Goal: Task Accomplishment & Management: Complete application form

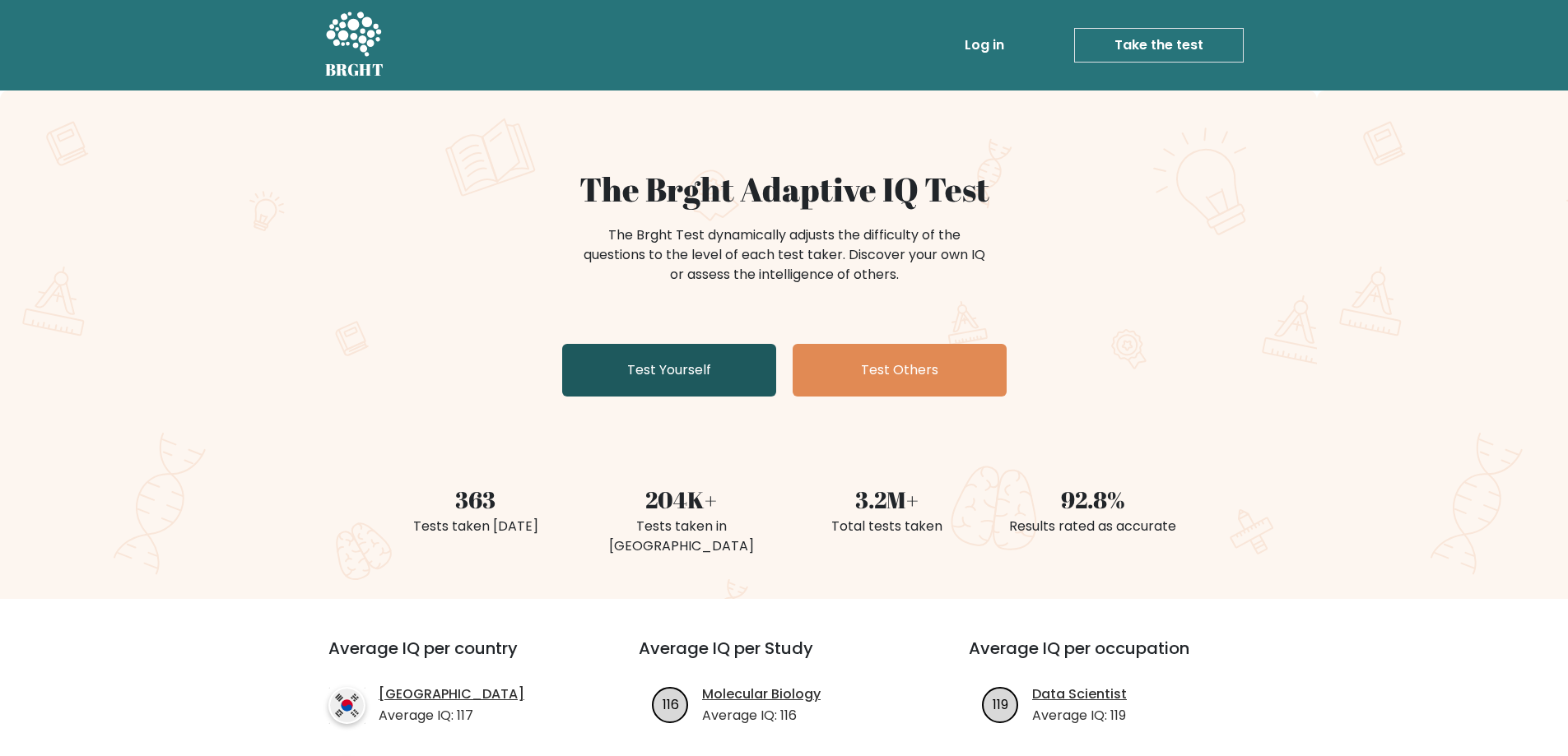
click at [651, 370] on link "Test Yourself" at bounding box center [668, 369] width 214 height 52
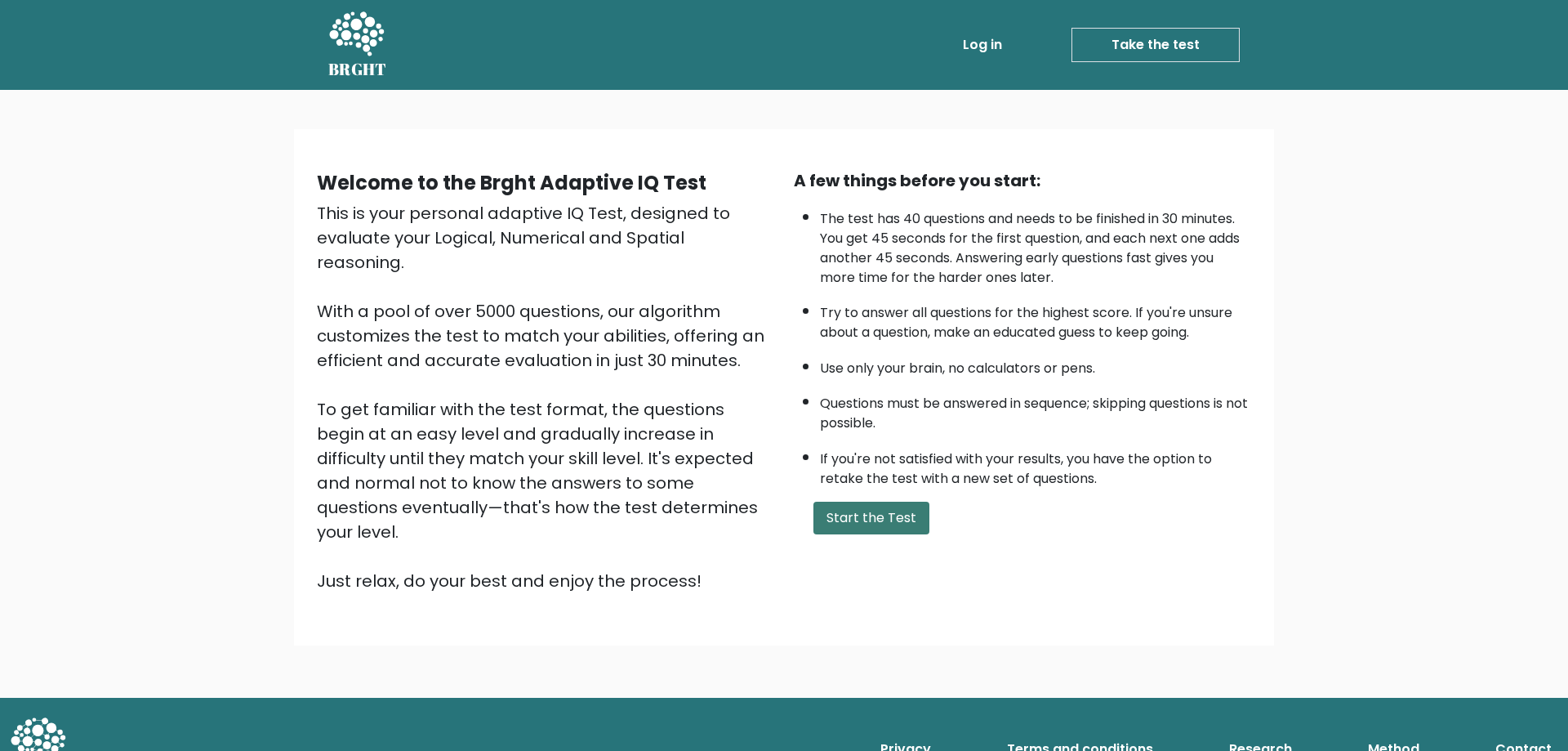
click at [876, 513] on button "Start the Test" at bounding box center [871, 518] width 116 height 32
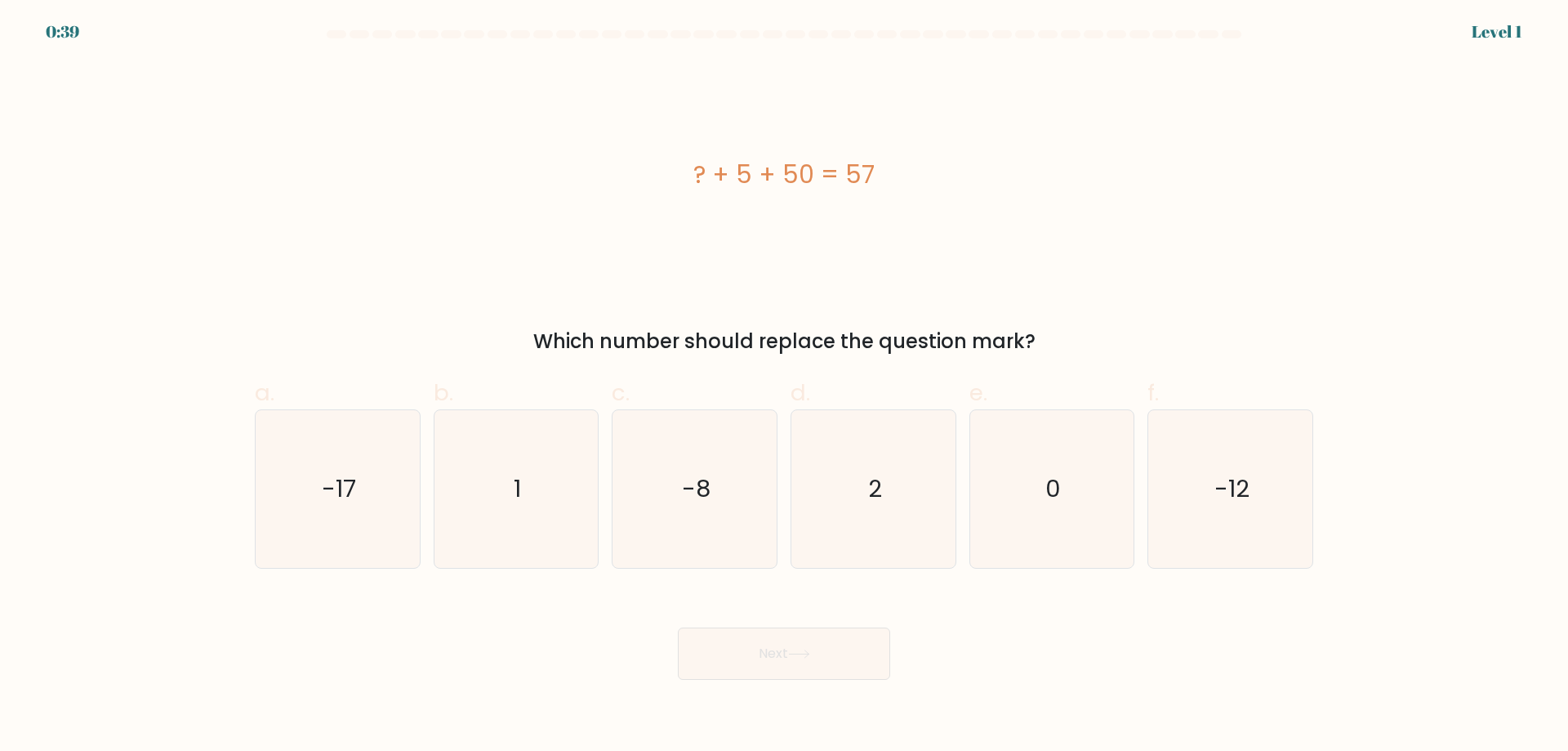
drag, startPoint x: 889, startPoint y: 174, endPoint x: 697, endPoint y: 176, distance: 192.0
click at [694, 183] on div "? + 5 + 50 = 57" at bounding box center [784, 175] width 1058 height 37
copy div "? + 5 + 50 = 57"
click at [851, 490] on icon "2" at bounding box center [873, 488] width 158 height 158
click at [785, 386] on input "d. 2" at bounding box center [784, 380] width 1 height 11
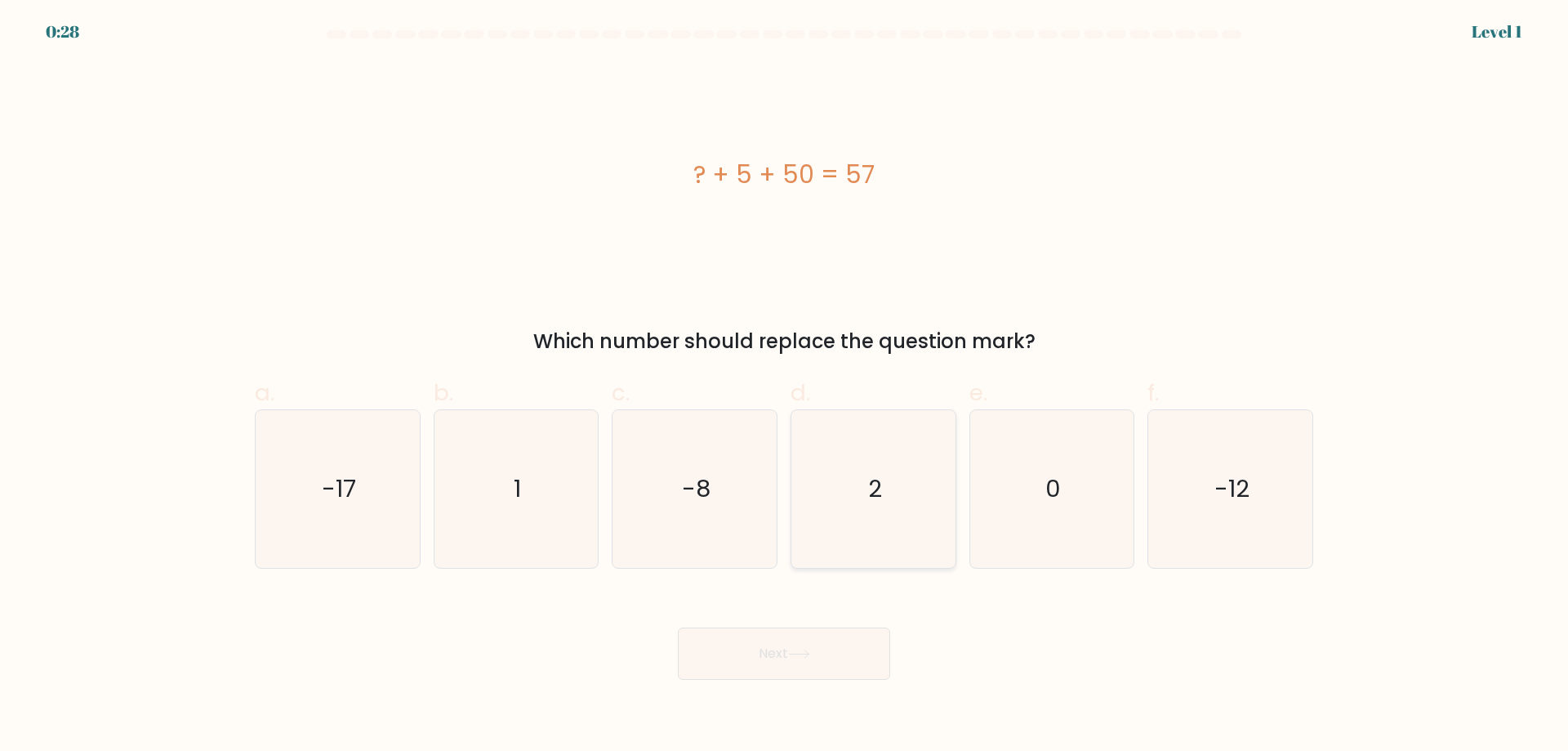
radio input "true"
click at [754, 659] on button "Next" at bounding box center [784, 653] width 213 height 52
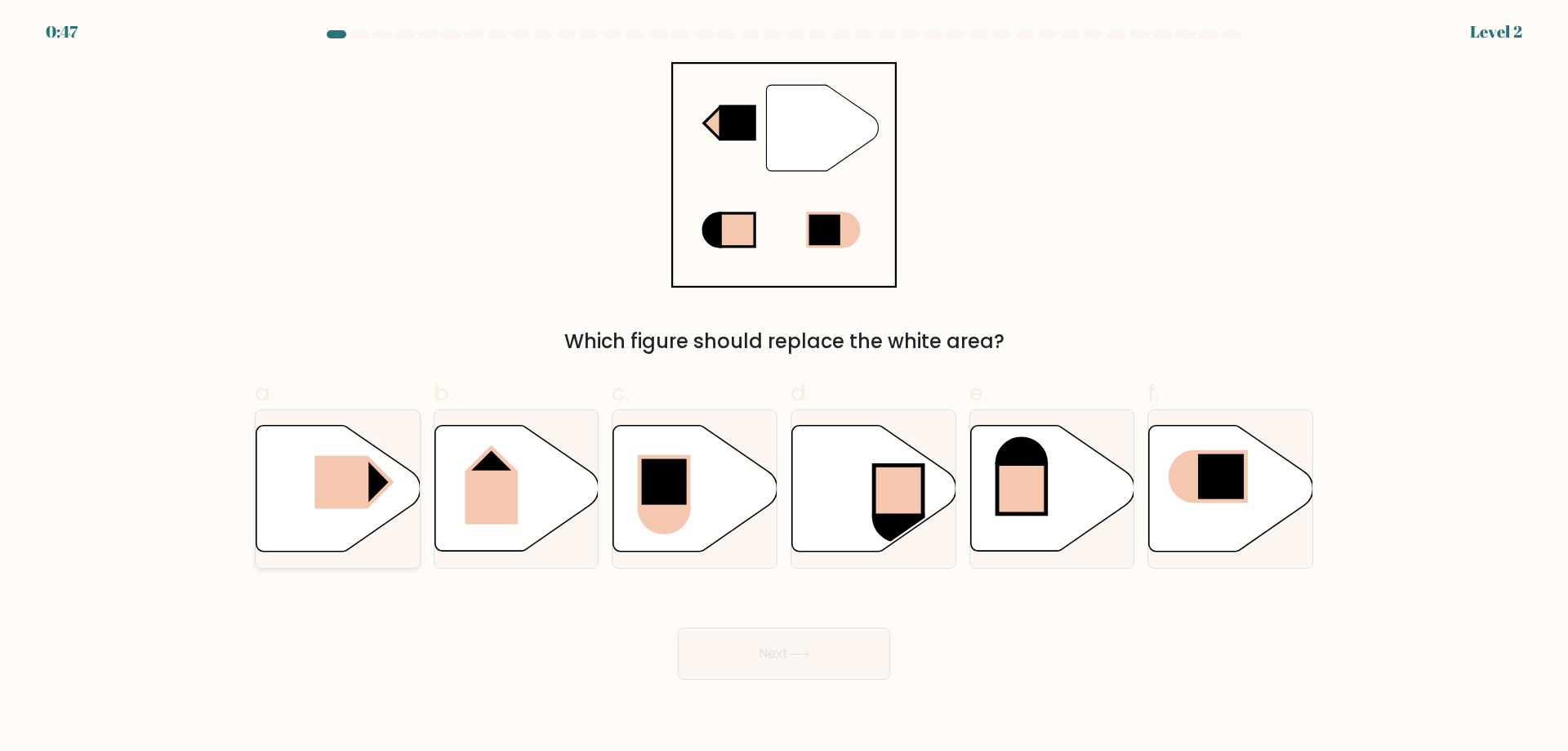
click at [338, 478] on rect at bounding box center [341, 482] width 54 height 53
click at [784, 386] on input "a." at bounding box center [784, 380] width 1 height 11
radio input "true"
click at [714, 657] on button "Next" at bounding box center [784, 653] width 213 height 52
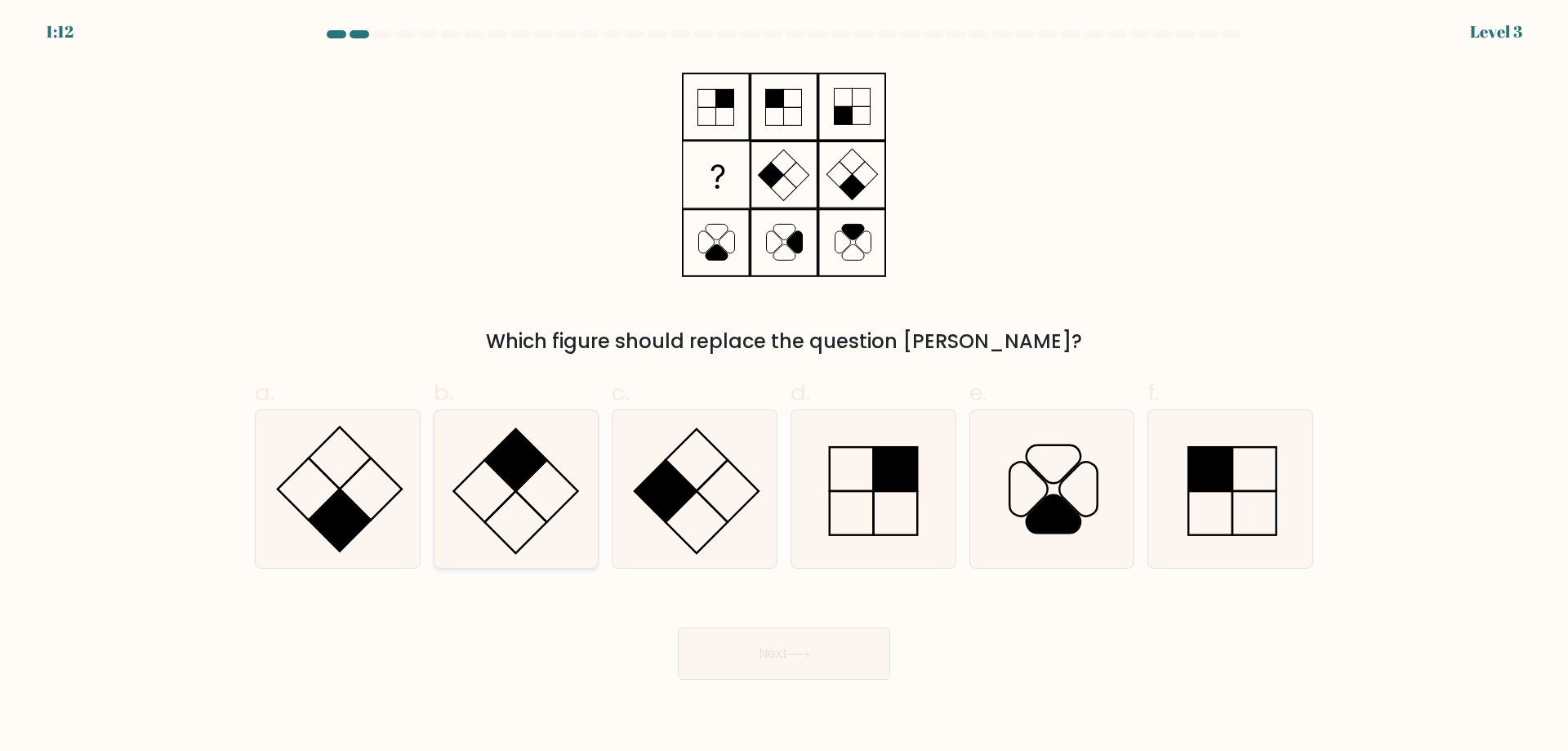
click at [519, 513] on icon at bounding box center [515, 488] width 158 height 158
click at [784, 386] on input "b." at bounding box center [784, 380] width 1 height 11
radio input "true"
drag, startPoint x: 764, startPoint y: 649, endPoint x: 763, endPoint y: 640, distance: 9.1
click at [763, 645] on button "Next" at bounding box center [784, 653] width 213 height 52
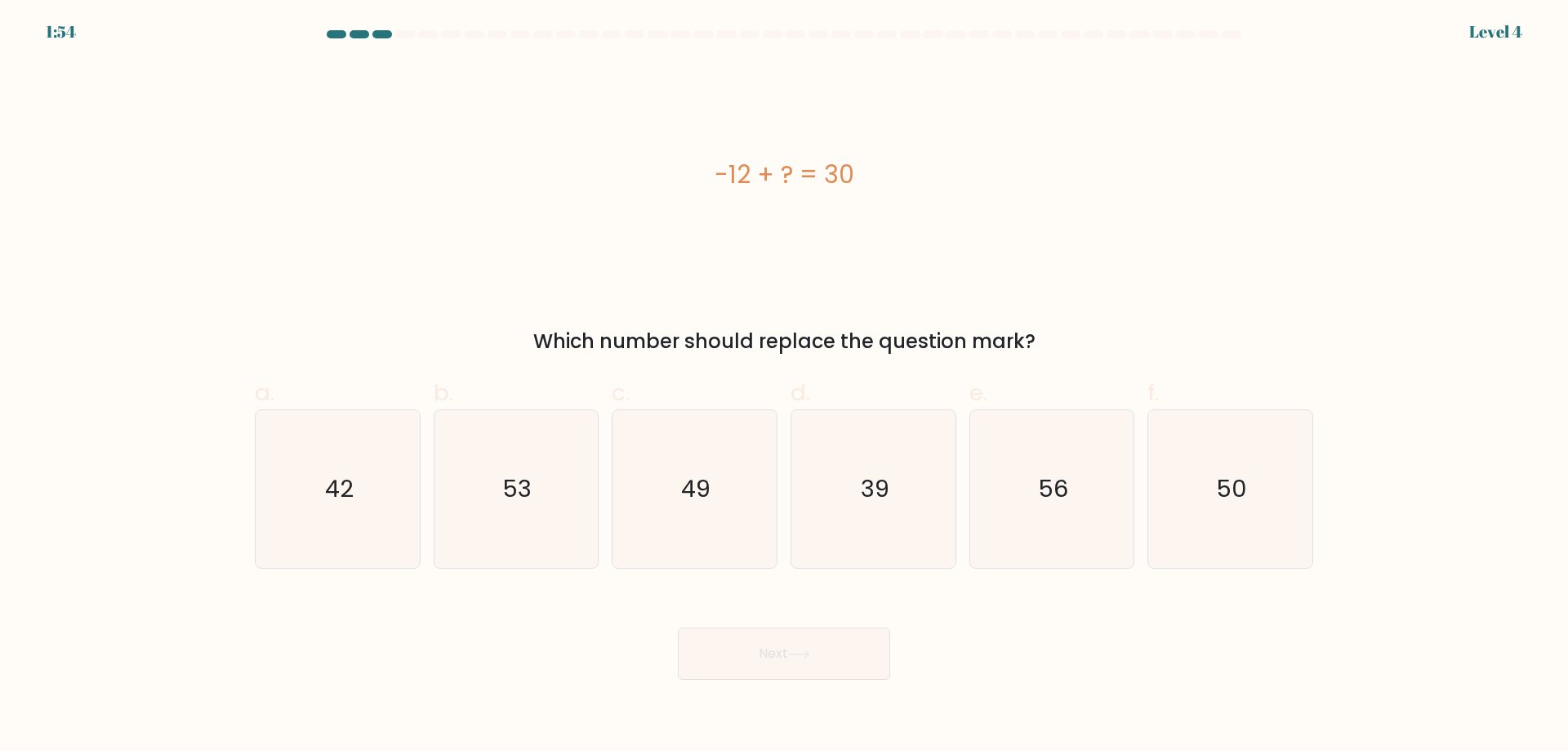
drag, startPoint x: 710, startPoint y: 174, endPoint x: 893, endPoint y: 170, distance: 183.0
click at [893, 170] on div "-12 + ? = 30" at bounding box center [784, 175] width 1058 height 37
copy div "-12 + ? = 30"
click at [366, 518] on icon "42" at bounding box center [337, 488] width 158 height 158
click at [784, 386] on input "a. 42" at bounding box center [784, 380] width 1 height 11
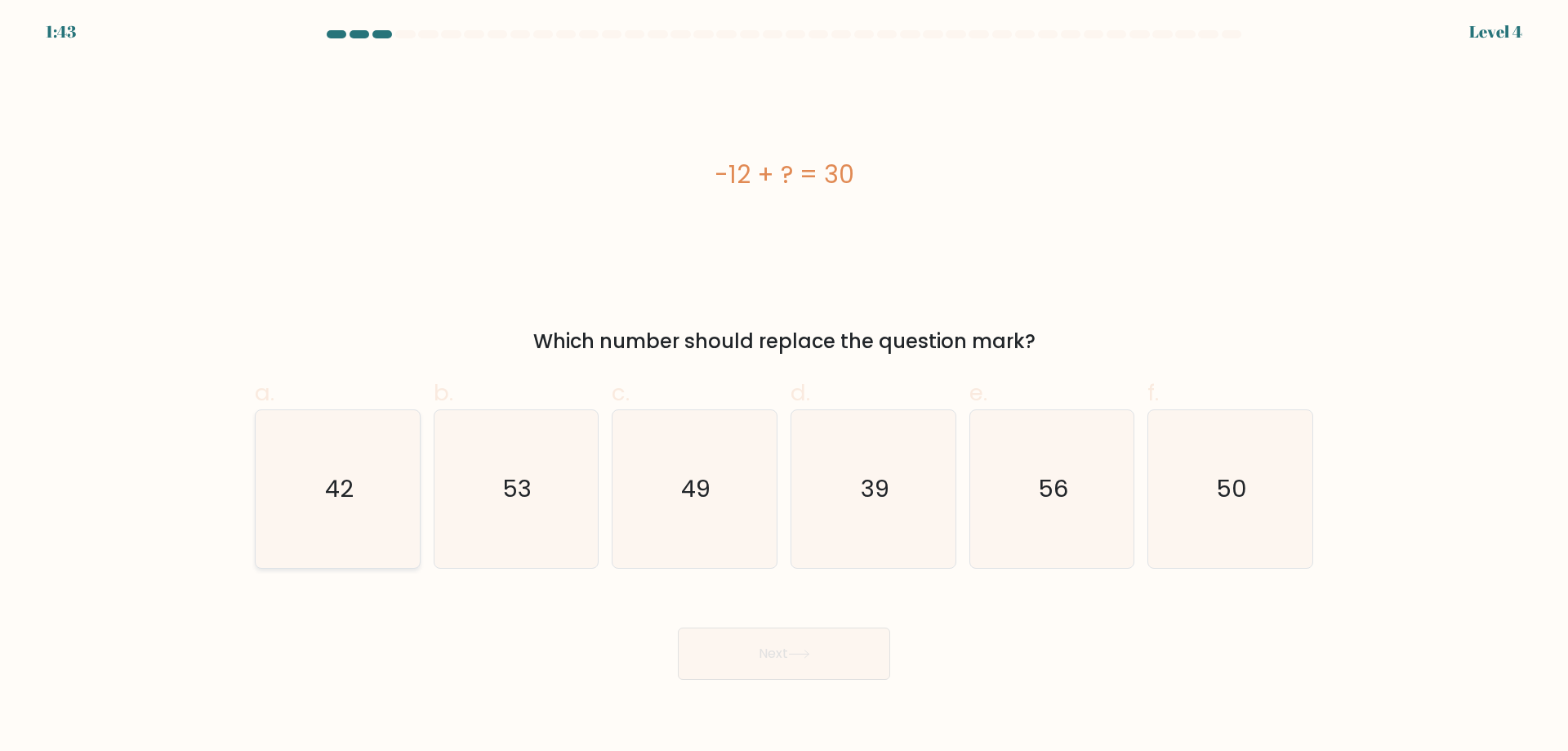
radio input "true"
click at [790, 649] on button "Next" at bounding box center [784, 653] width 213 height 52
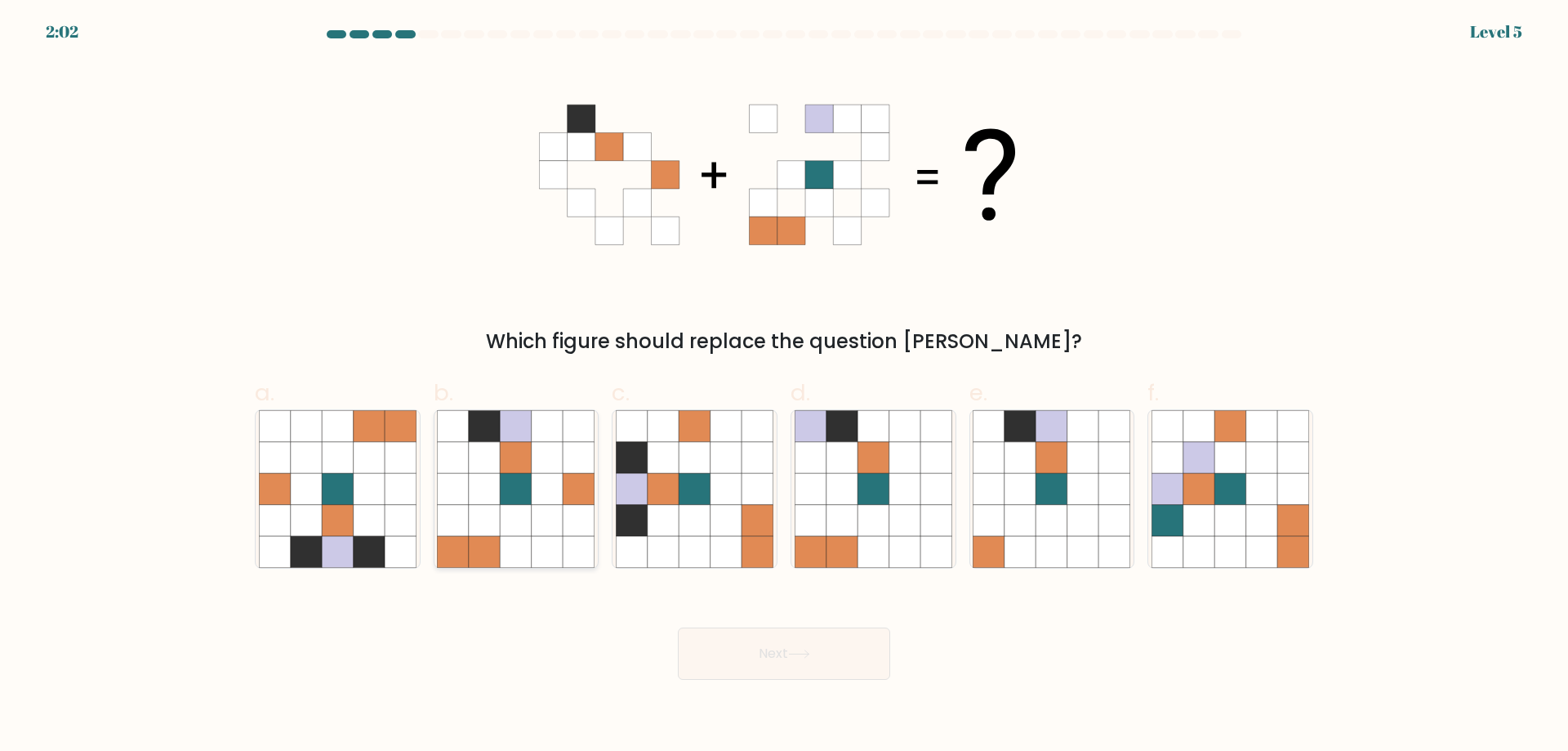
click at [494, 526] on icon at bounding box center [484, 521] width 31 height 31
click at [784, 386] on input "b." at bounding box center [784, 380] width 1 height 11
radio input "true"
click at [808, 682] on body "2:02 Level 5" at bounding box center [784, 376] width 1568 height 751
click at [777, 657] on button "Next" at bounding box center [784, 653] width 213 height 52
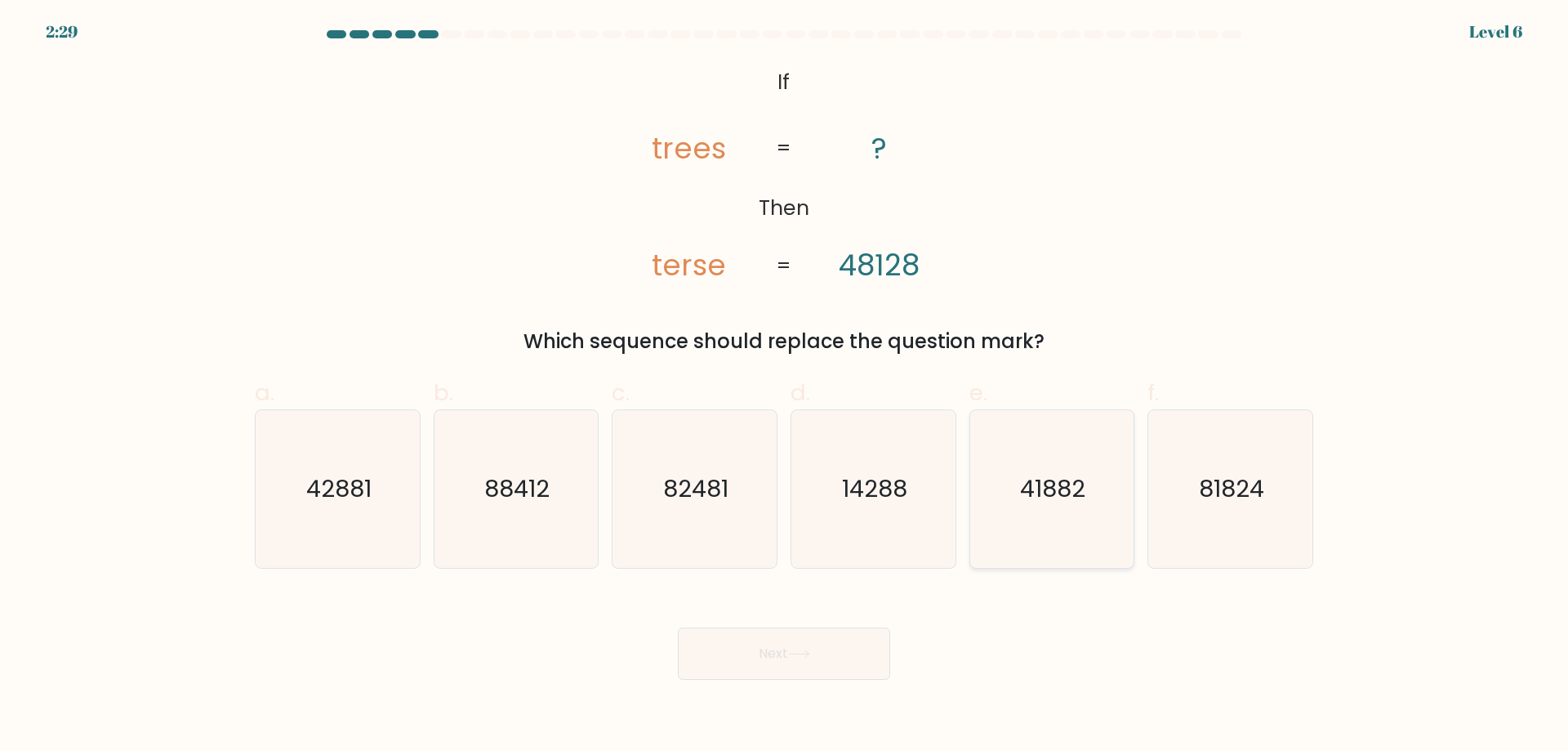
click at [1064, 493] on text "41882" at bounding box center [1054, 488] width 66 height 32
click at [785, 386] on input "e. 41882" at bounding box center [784, 380] width 1 height 11
radio input "true"
click at [719, 657] on button "Next" at bounding box center [784, 653] width 213 height 52
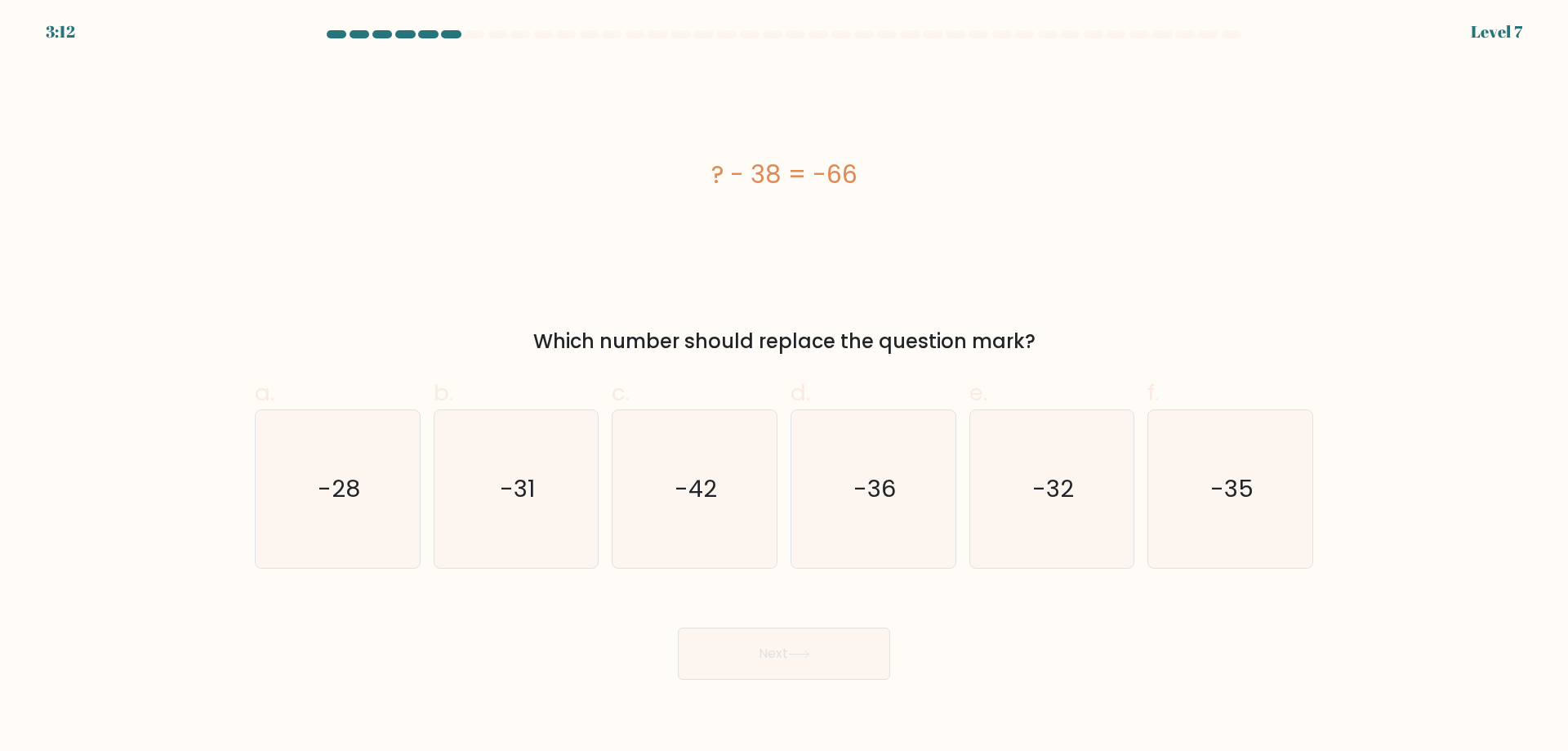
drag, startPoint x: 708, startPoint y: 175, endPoint x: 858, endPoint y: 201, distance: 152.2
click at [858, 201] on div "? - 38 = -66" at bounding box center [784, 175] width 1058 height 225
copy div "? - 38 = -66"
drag, startPoint x: 296, startPoint y: 518, endPoint x: 524, endPoint y: 504, distance: 228.4
click at [296, 518] on icon "-28" at bounding box center [337, 488] width 158 height 158
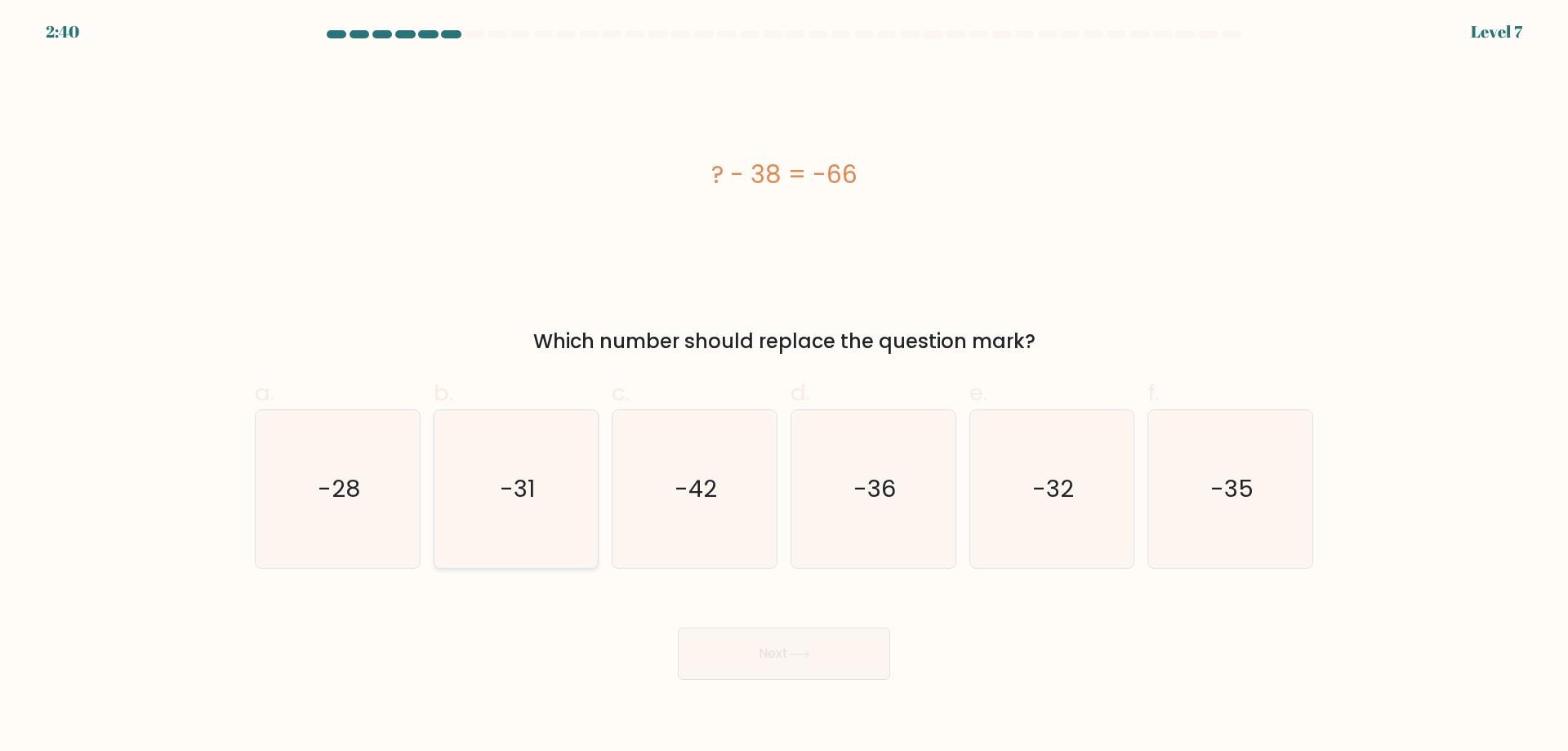
click at [784, 386] on input "a. -28" at bounding box center [784, 380] width 1 height 11
radio input "true"
click at [769, 651] on button "Next" at bounding box center [784, 653] width 213 height 52
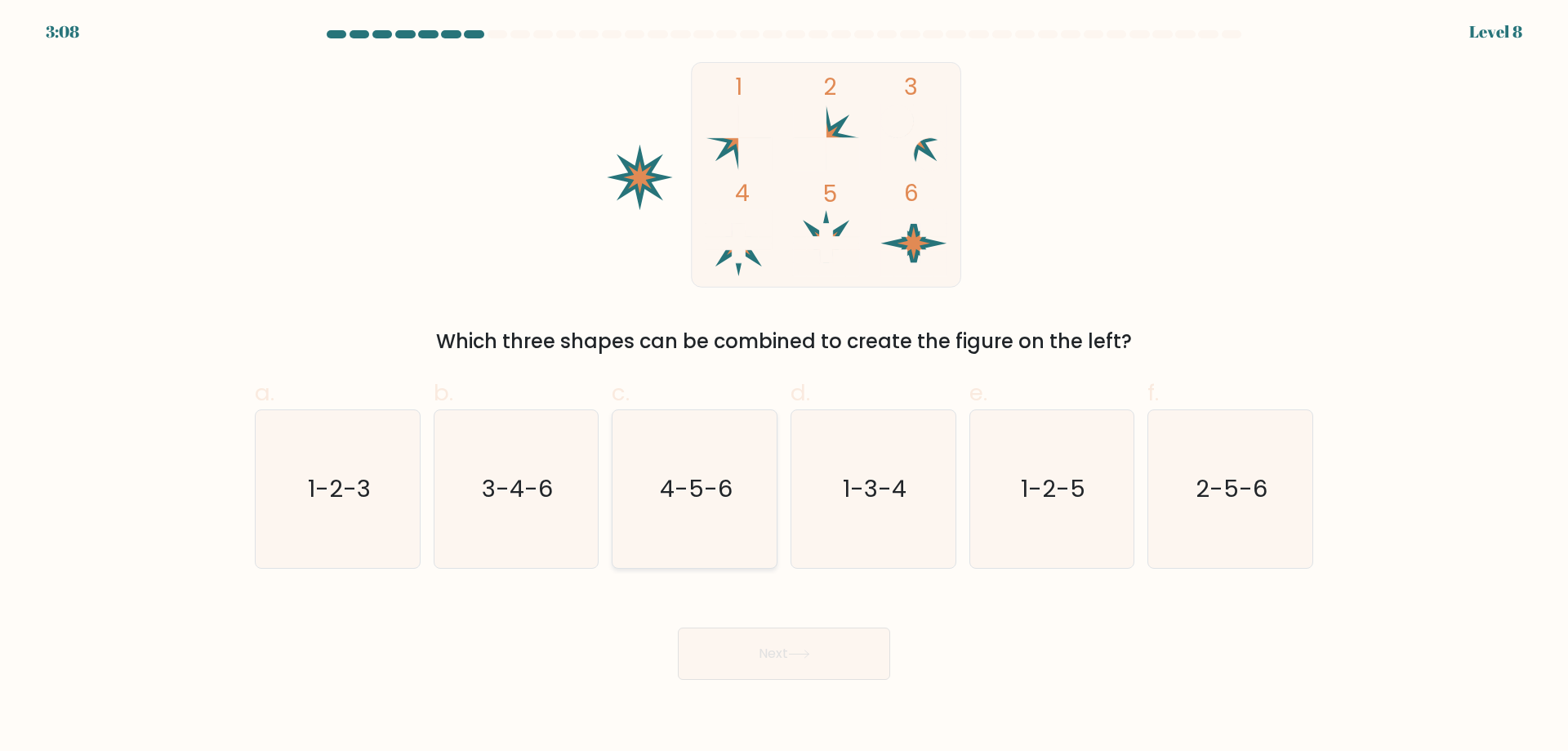
click at [724, 530] on icon "4-5-6" at bounding box center [694, 488] width 158 height 158
click at [784, 386] on input "c. 4-5-6" at bounding box center [784, 380] width 1 height 11
radio input "true"
click at [802, 649] on button "Next" at bounding box center [784, 653] width 213 height 52
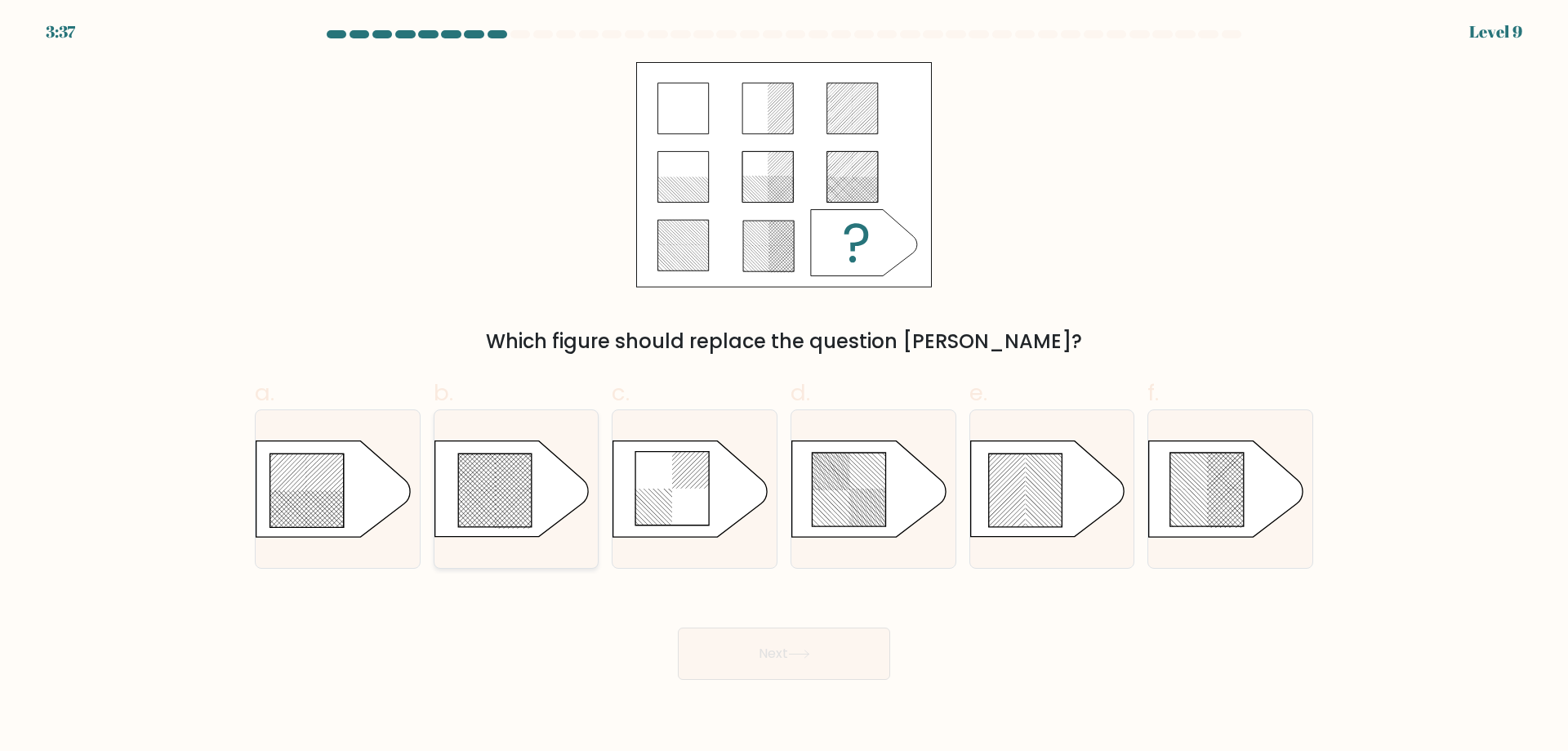
click at [483, 503] on rect at bounding box center [468, 518] width 647 height 647
click at [784, 386] on input "b." at bounding box center [784, 380] width 1 height 11
radio input "true"
click at [730, 661] on button "Next" at bounding box center [784, 653] width 213 height 52
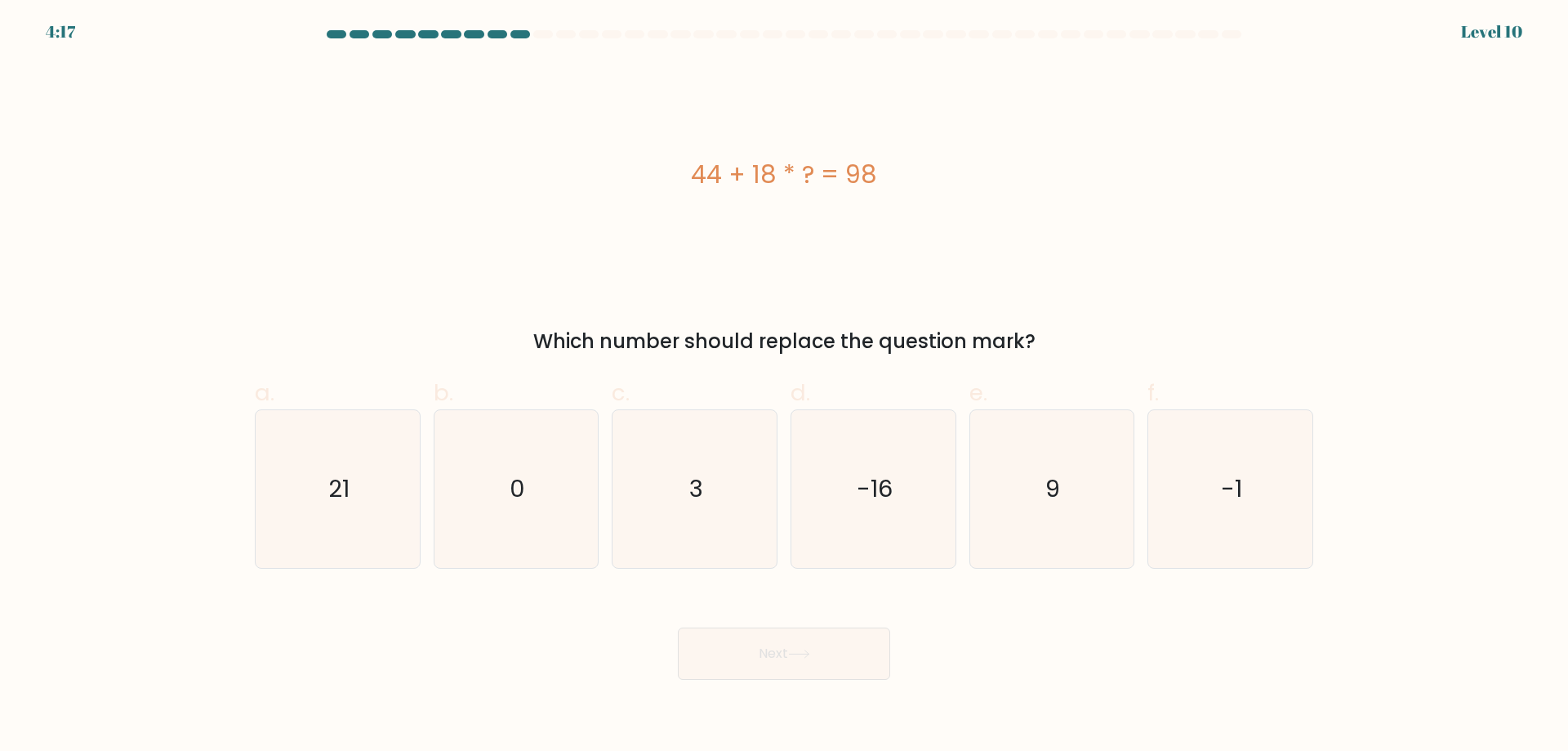
drag, startPoint x: 691, startPoint y: 170, endPoint x: 903, endPoint y: 176, distance: 212.1
click at [903, 176] on div "44 + 18 * ? = 98" at bounding box center [784, 175] width 1058 height 37
copy div "44 + 18 * ? = 98"
click at [686, 480] on icon "3" at bounding box center [694, 488] width 158 height 158
click at [784, 386] on input "c. 3" at bounding box center [784, 380] width 1 height 11
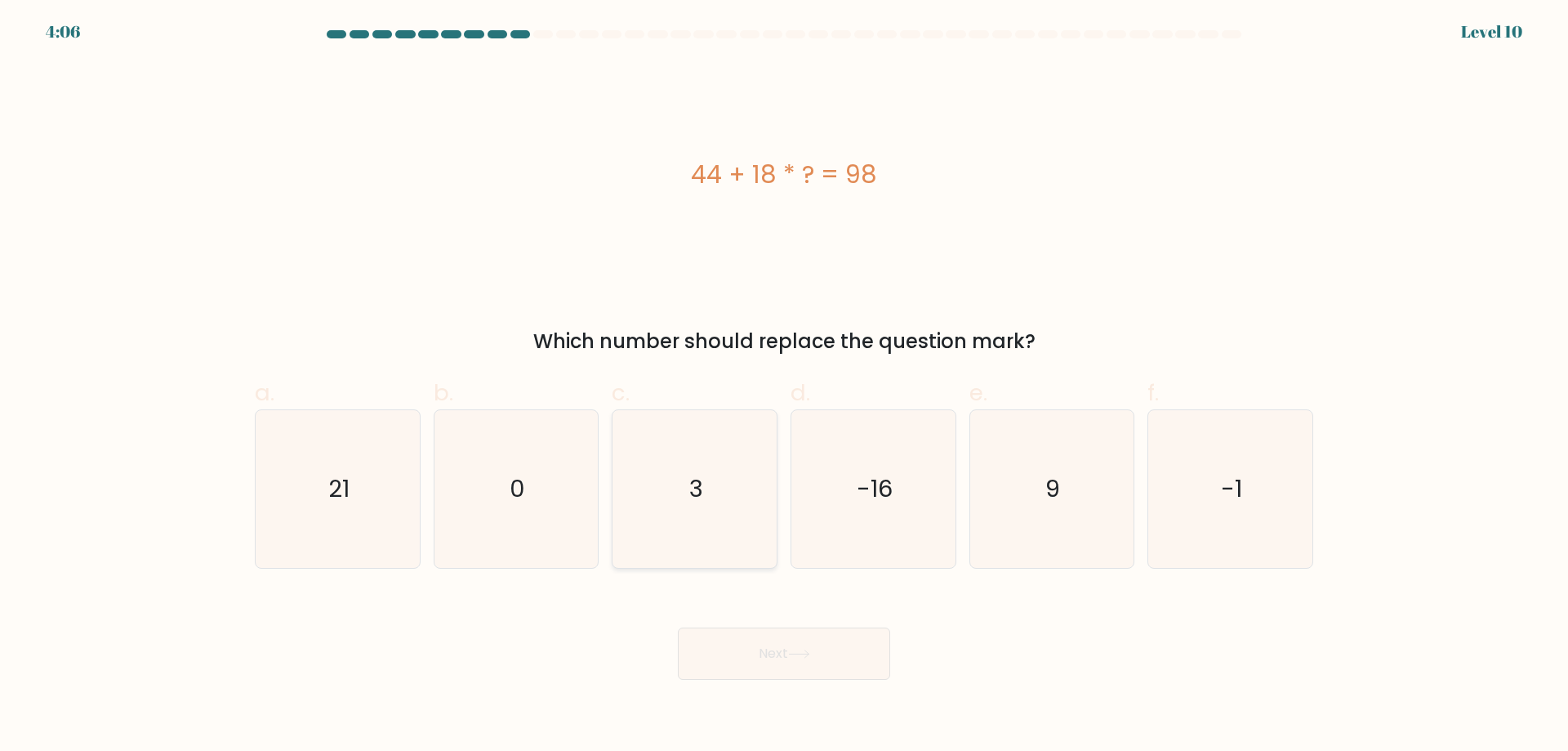
radio input "true"
click at [767, 656] on button "Next" at bounding box center [784, 653] width 213 height 52
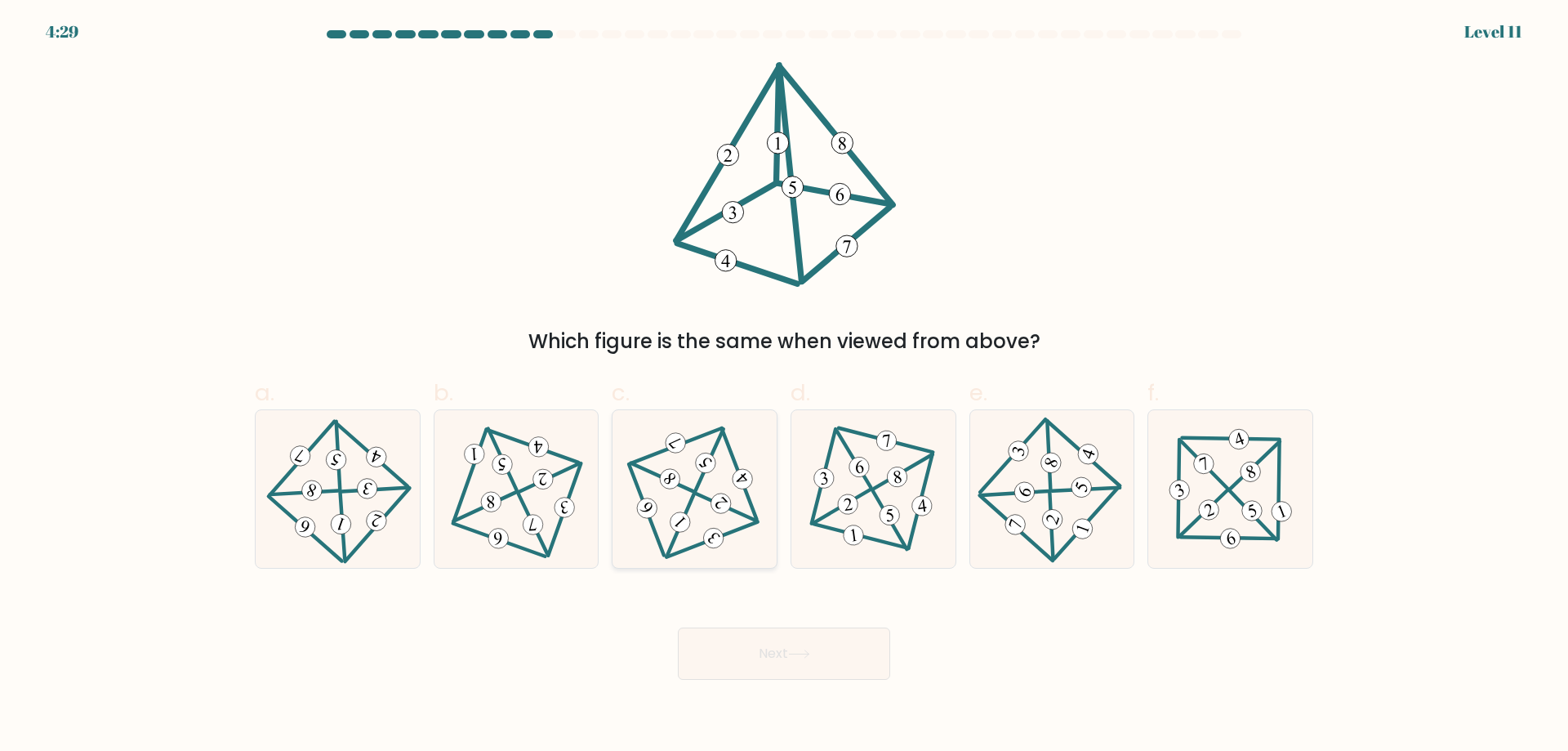
click at [684, 495] on icon at bounding box center [696, 488] width 129 height 125
click at [784, 386] on input "c." at bounding box center [784, 380] width 1 height 11
radio input "true"
drag, startPoint x: 781, startPoint y: 651, endPoint x: 700, endPoint y: 609, distance: 91.2
click at [774, 645] on button "Next" at bounding box center [784, 653] width 213 height 52
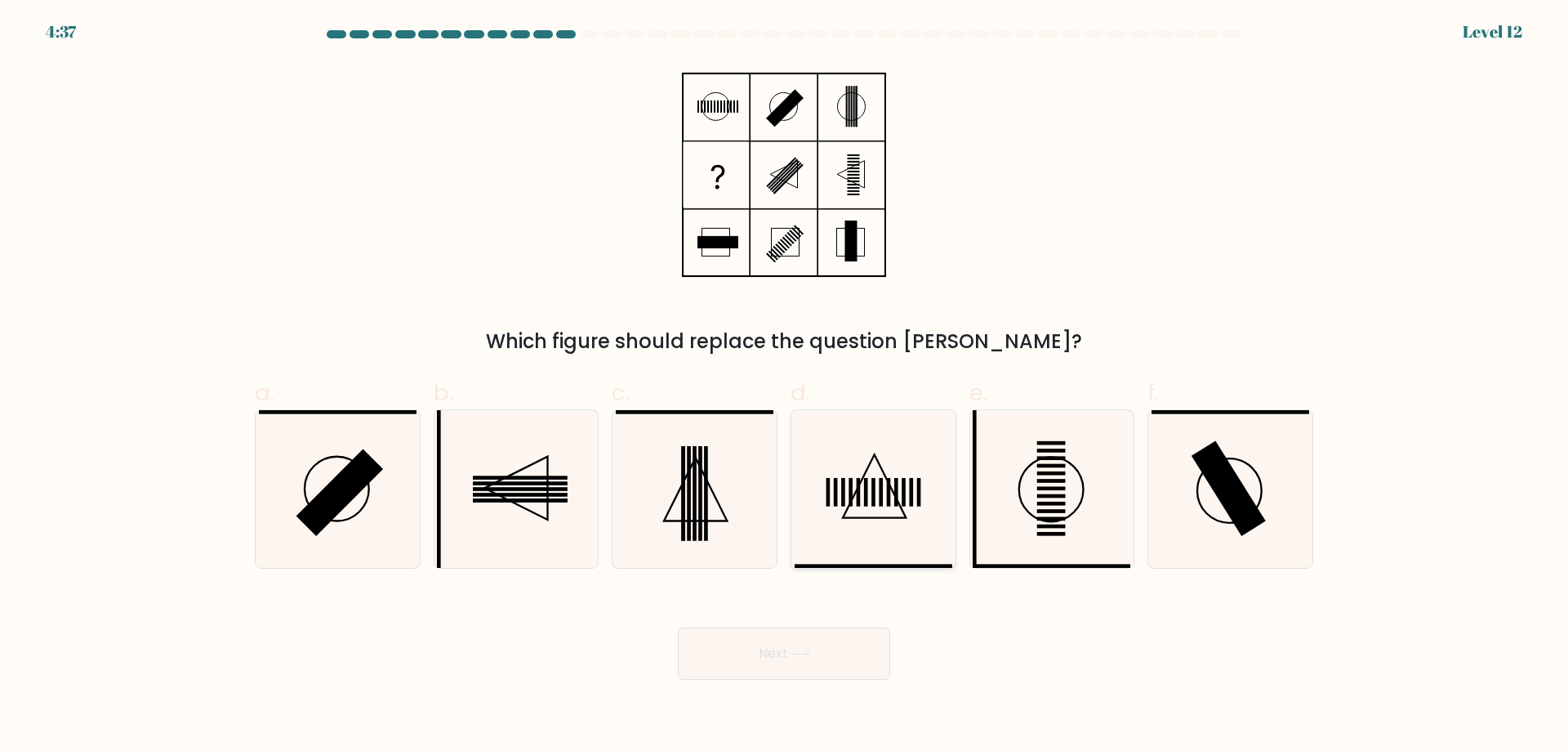
click at [873, 510] on icon at bounding box center [873, 488] width 158 height 158
click at [785, 386] on input "d." at bounding box center [784, 380] width 1 height 11
radio input "true"
click at [774, 639] on button "Next" at bounding box center [784, 653] width 213 height 52
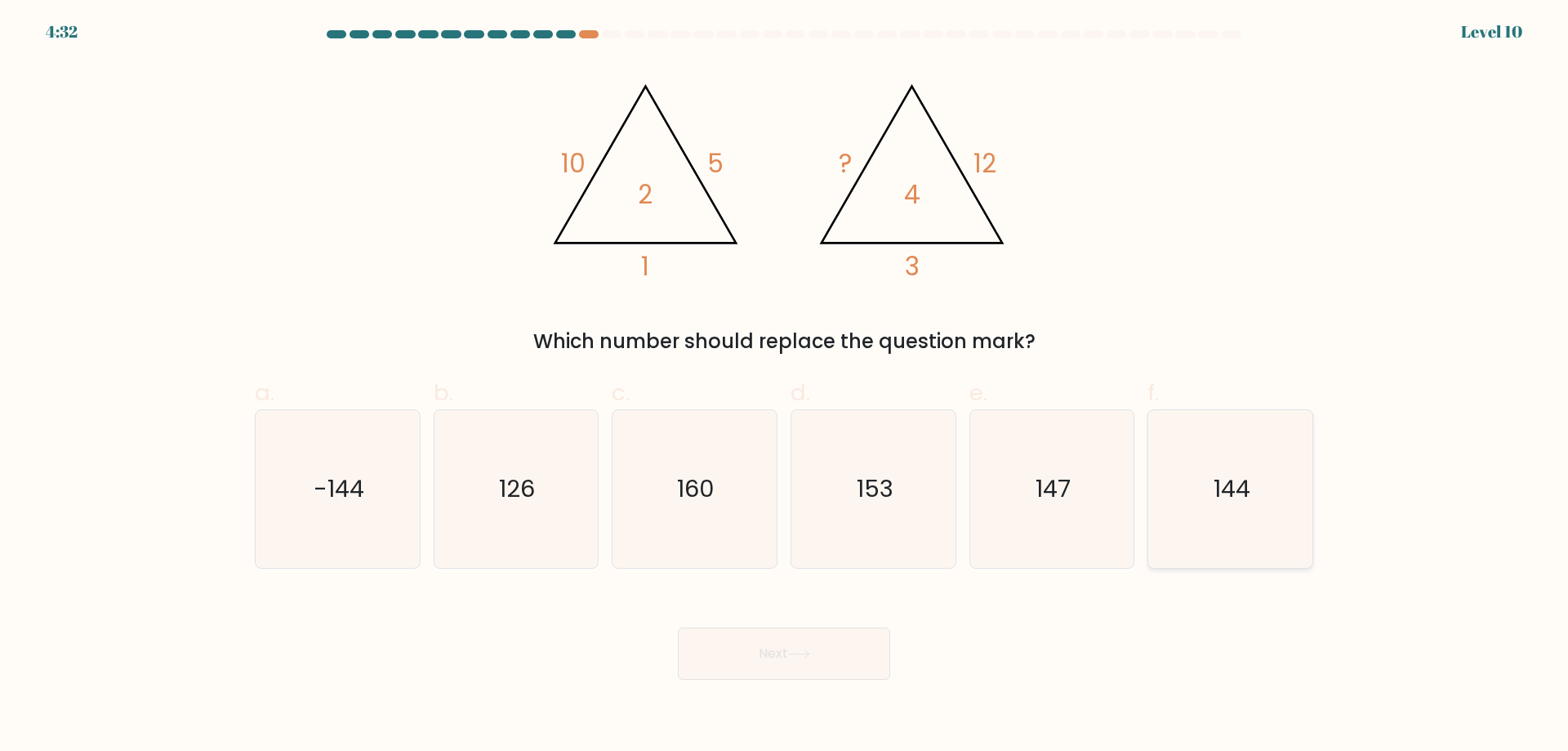
click at [1237, 503] on text "144" at bounding box center [1233, 488] width 37 height 32
click at [785, 386] on input "f. 144" at bounding box center [784, 380] width 1 height 11
radio input "true"
drag, startPoint x: 760, startPoint y: 644, endPoint x: 761, endPoint y: 626, distance: 18.0
click at [760, 643] on button "Next" at bounding box center [784, 653] width 213 height 52
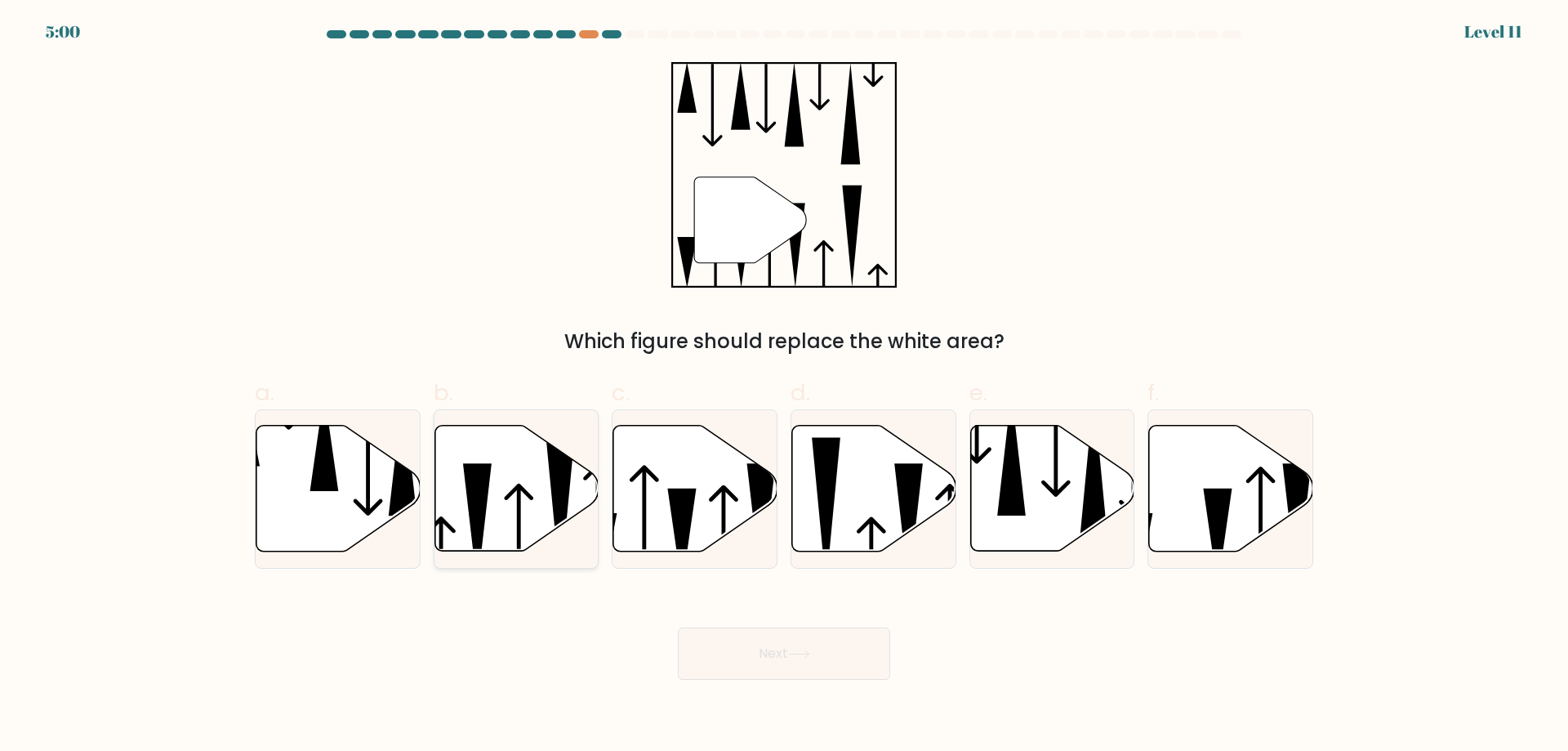
click at [492, 480] on icon at bounding box center [516, 488] width 165 height 125
click at [784, 386] on input "b." at bounding box center [784, 380] width 1 height 11
radio input "true"
drag, startPoint x: 767, startPoint y: 647, endPoint x: 761, endPoint y: 626, distance: 21.8
click at [767, 646] on button "Next" at bounding box center [784, 653] width 213 height 52
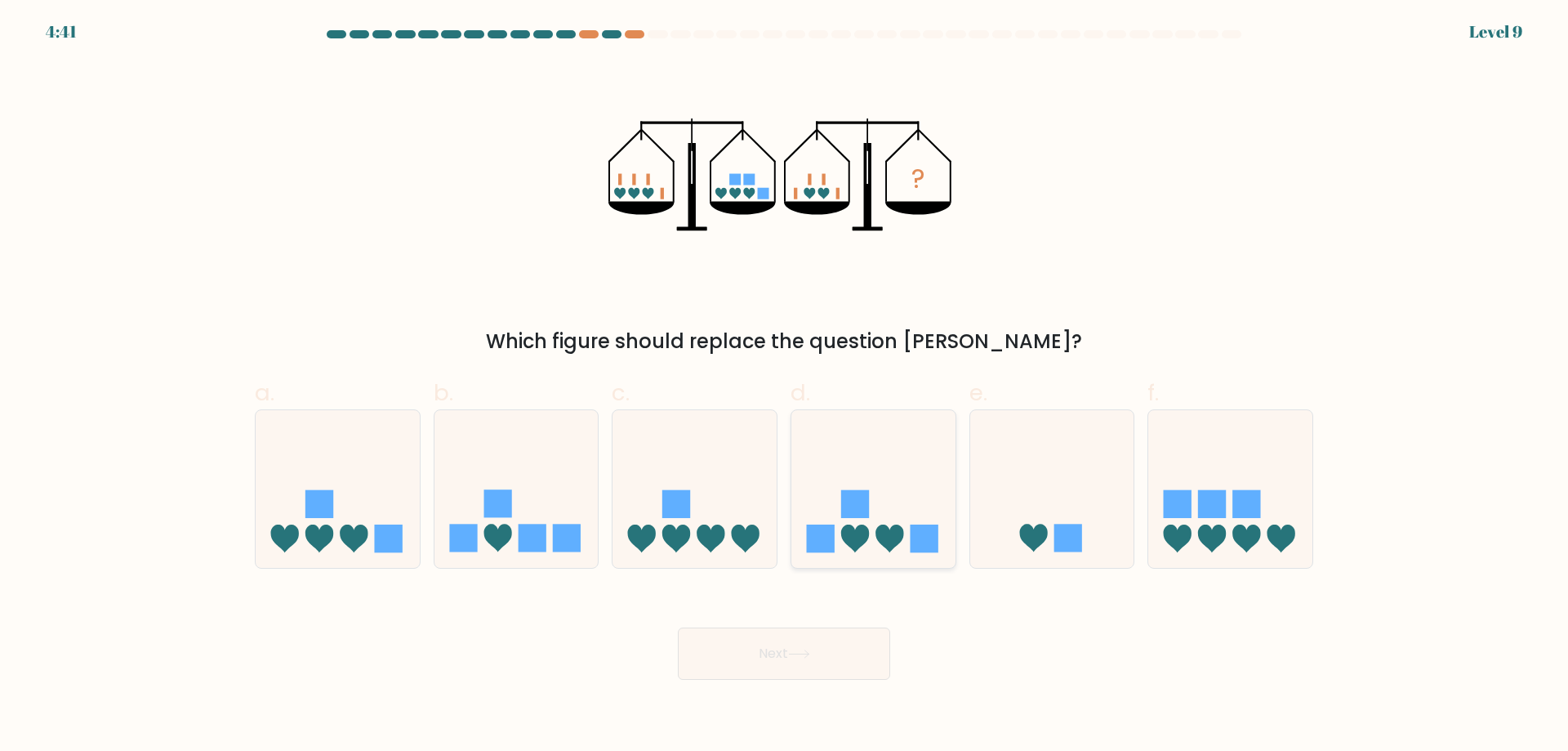
click at [896, 532] on icon at bounding box center [890, 538] width 27 height 27
click at [785, 386] on input "d." at bounding box center [784, 380] width 1 height 11
radio input "true"
click at [785, 653] on button "Next" at bounding box center [784, 653] width 213 height 52
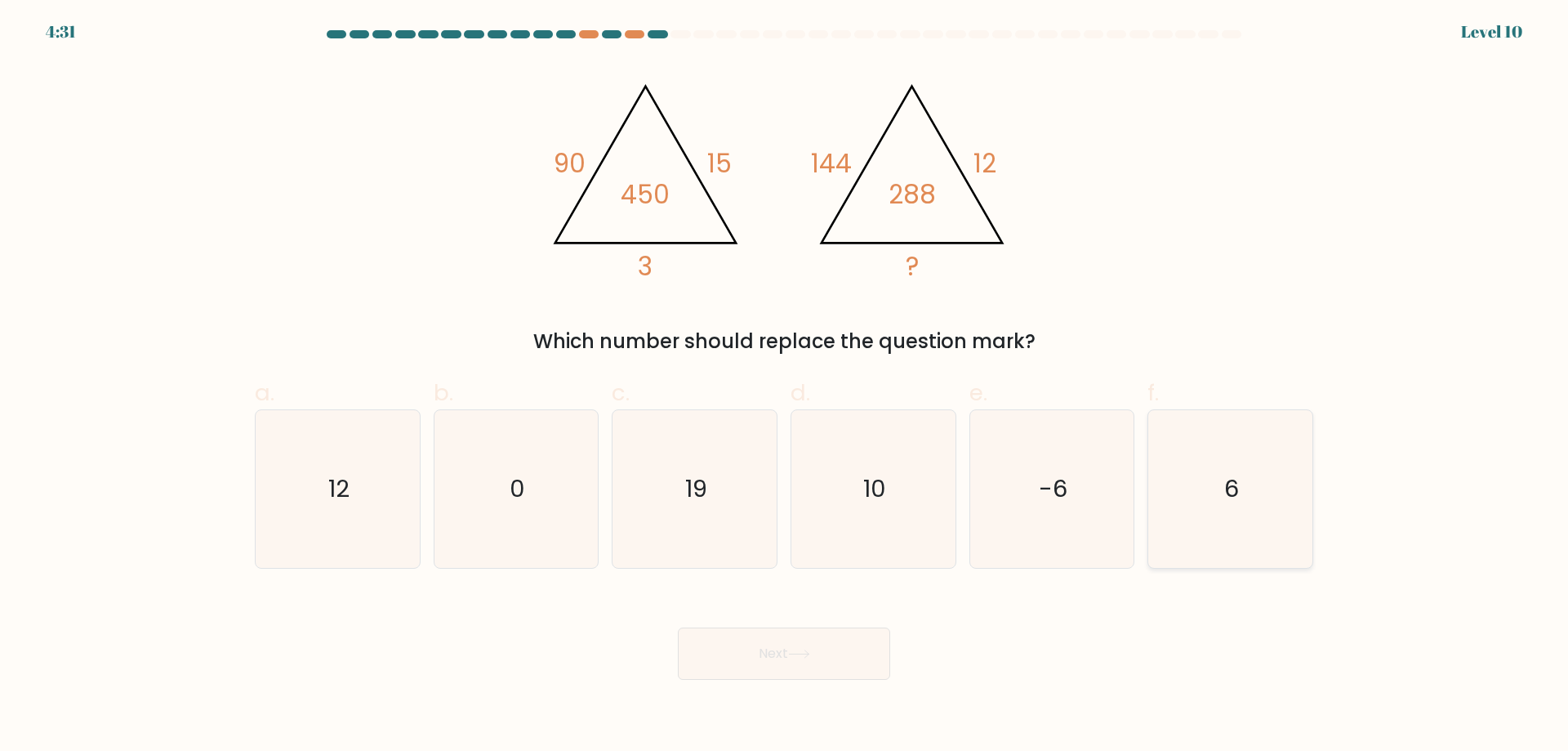
drag, startPoint x: 1219, startPoint y: 505, endPoint x: 1170, endPoint y: 529, distance: 54.6
click at [1219, 505] on icon "6" at bounding box center [1230, 488] width 158 height 158
click at [785, 386] on input "f. 6" at bounding box center [784, 380] width 1 height 11
radio input "true"
click at [736, 639] on button "Next" at bounding box center [784, 653] width 213 height 52
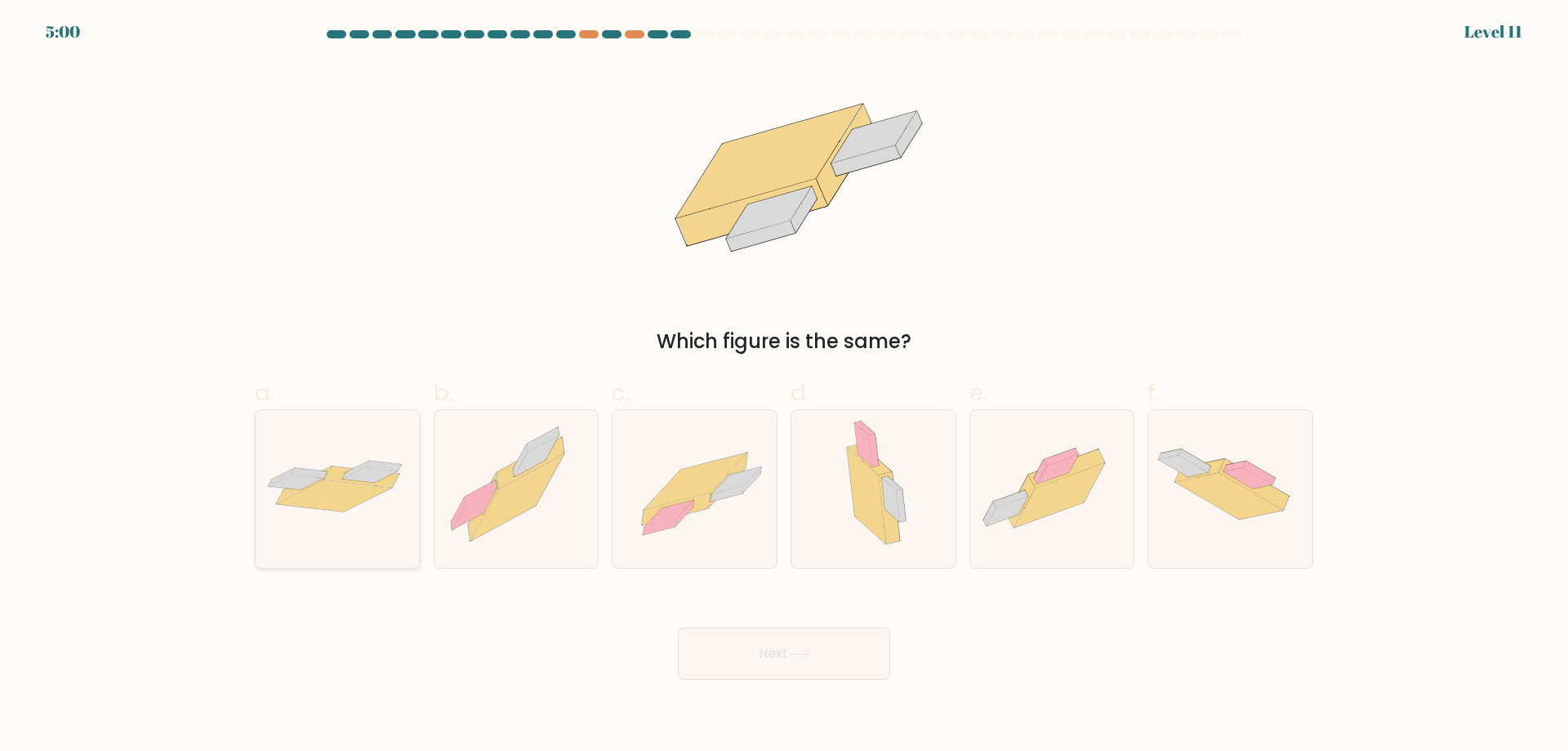
click at [362, 521] on icon at bounding box center [338, 488] width 165 height 68
click at [784, 386] on input "a." at bounding box center [784, 380] width 1 height 11
radio input "true"
click at [753, 631] on button "Next" at bounding box center [784, 653] width 213 height 52
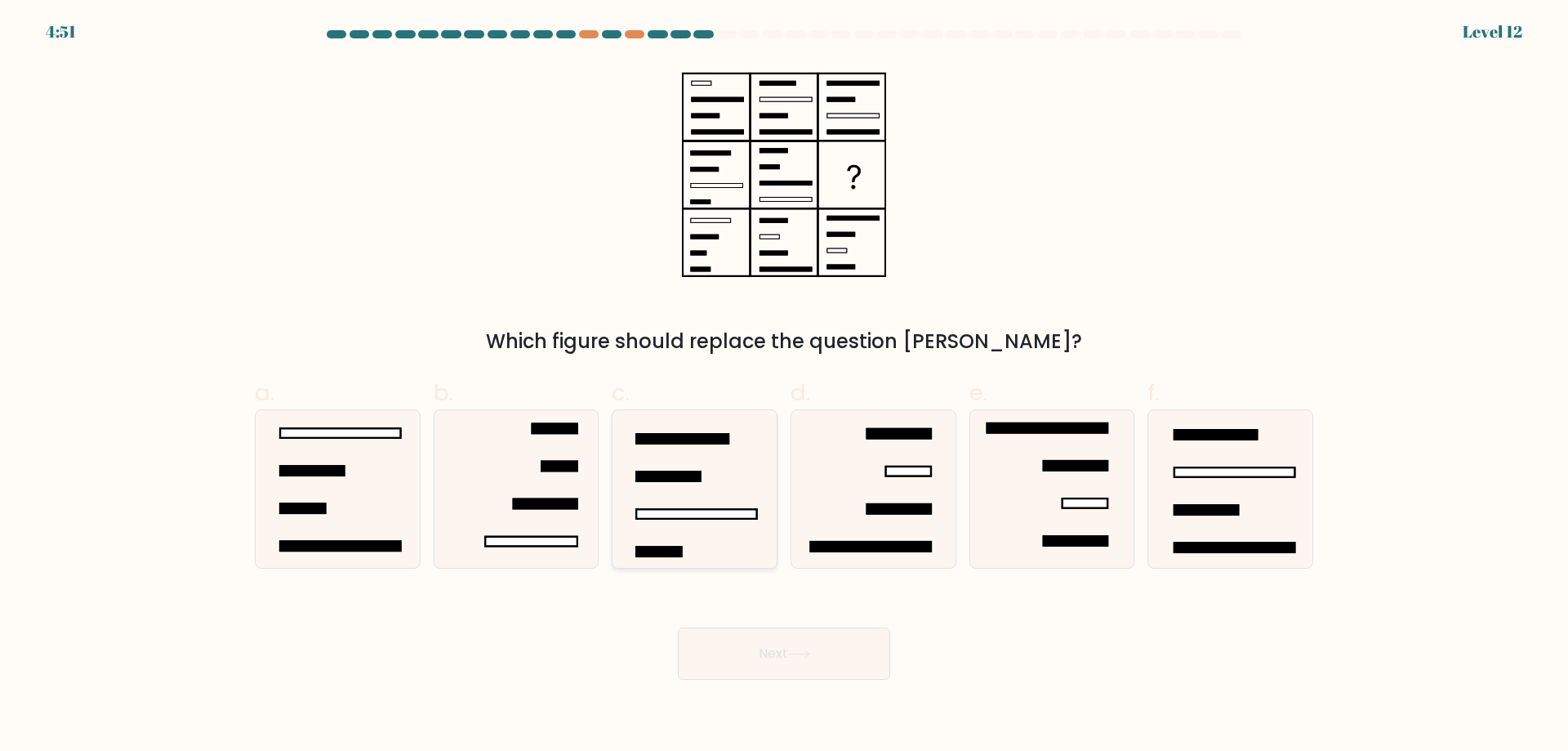
click at [670, 515] on rect at bounding box center [696, 514] width 121 height 10
click at [784, 386] on input "c." at bounding box center [784, 380] width 1 height 11
radio input "true"
click at [768, 644] on button "Next" at bounding box center [784, 653] width 213 height 52
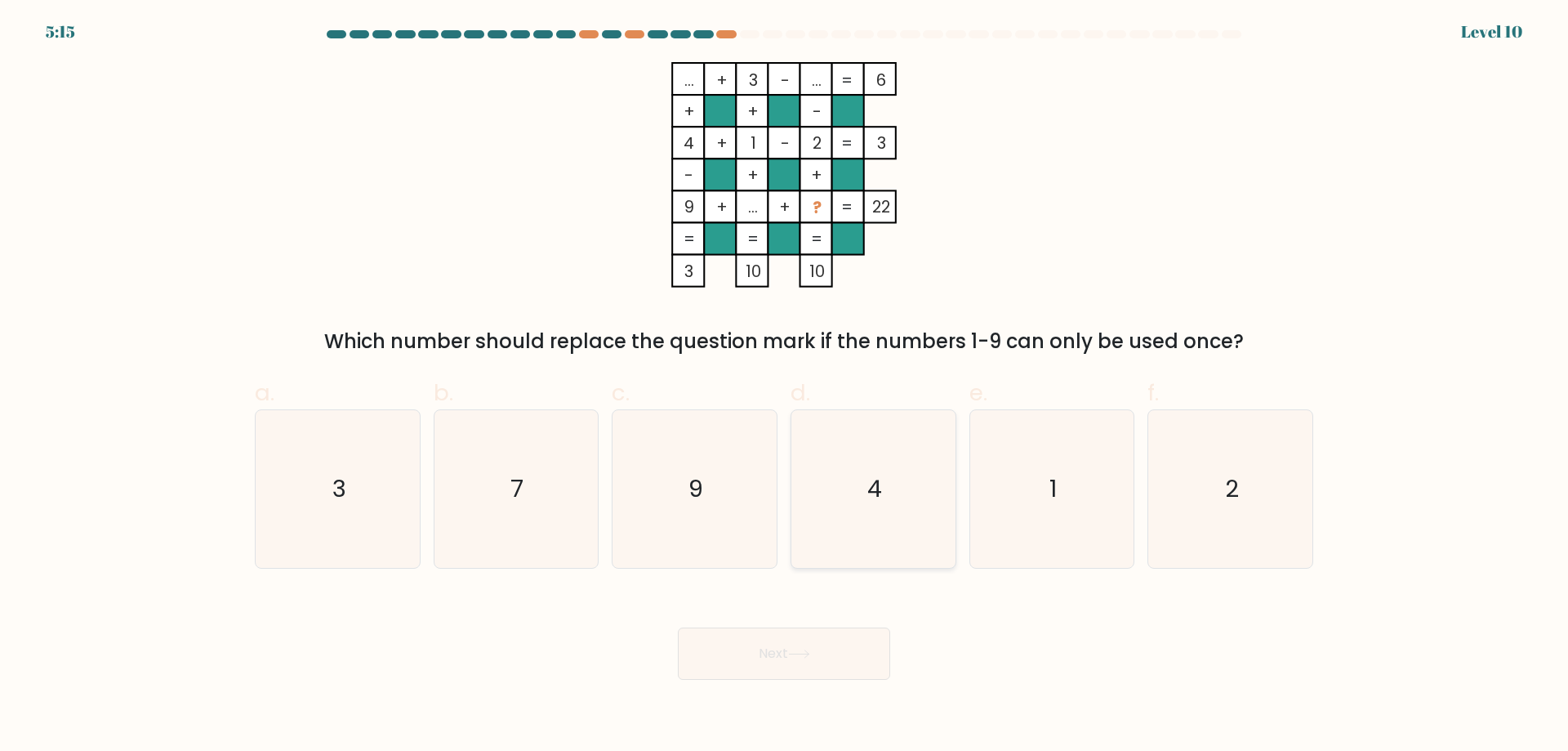
click at [866, 475] on icon "4" at bounding box center [873, 488] width 158 height 158
click at [785, 386] on input "d. 4" at bounding box center [784, 380] width 1 height 11
radio input "true"
click at [796, 631] on button "Next" at bounding box center [784, 653] width 213 height 52
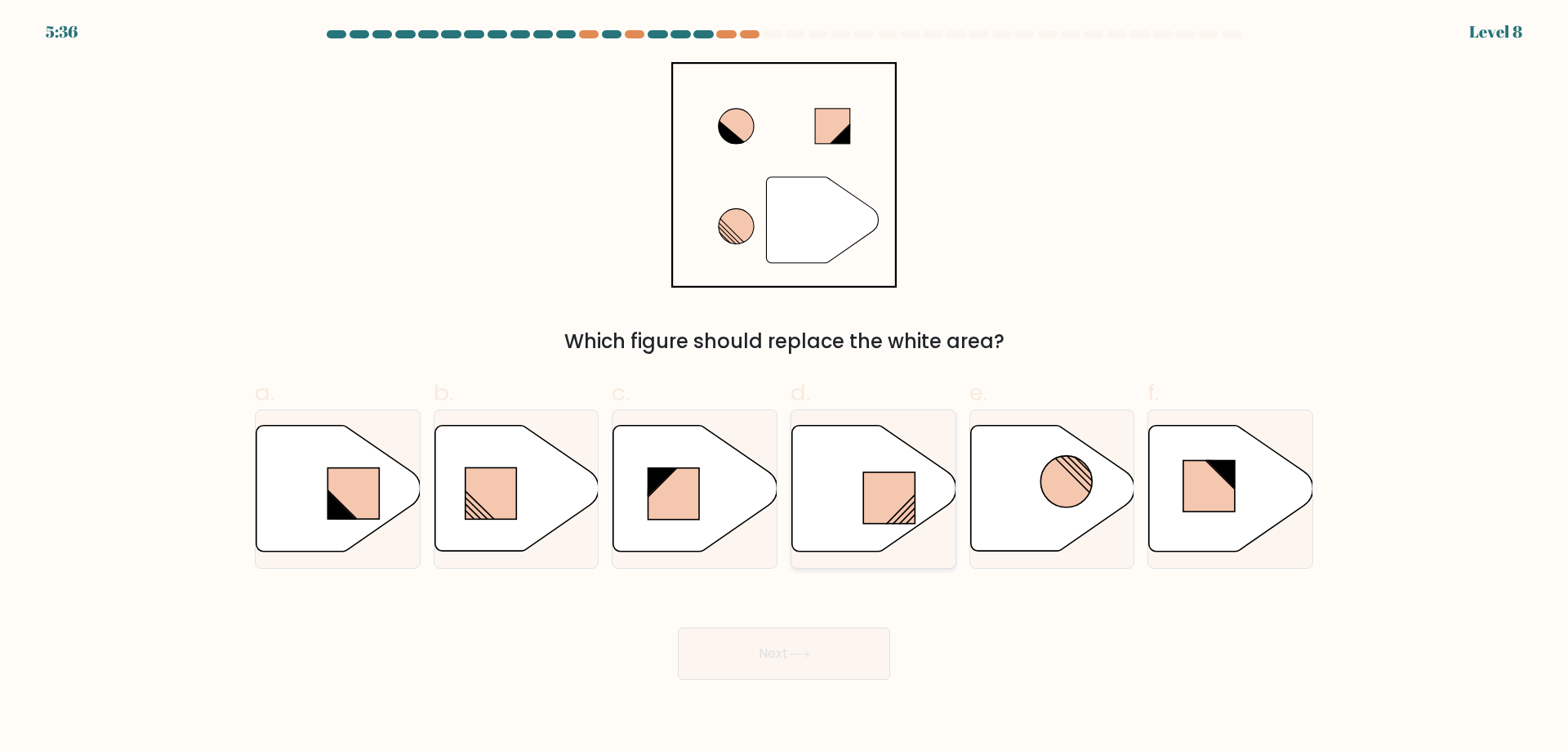
click at [852, 518] on icon at bounding box center [875, 488] width 165 height 125
click at [785, 386] on input "d." at bounding box center [784, 380] width 1 height 11
radio input "true"
click at [786, 656] on button "Next" at bounding box center [784, 653] width 213 height 52
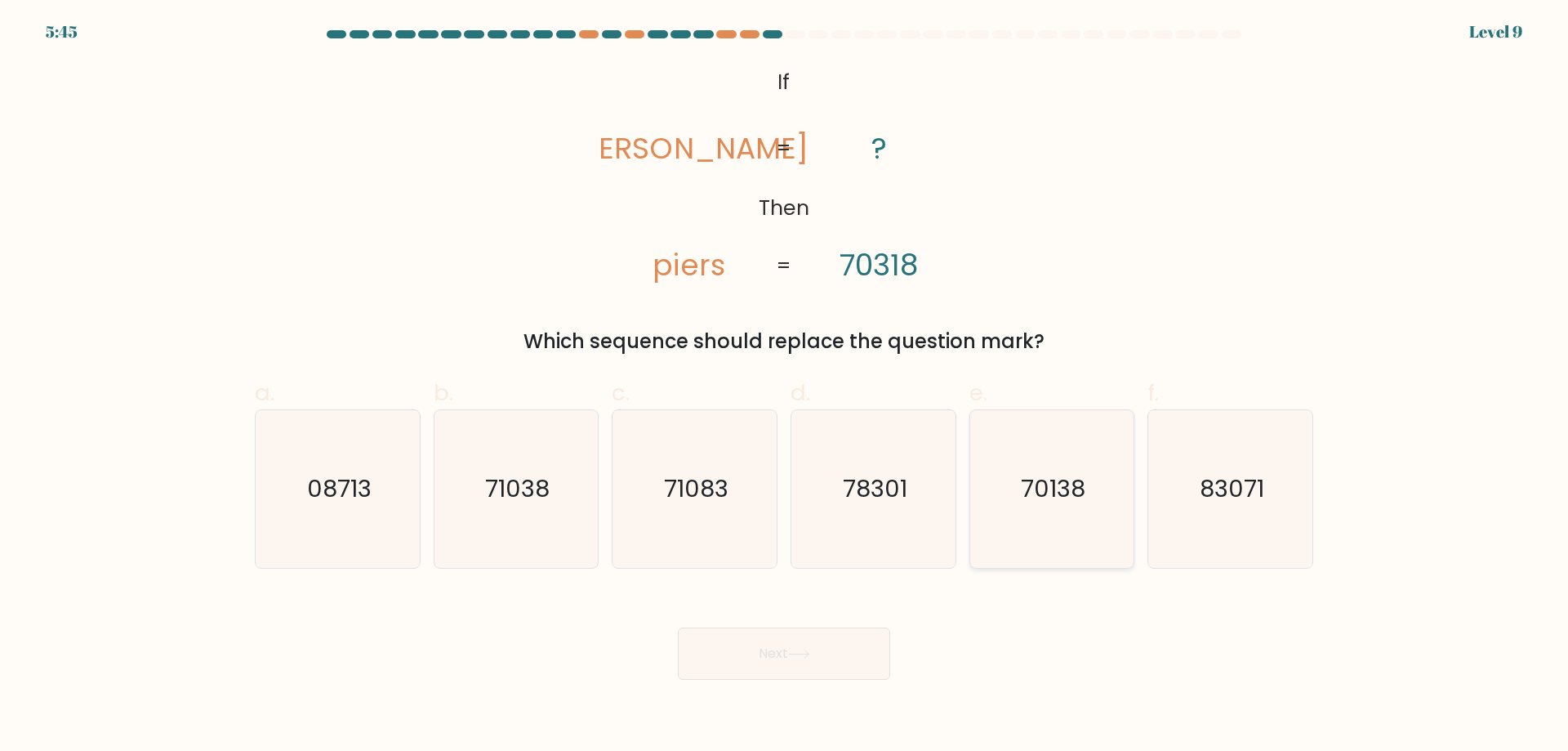
click at [1040, 504] on text "70138" at bounding box center [1054, 488] width 65 height 32
click at [785, 386] on input "e. 70138" at bounding box center [784, 380] width 1 height 11
radio input "true"
click at [513, 469] on icon "71038" at bounding box center [515, 488] width 158 height 158
click at [784, 386] on input "b. 71038" at bounding box center [784, 380] width 1 height 11
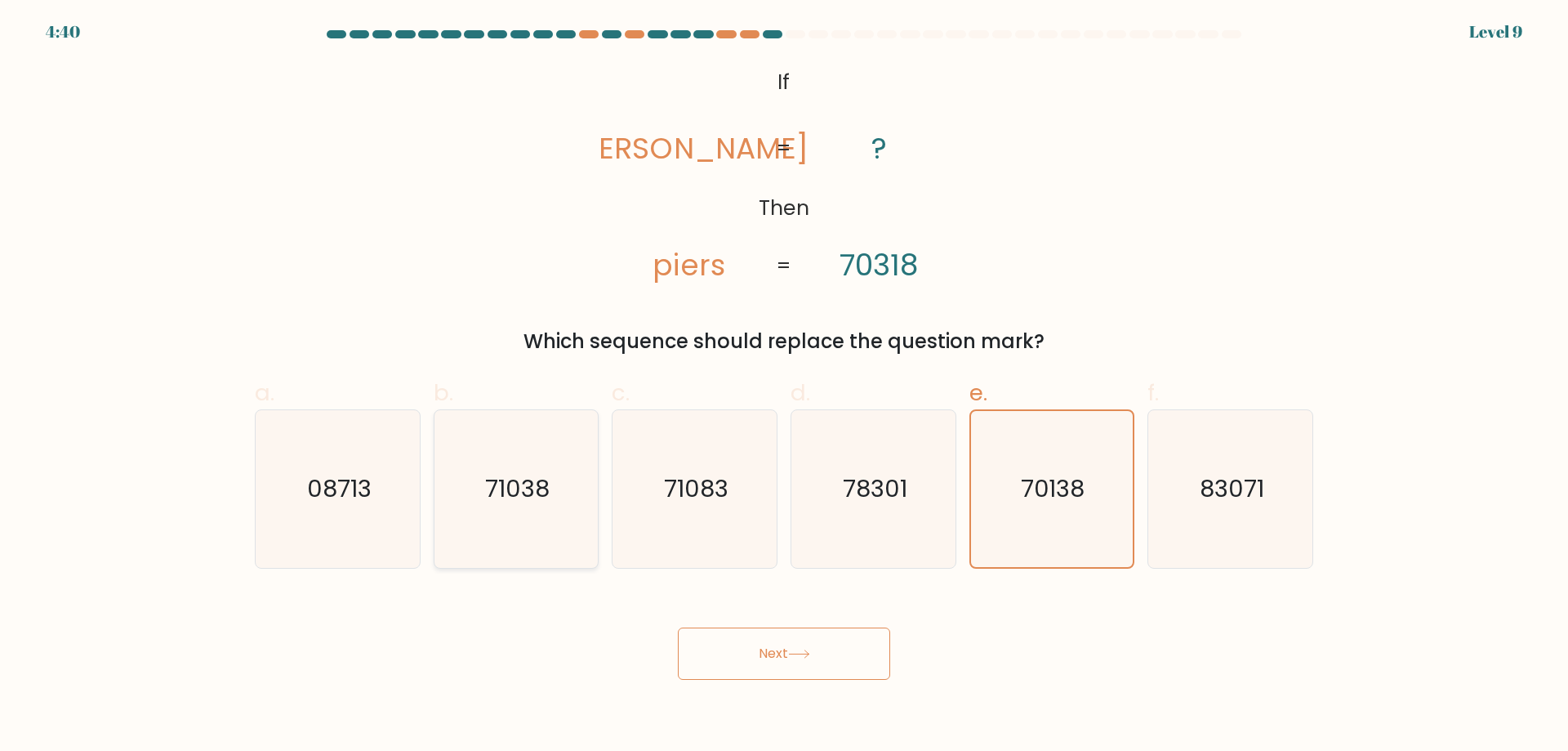
radio input "true"
drag, startPoint x: 740, startPoint y: 647, endPoint x: 739, endPoint y: 596, distance: 51.0
click at [741, 646] on button "Next" at bounding box center [784, 653] width 213 height 52
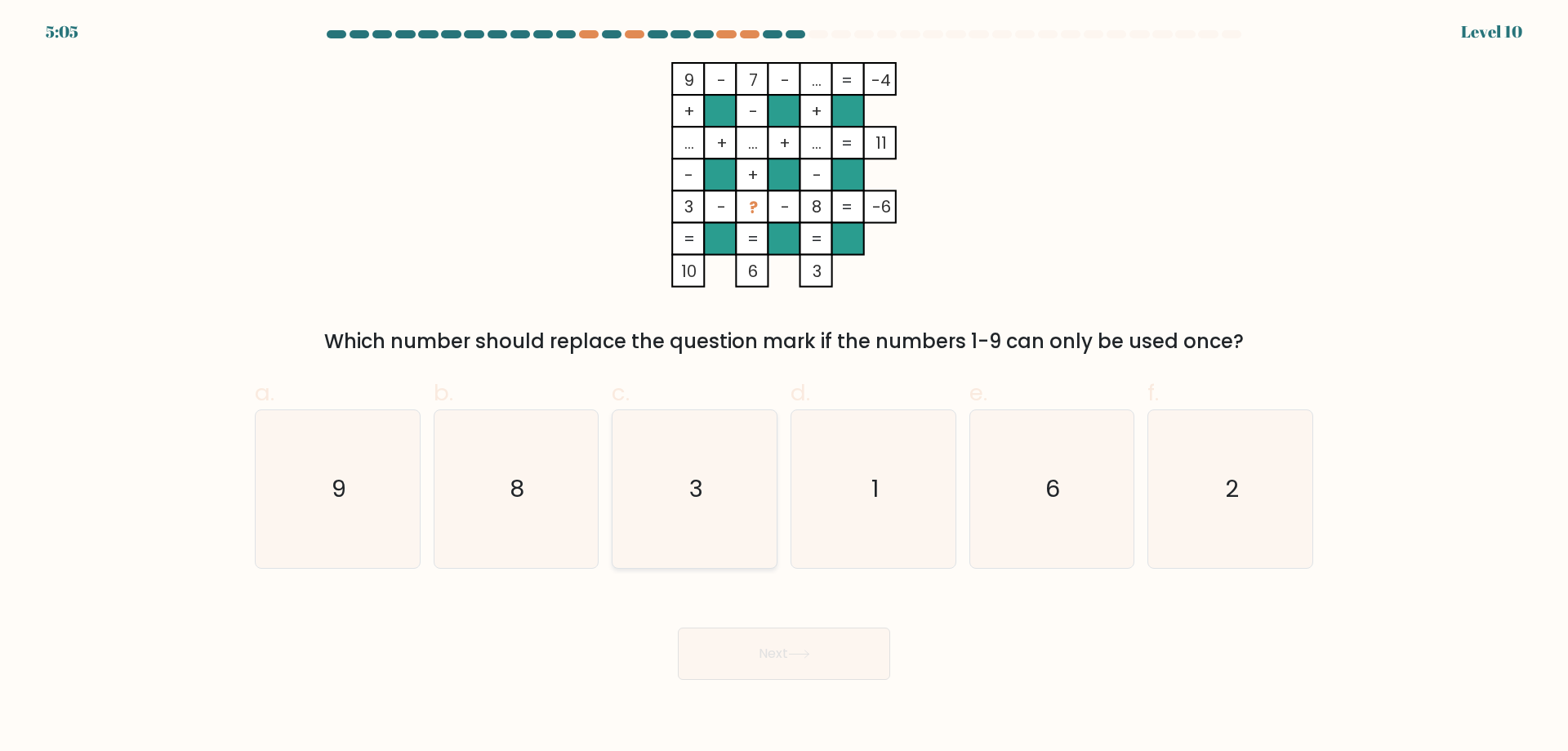
click at [736, 517] on icon "3" at bounding box center [694, 488] width 158 height 158
click at [784, 386] on input "c. 3" at bounding box center [784, 380] width 1 height 11
radio input "true"
drag, startPoint x: 808, startPoint y: 652, endPoint x: 803, endPoint y: 641, distance: 12.1
click at [808, 651] on icon at bounding box center [799, 654] width 23 height 9
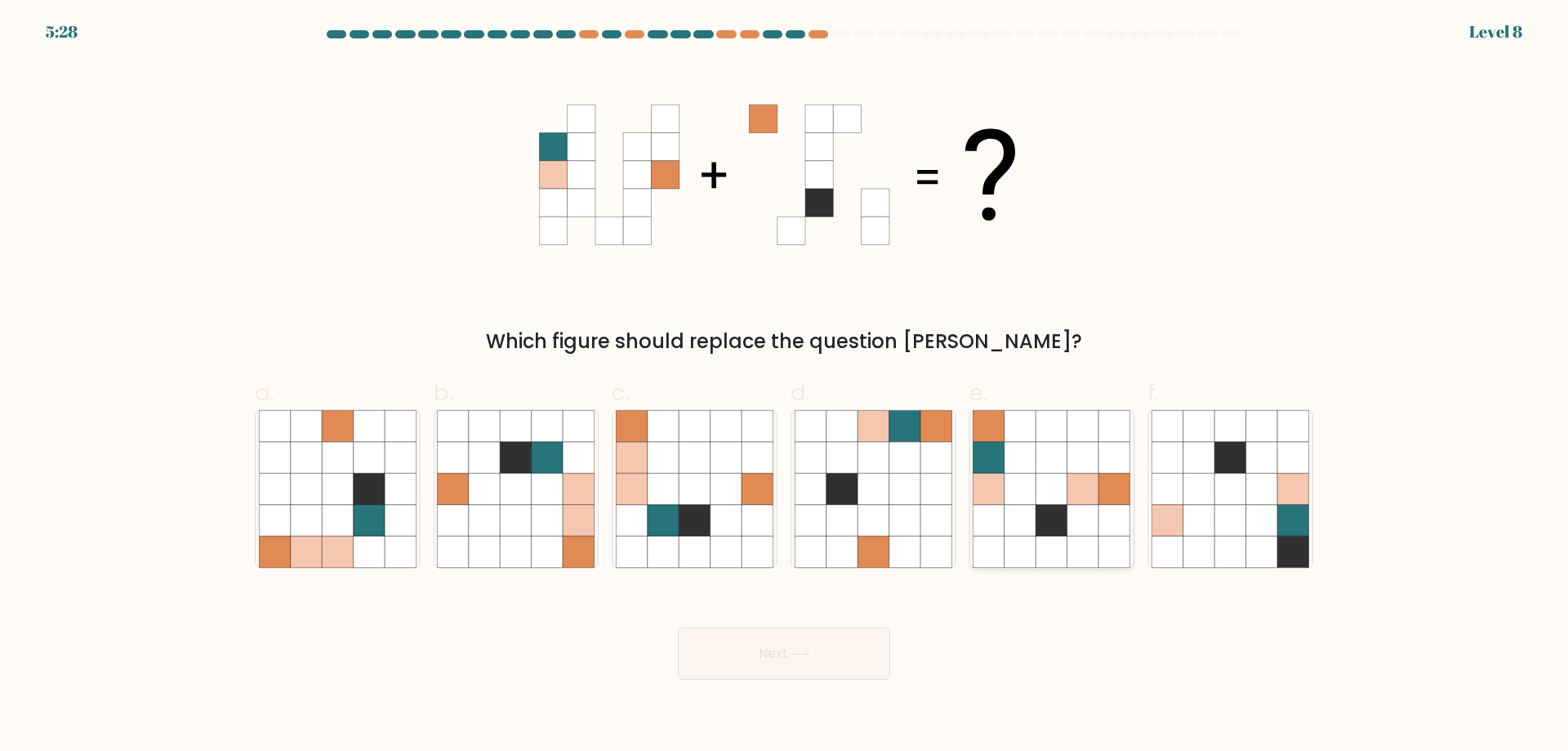
click at [1045, 528] on icon at bounding box center [1053, 521] width 31 height 31
click at [785, 386] on input "e." at bounding box center [784, 380] width 1 height 11
radio input "true"
click at [775, 659] on button "Next" at bounding box center [784, 653] width 213 height 52
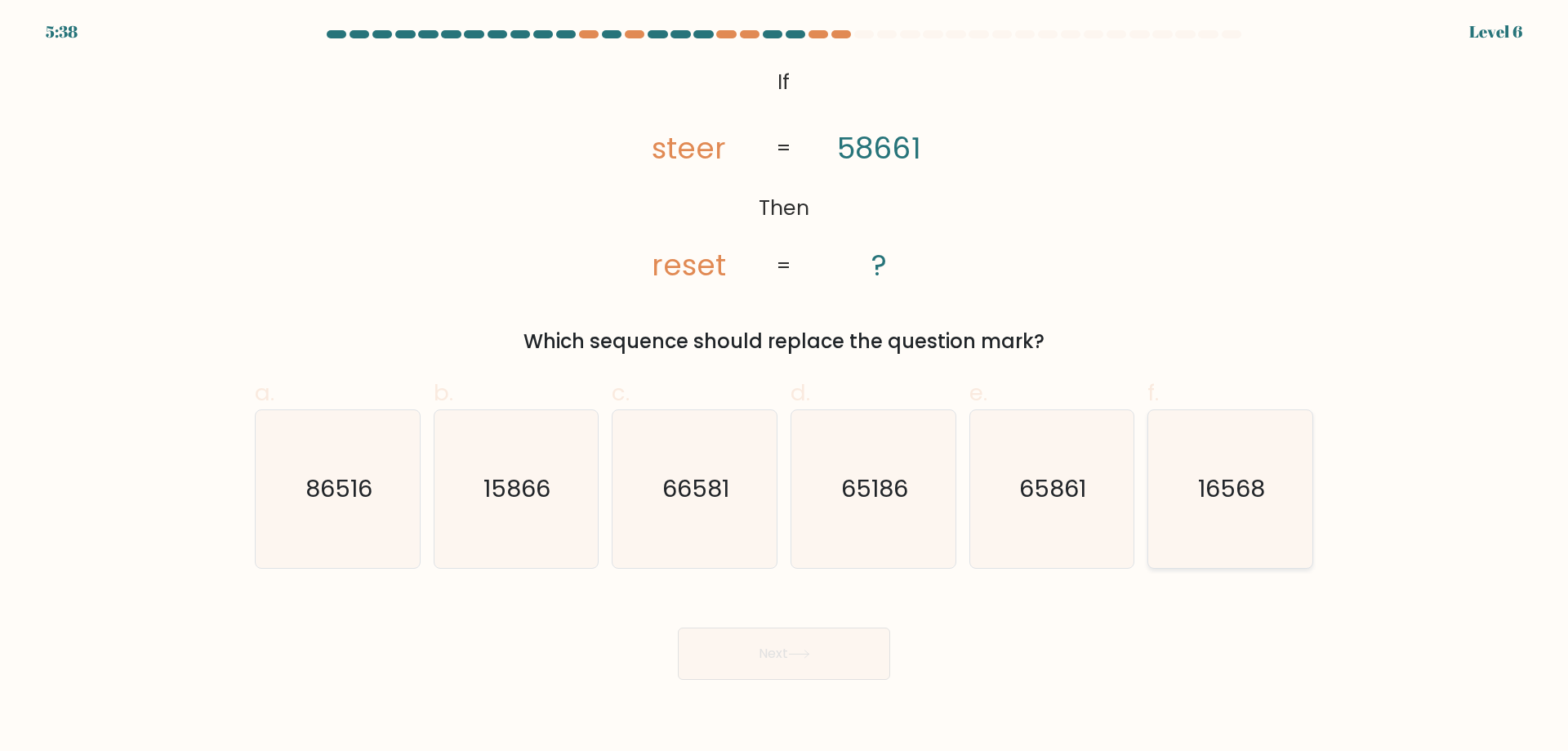
click at [1188, 463] on icon "16568" at bounding box center [1230, 488] width 158 height 158
click at [785, 386] on input "f. 16568" at bounding box center [784, 380] width 1 height 11
radio input "true"
click at [760, 639] on button "Next" at bounding box center [784, 653] width 213 height 52
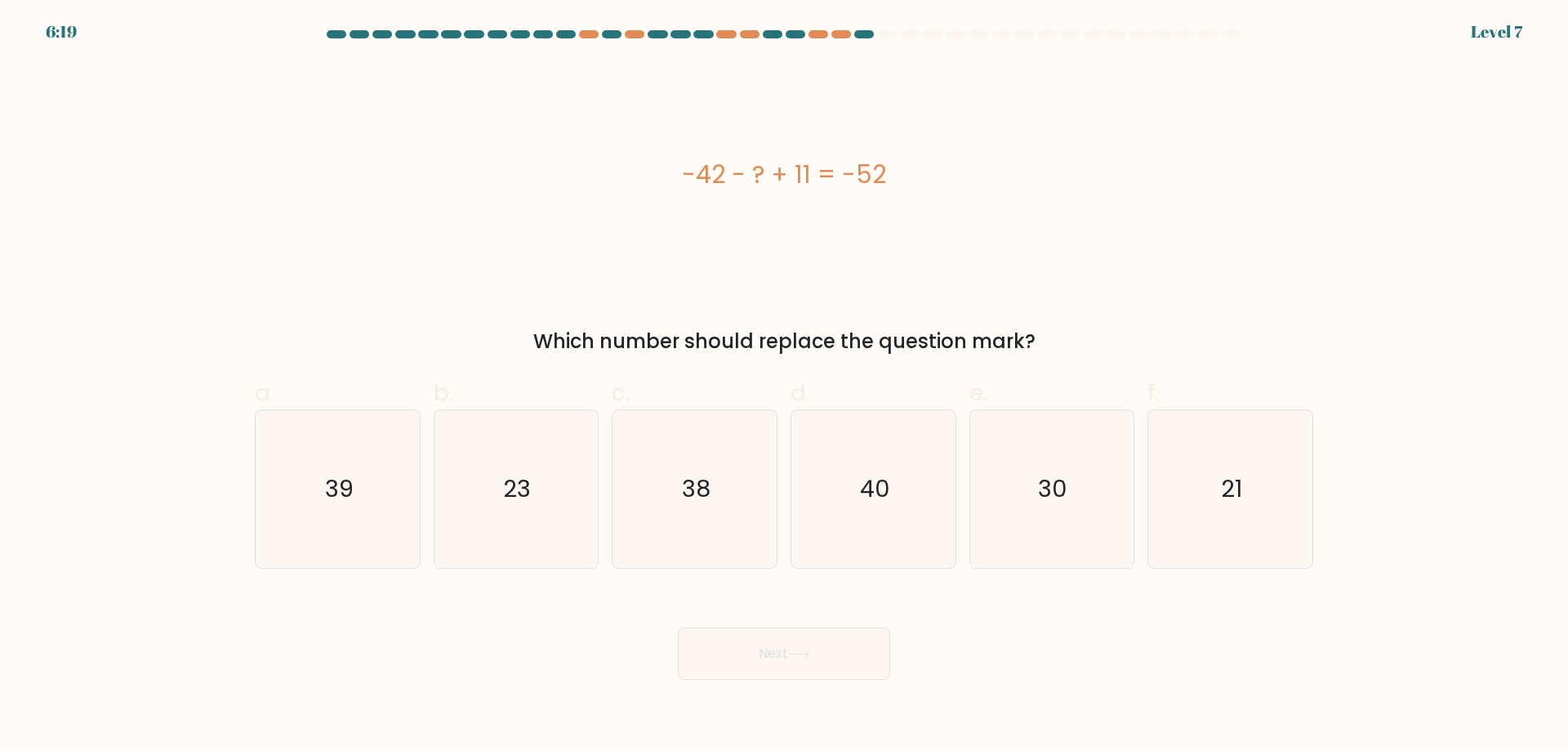
drag, startPoint x: 662, startPoint y: 161, endPoint x: 898, endPoint y: 179, distance: 236.7
click at [898, 179] on div "-42 - ? + 11 = -52" at bounding box center [784, 175] width 1058 height 37
copy div "-42 - ? + 11 = -52"
click at [1253, 502] on icon "21" at bounding box center [1230, 488] width 158 height 158
click at [785, 386] on input "f. 21" at bounding box center [784, 380] width 1 height 11
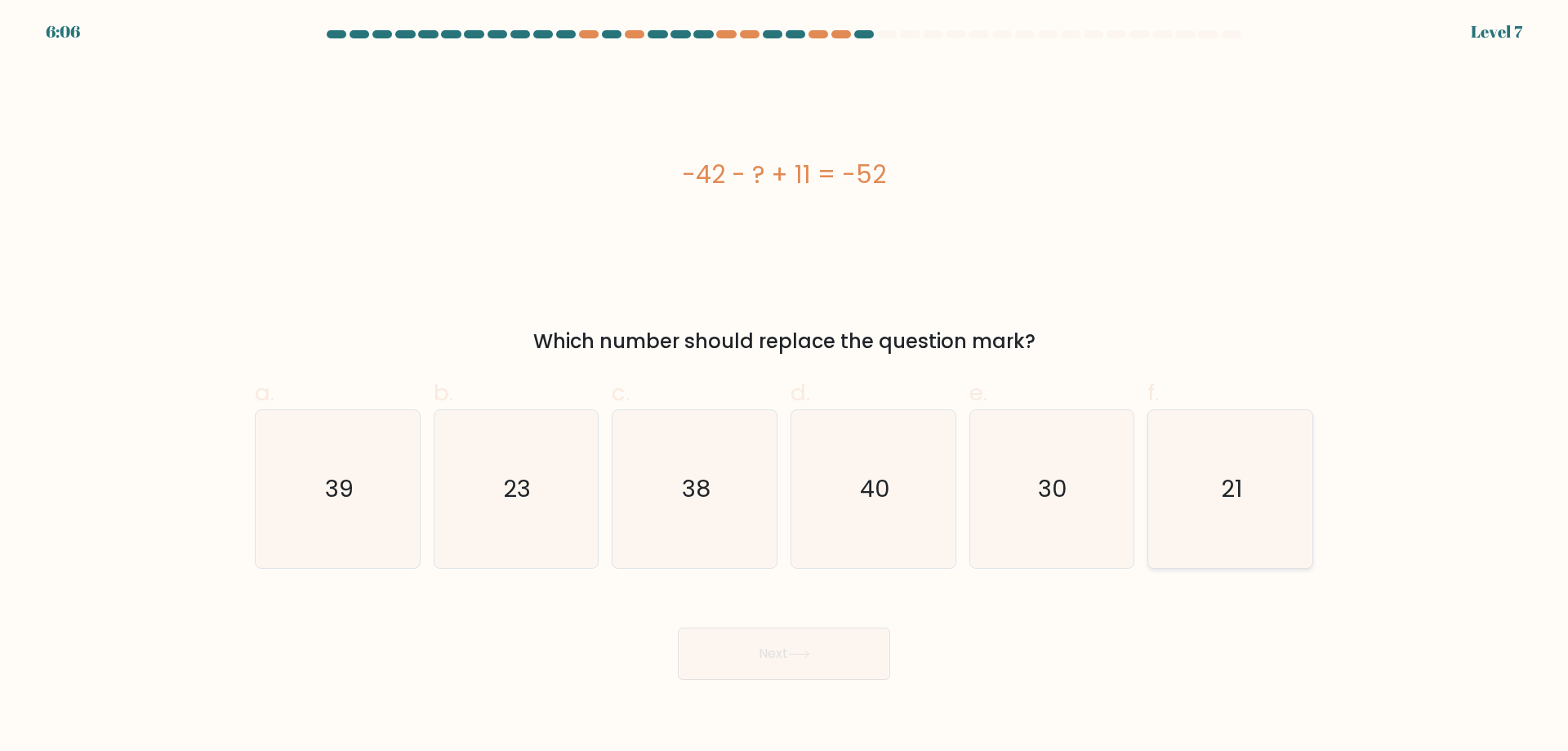
radio input "true"
click at [779, 654] on button "Next" at bounding box center [784, 653] width 213 height 52
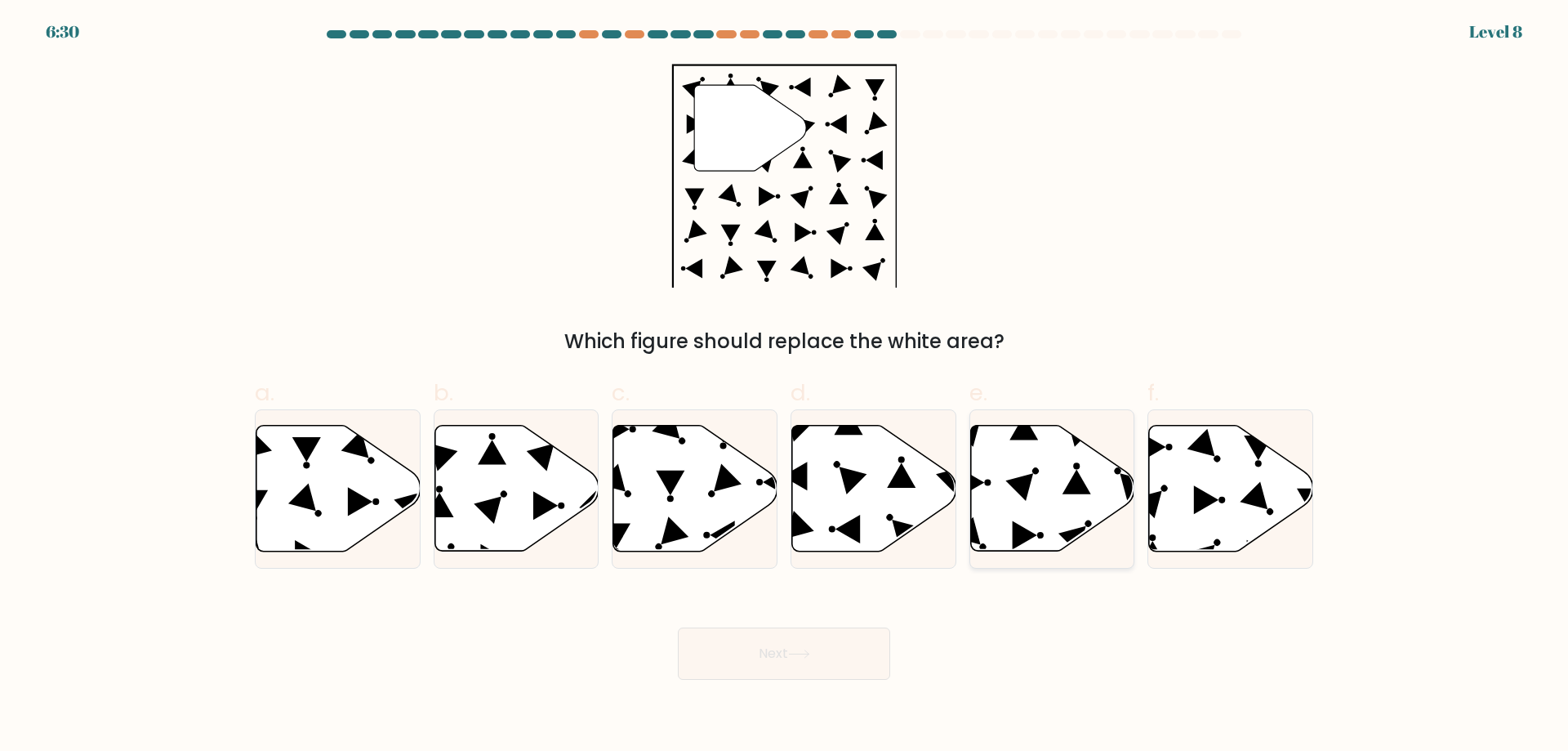
click at [1040, 498] on icon at bounding box center [1053, 488] width 165 height 125
click at [785, 386] on input "e." at bounding box center [784, 380] width 1 height 11
radio input "true"
click at [798, 652] on icon at bounding box center [799, 654] width 23 height 9
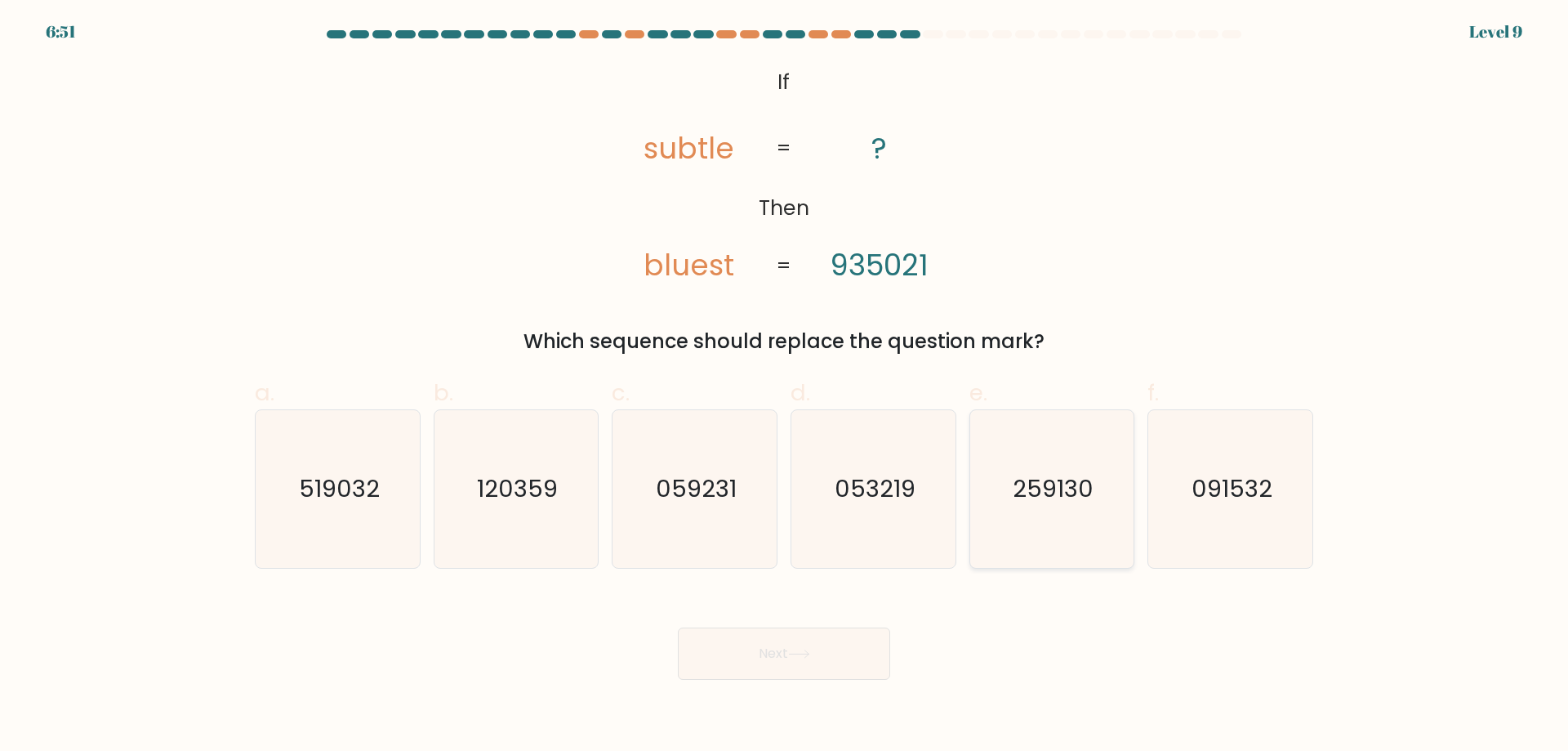
click at [1052, 496] on text "259130" at bounding box center [1054, 488] width 81 height 32
click at [785, 386] on input "e. 259130" at bounding box center [784, 380] width 1 height 11
radio input "true"
click at [759, 641] on button "Next" at bounding box center [784, 653] width 213 height 52
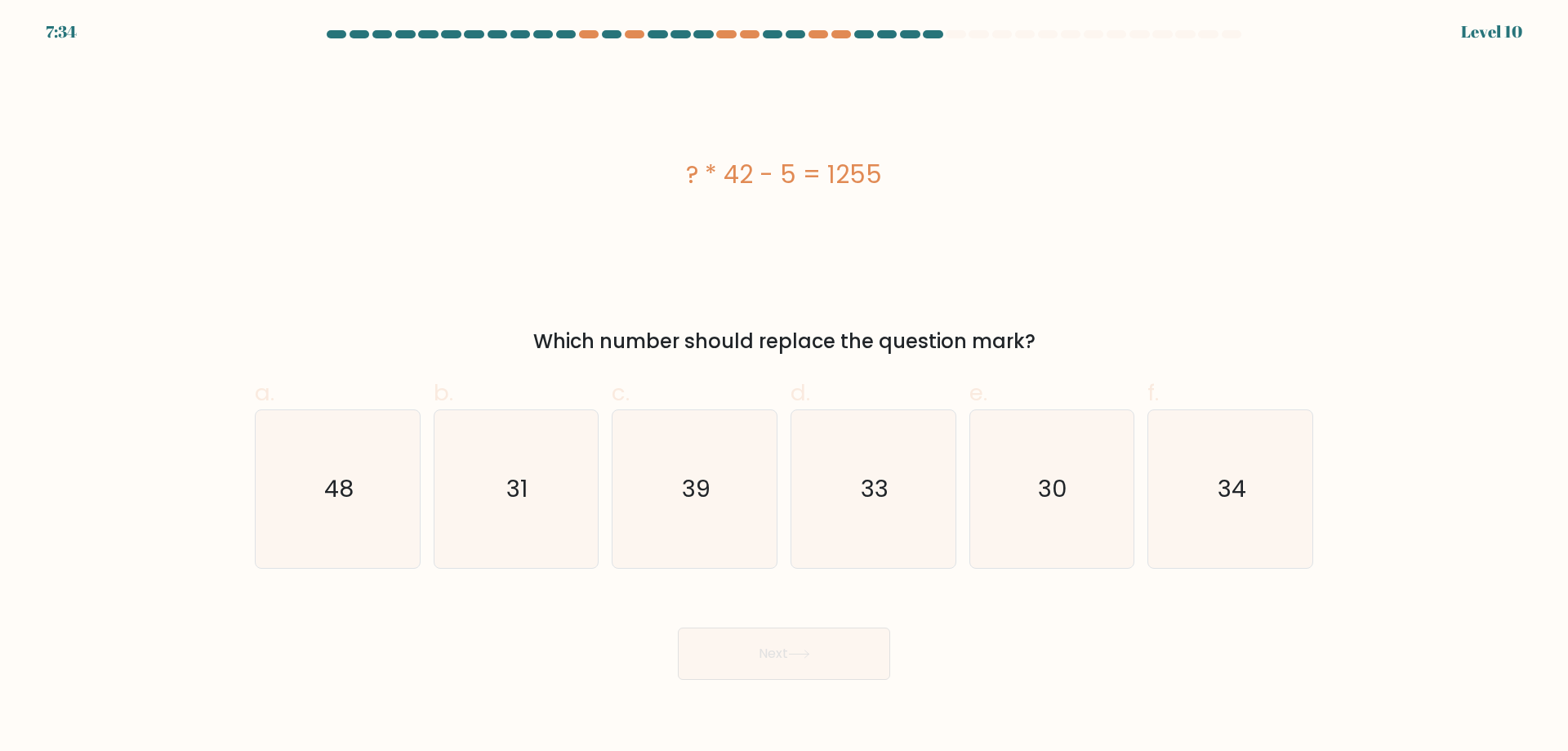
drag, startPoint x: 680, startPoint y: 174, endPoint x: 905, endPoint y: 196, distance: 226.1
click at [905, 196] on div "? * 42 - 5 = 1255" at bounding box center [784, 175] width 1058 height 225
copy div "? * 42 - 5 = 1255"
drag, startPoint x: 1039, startPoint y: 492, endPoint x: 1020, endPoint y: 503, distance: 22.0
click at [1039, 492] on text "30" at bounding box center [1054, 488] width 29 height 32
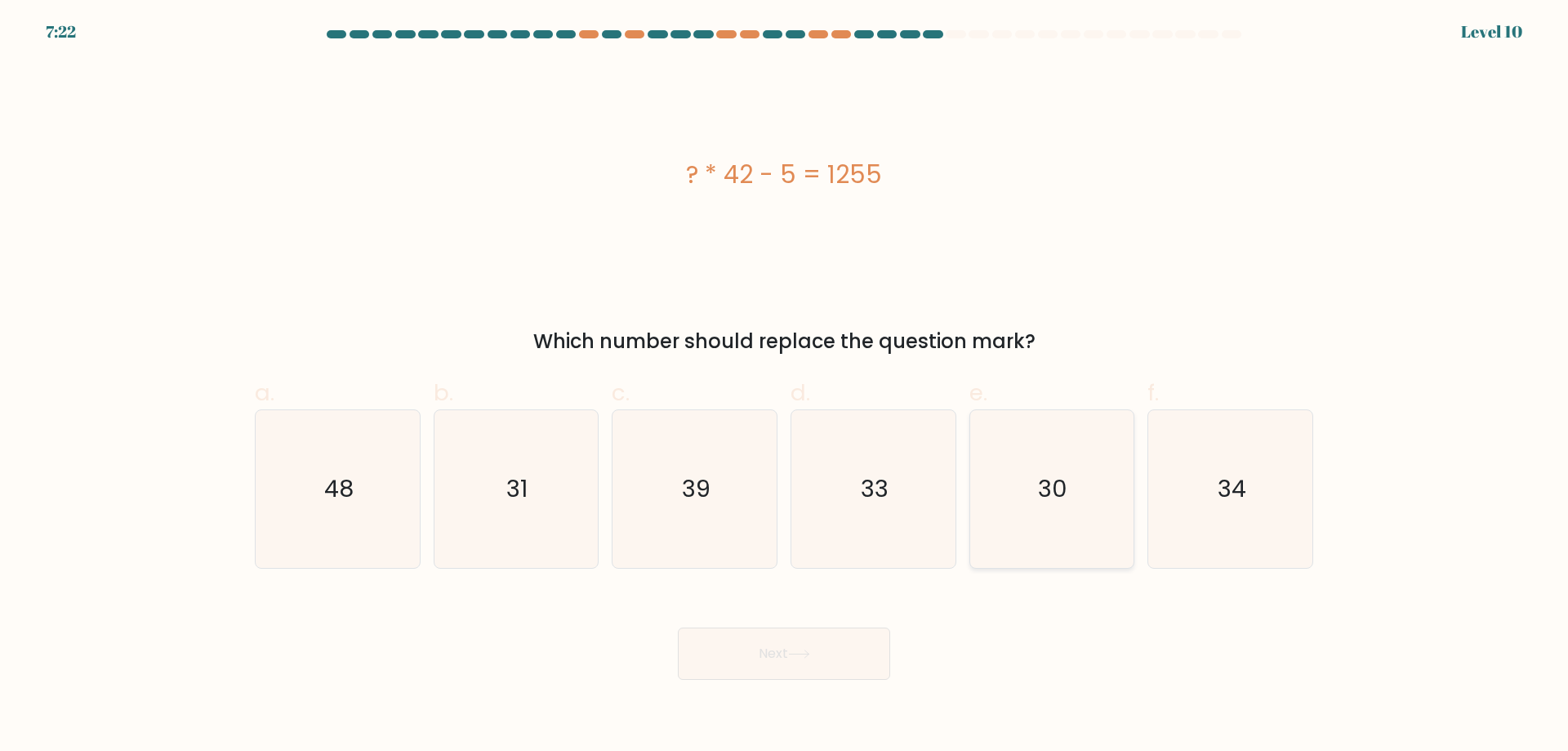
click at [785, 386] on input "e. 30" at bounding box center [784, 380] width 1 height 11
radio input "true"
click at [760, 665] on button "Next" at bounding box center [784, 653] width 213 height 52
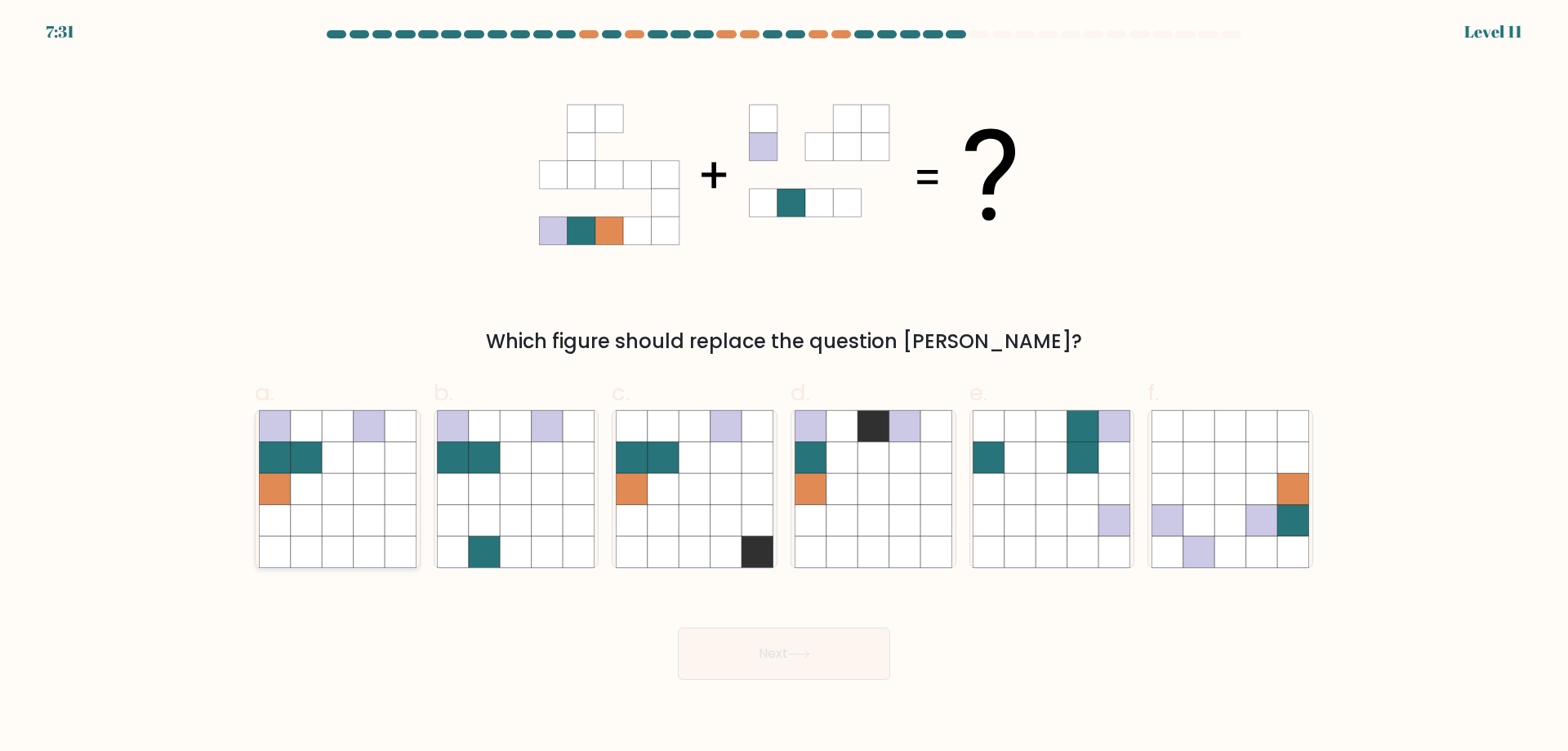
click at [326, 528] on icon at bounding box center [337, 521] width 31 height 31
click at [784, 386] on input "a." at bounding box center [784, 380] width 1 height 11
radio input "true"
drag, startPoint x: 760, startPoint y: 656, endPoint x: 736, endPoint y: 608, distance: 53.7
click at [764, 651] on button "Next" at bounding box center [784, 653] width 213 height 52
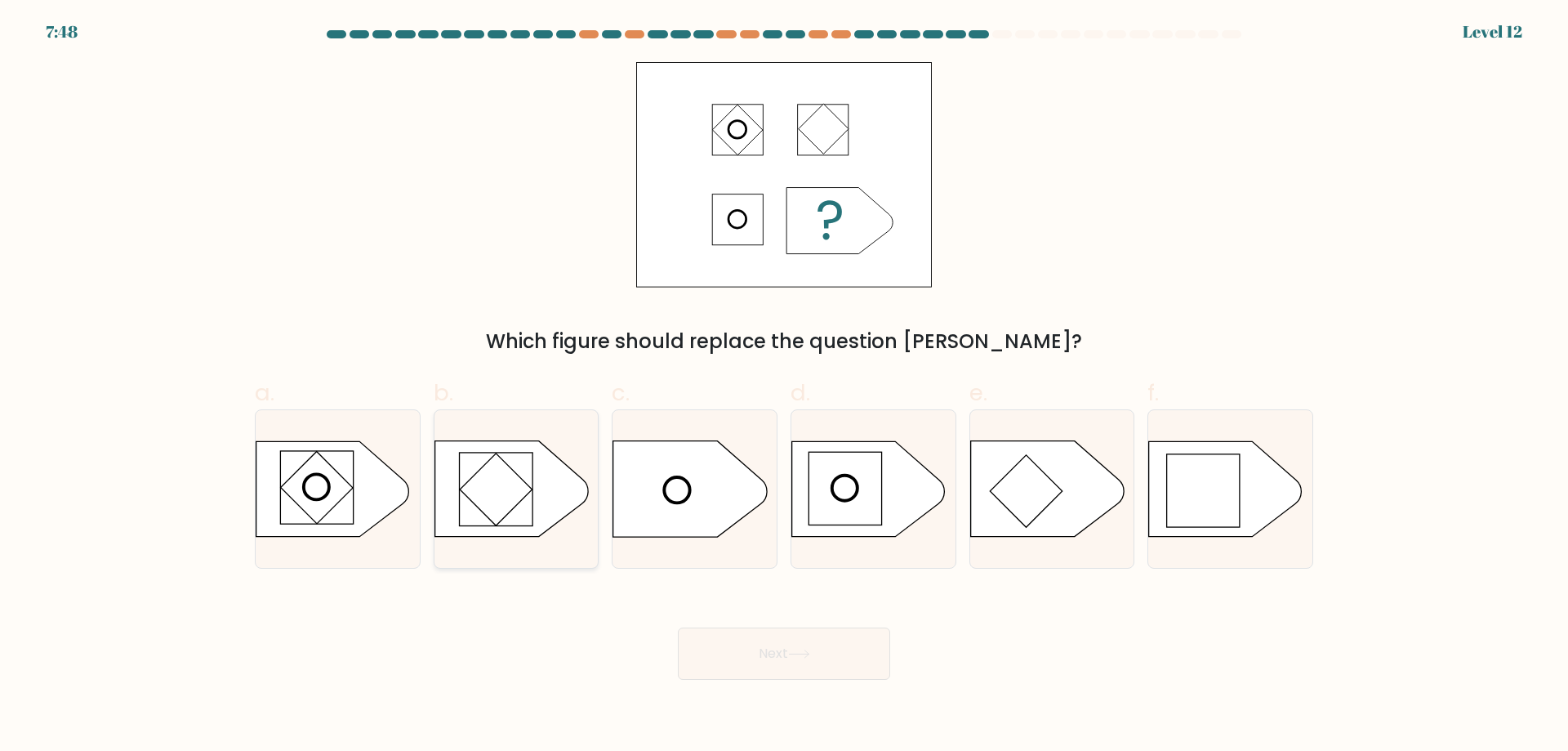
click at [493, 503] on rect at bounding box center [496, 490] width 73 height 73
click at [784, 386] on input "b." at bounding box center [784, 380] width 1 height 11
radio input "true"
click at [768, 654] on button "Next" at bounding box center [784, 653] width 213 height 52
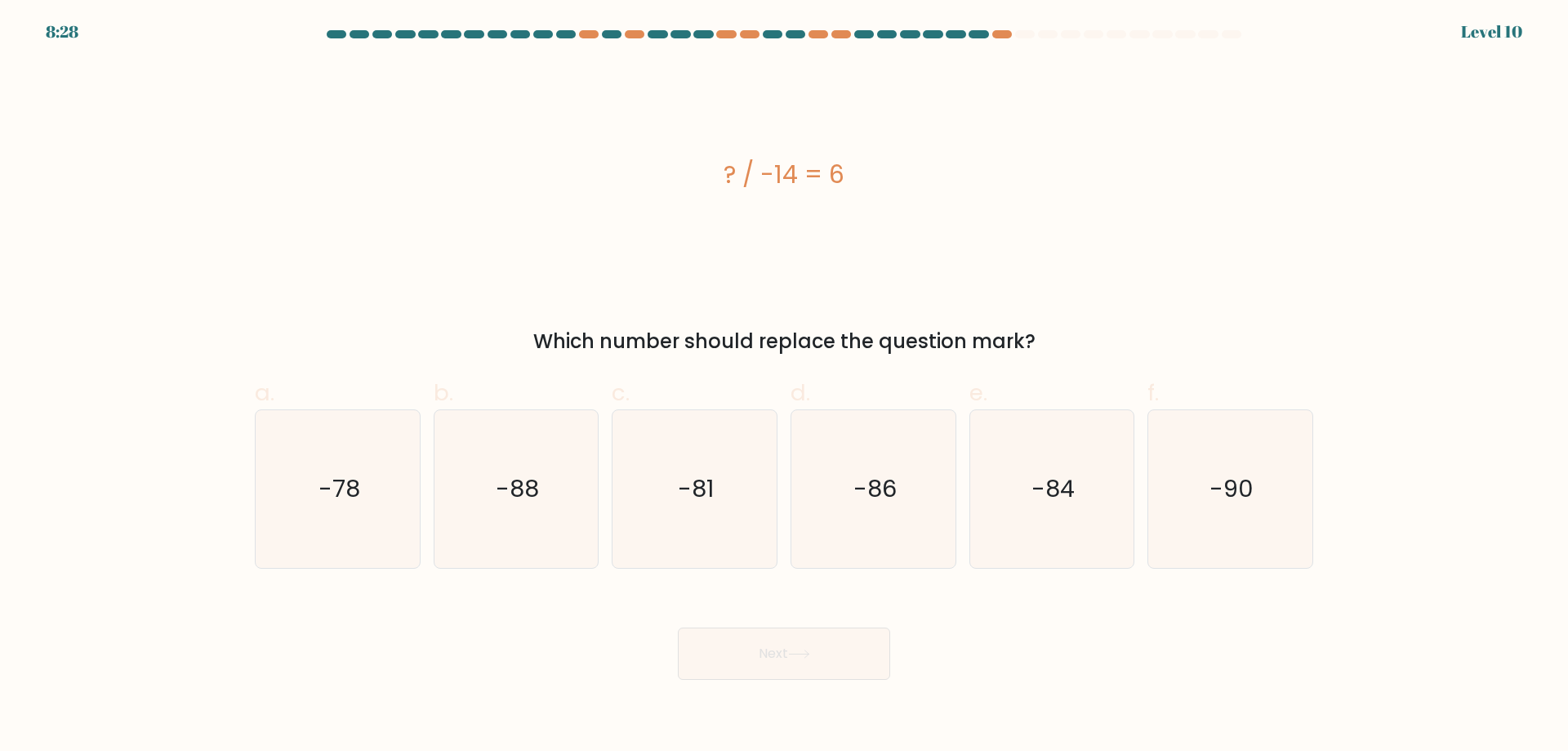
drag, startPoint x: 712, startPoint y: 155, endPoint x: 881, endPoint y: 185, distance: 171.6
click at [881, 185] on div "? / -14 = 6" at bounding box center [784, 175] width 1058 height 225
copy div "? / -14 = 6"
drag, startPoint x: 1043, startPoint y: 513, endPoint x: 990, endPoint y: 550, distance: 64.6
click at [1043, 513] on icon "-84" at bounding box center [1052, 488] width 158 height 158
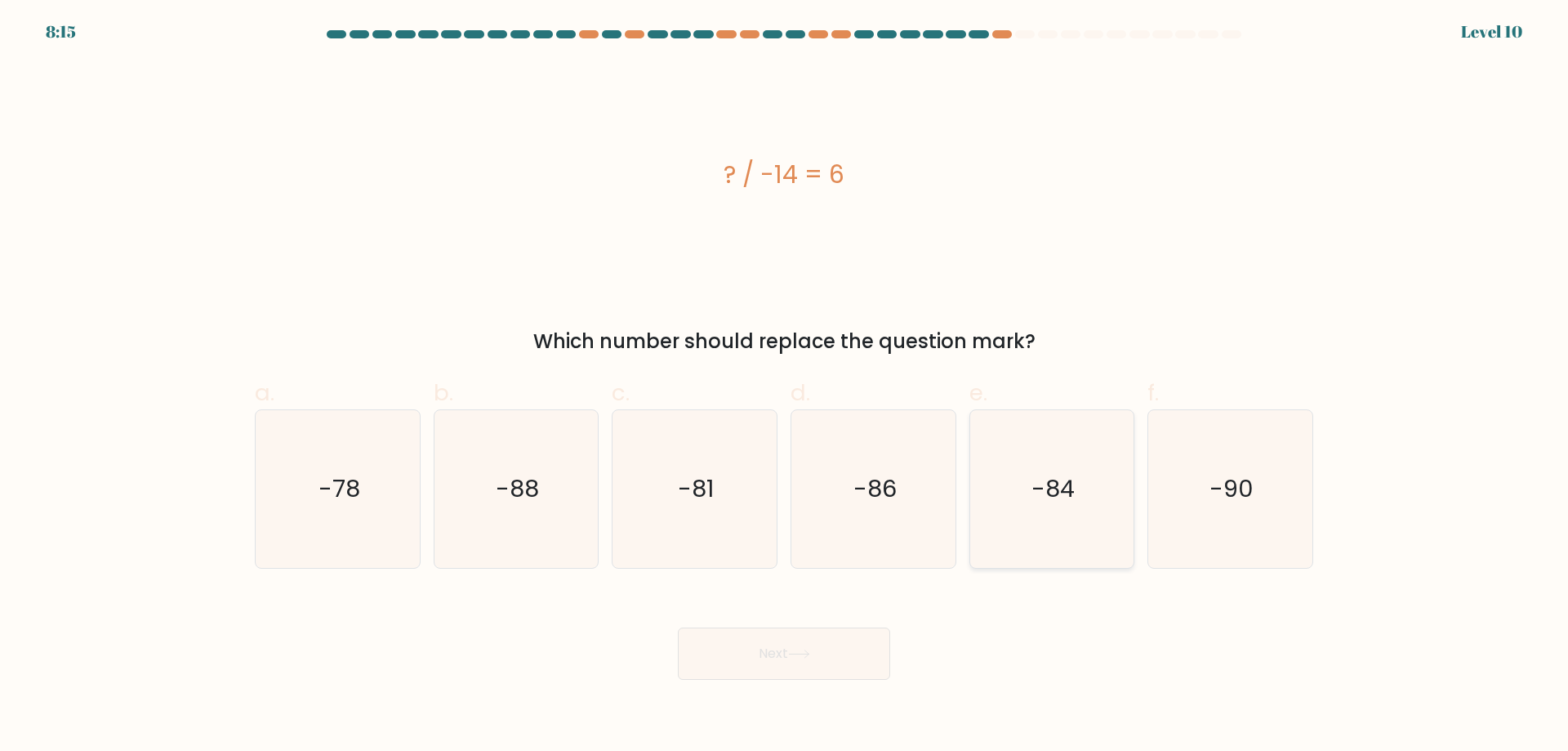
click at [785, 386] on input "e. -84" at bounding box center [784, 380] width 1 height 11
radio input "true"
drag, startPoint x: 756, startPoint y: 655, endPoint x: 558, endPoint y: 553, distance: 222.7
click at [756, 653] on button "Next" at bounding box center [784, 653] width 213 height 52
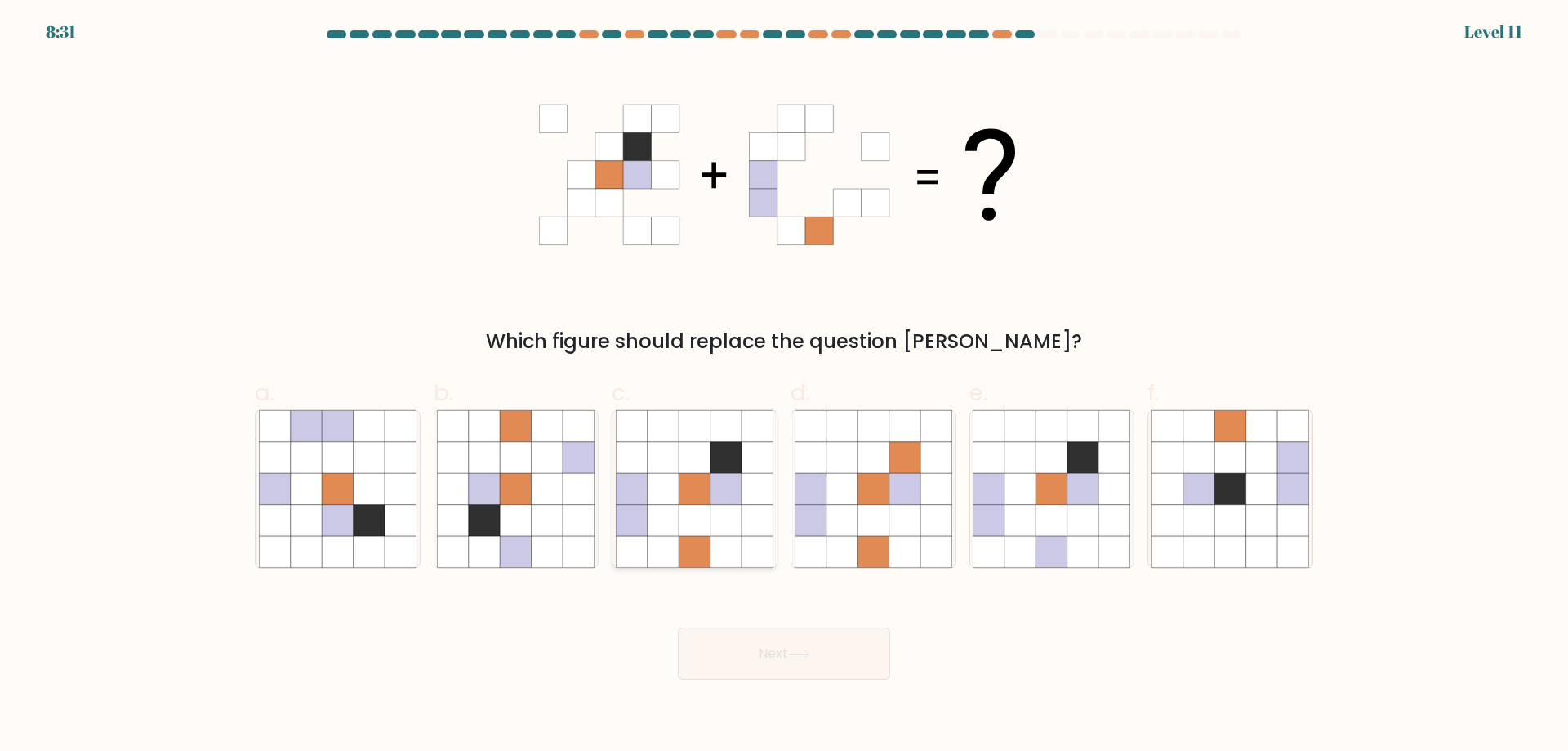
click at [710, 521] on icon at bounding box center [695, 521] width 31 height 31
click at [784, 386] on input "c." at bounding box center [784, 380] width 1 height 11
radio input "true"
click at [753, 666] on button "Next" at bounding box center [784, 653] width 213 height 52
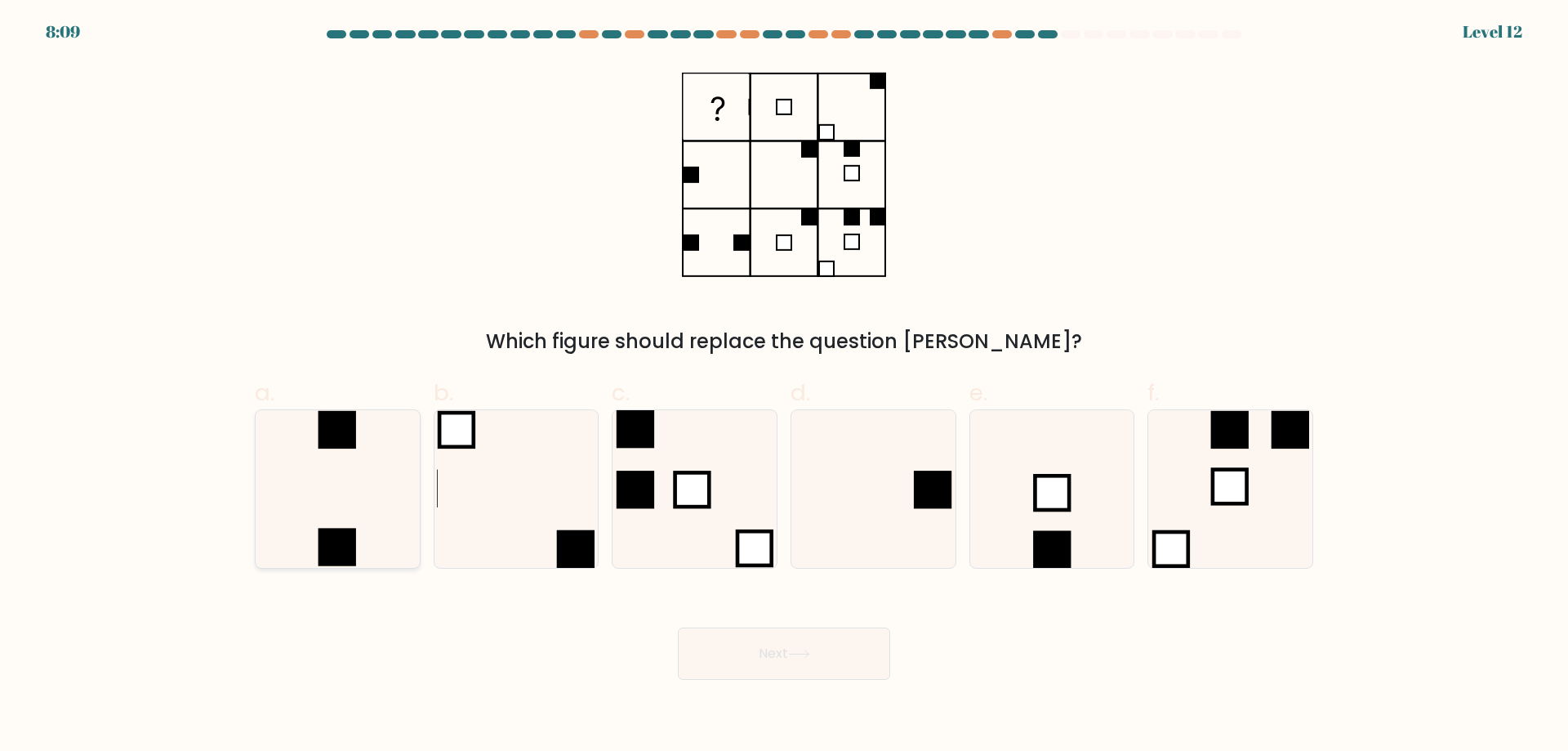
click at [347, 497] on icon at bounding box center [337, 488] width 158 height 158
click at [784, 386] on input "a." at bounding box center [784, 380] width 1 height 11
radio input "true"
click at [796, 663] on button "Next" at bounding box center [784, 653] width 213 height 52
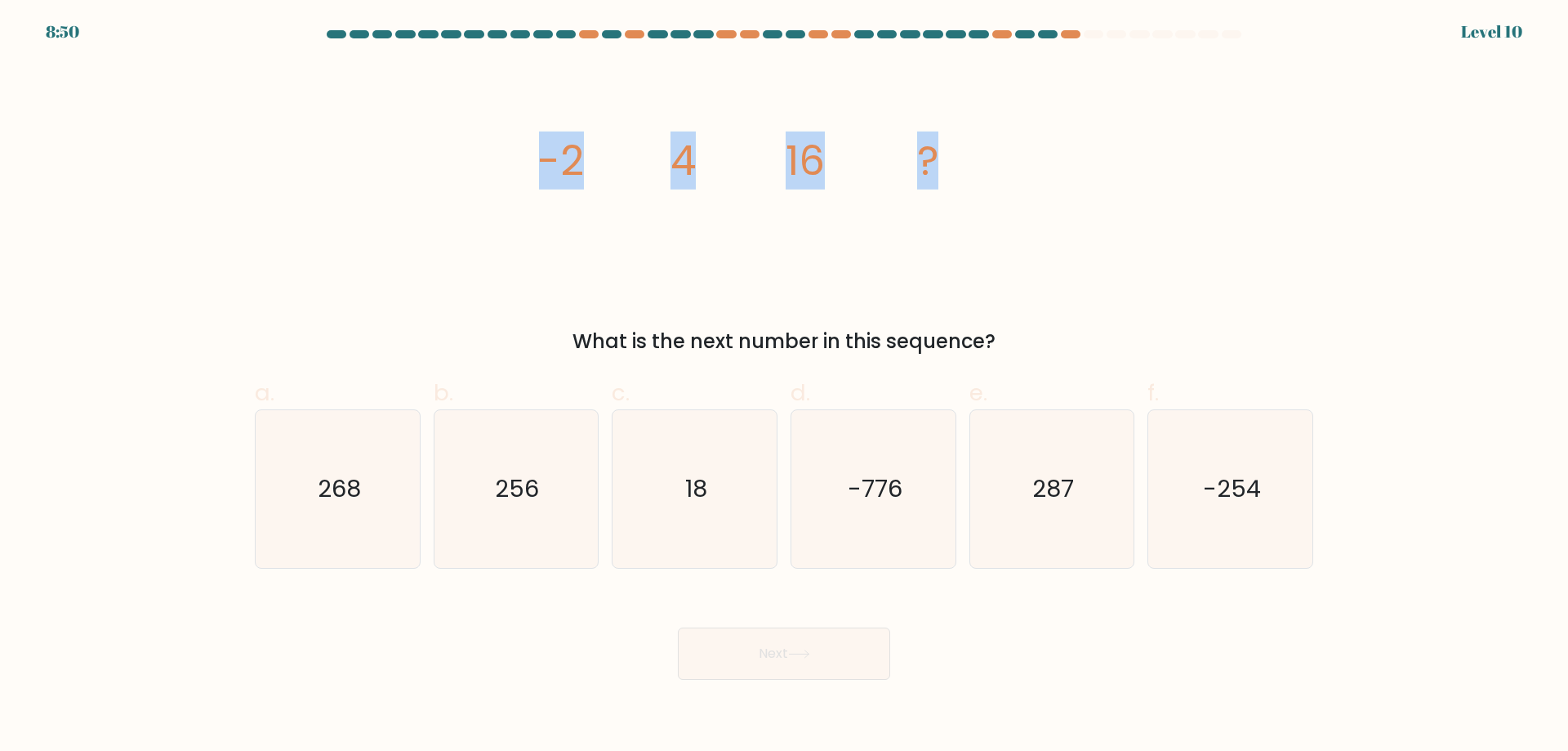
drag, startPoint x: 597, startPoint y: 155, endPoint x: 975, endPoint y: 184, distance: 379.1
click at [975, 184] on div "image/svg+xml -2 4 16 ? What is the next number in this sequence?" at bounding box center [784, 209] width 1078 height 294
copy g "-2 4 16 ?"
click at [242, 354] on form at bounding box center [784, 355] width 1568 height 650
drag, startPoint x: 722, startPoint y: 471, endPoint x: 730, endPoint y: 479, distance: 11.3
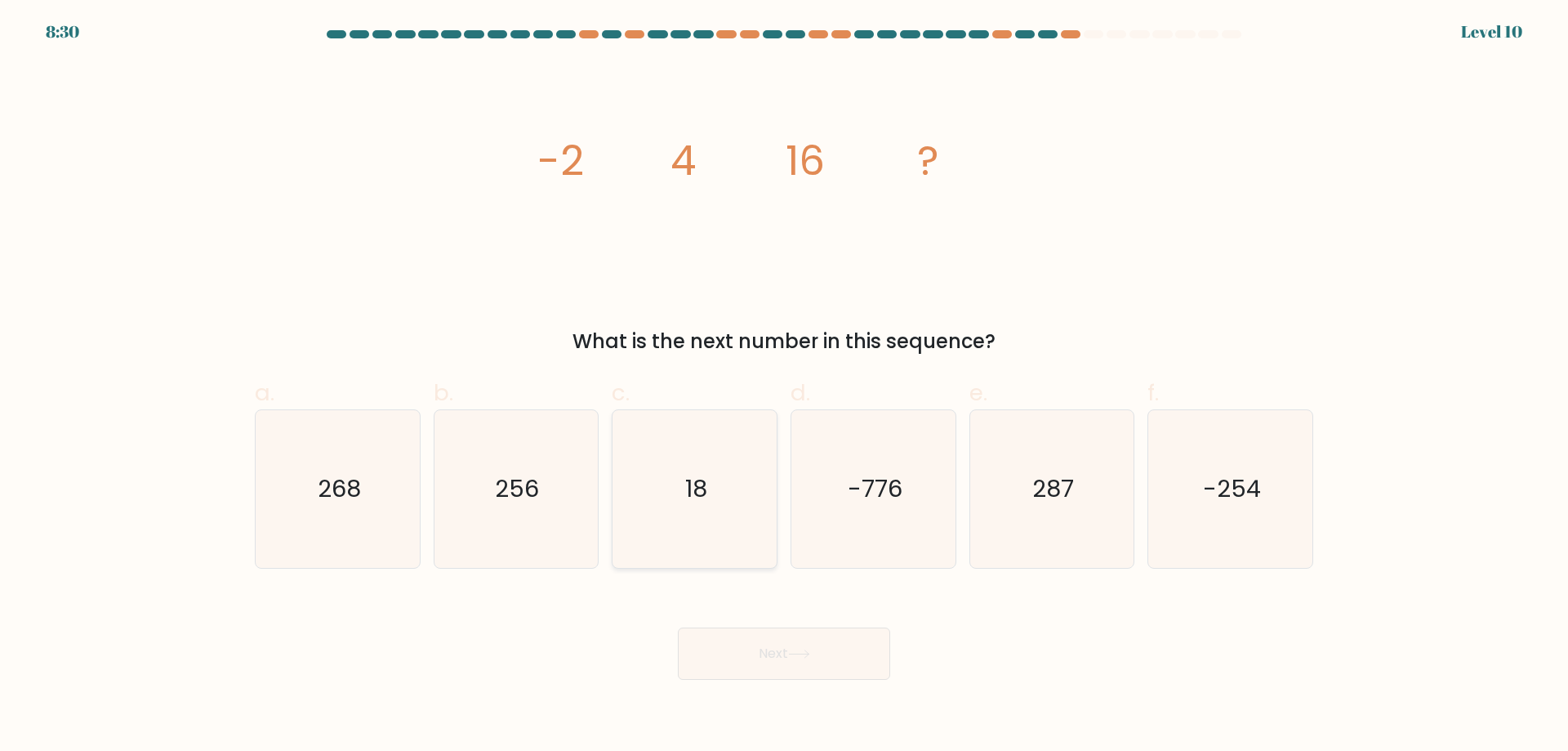
click at [723, 470] on icon "18" at bounding box center [694, 488] width 158 height 158
click at [784, 386] on input "c. 18" at bounding box center [784, 380] width 1 height 11
radio input "true"
click at [763, 646] on button "Next" at bounding box center [784, 653] width 213 height 52
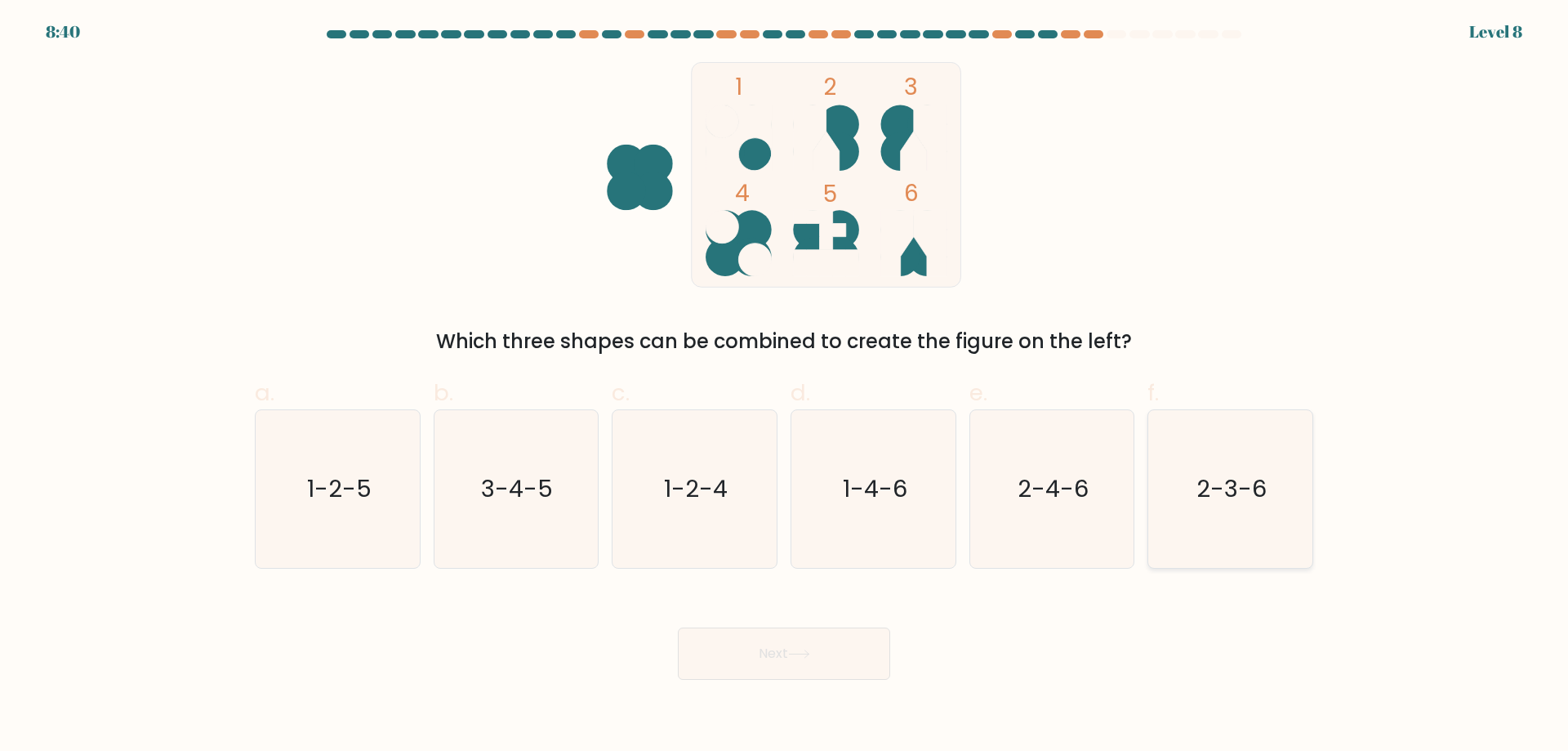
click at [1215, 524] on icon "2-3-6" at bounding box center [1230, 488] width 158 height 158
click at [785, 386] on input "f. 2-3-6" at bounding box center [784, 380] width 1 height 11
radio input "true"
click at [783, 642] on button "Next" at bounding box center [784, 653] width 213 height 52
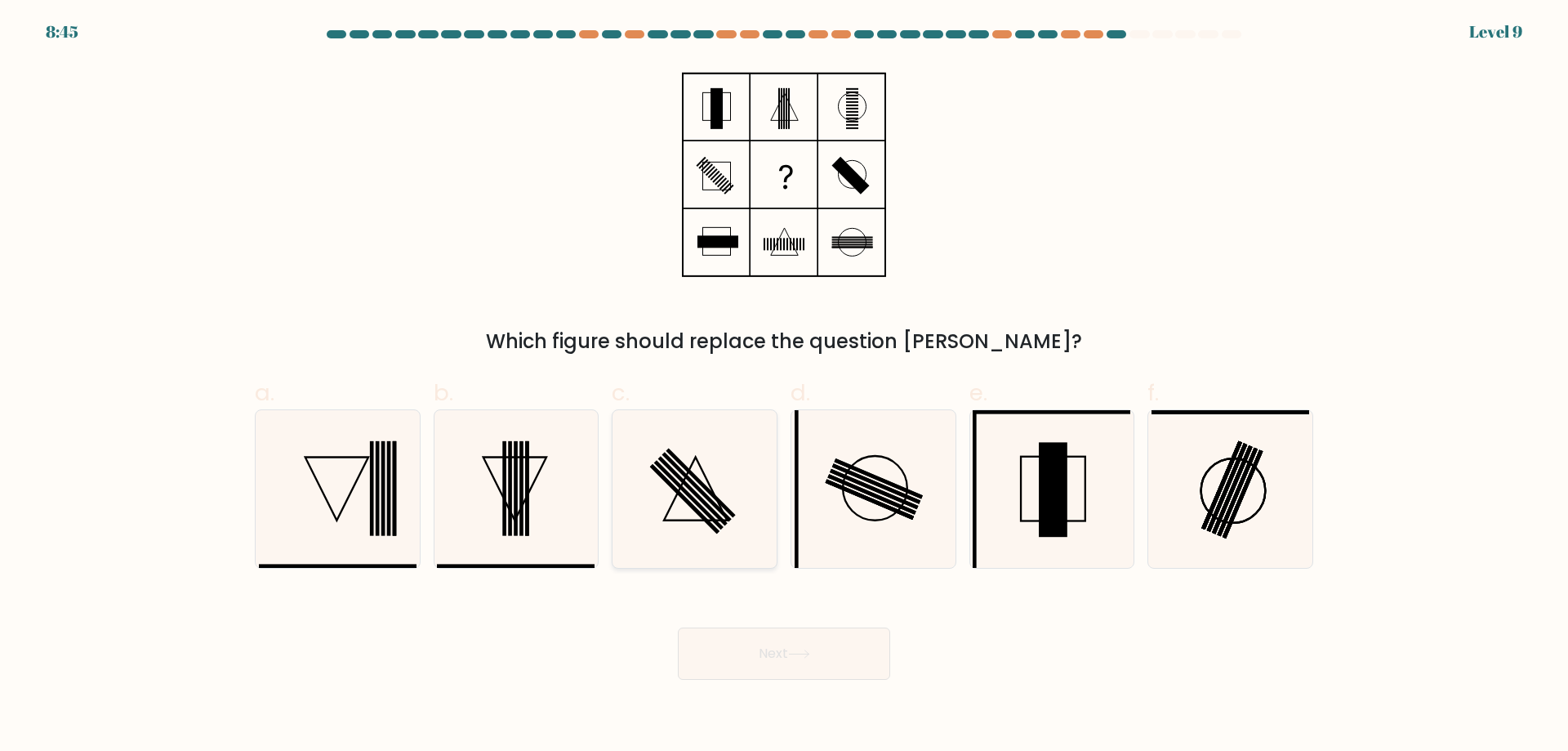
click at [699, 478] on rect at bounding box center [701, 482] width 70 height 70
click at [784, 386] on input "c." at bounding box center [784, 380] width 1 height 11
radio input "true"
click at [744, 651] on button "Next" at bounding box center [784, 653] width 213 height 52
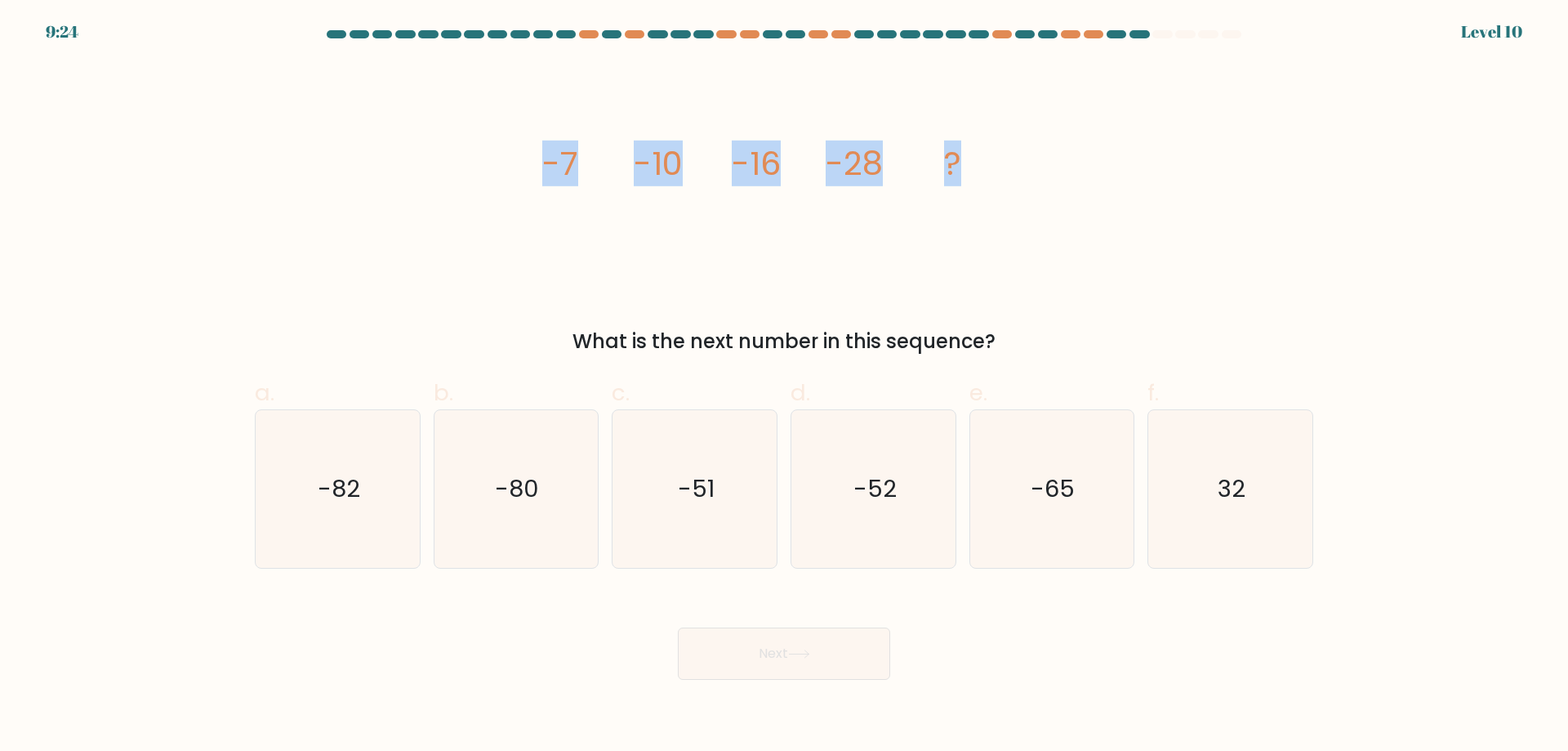
drag, startPoint x: 522, startPoint y: 160, endPoint x: 980, endPoint y: 186, distance: 458.7
click at [981, 185] on div "image/svg+xml -7 -10 -16 -28 ? What is the next number in this sequence?" at bounding box center [784, 209] width 1078 height 294
copy g "-7 -10 -16 -28 ?"
drag, startPoint x: 820, startPoint y: 502, endPoint x: 825, endPoint y: 535, distance: 33.4
click at [820, 502] on icon "-52" at bounding box center [873, 488] width 158 height 158
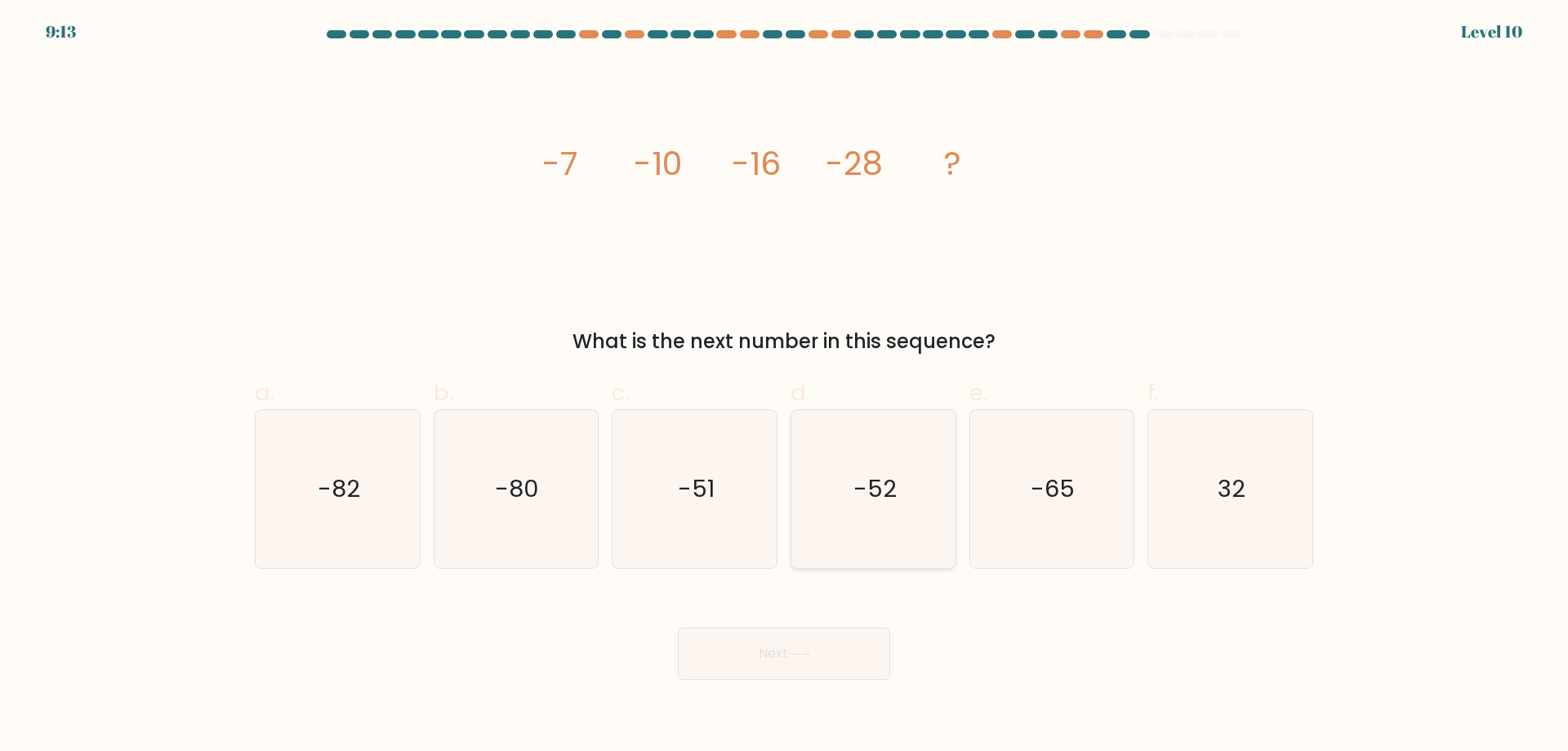
click at [785, 386] on input "d. -52" at bounding box center [784, 380] width 1 height 11
radio input "true"
click at [744, 660] on button "Next" at bounding box center [784, 653] width 213 height 52
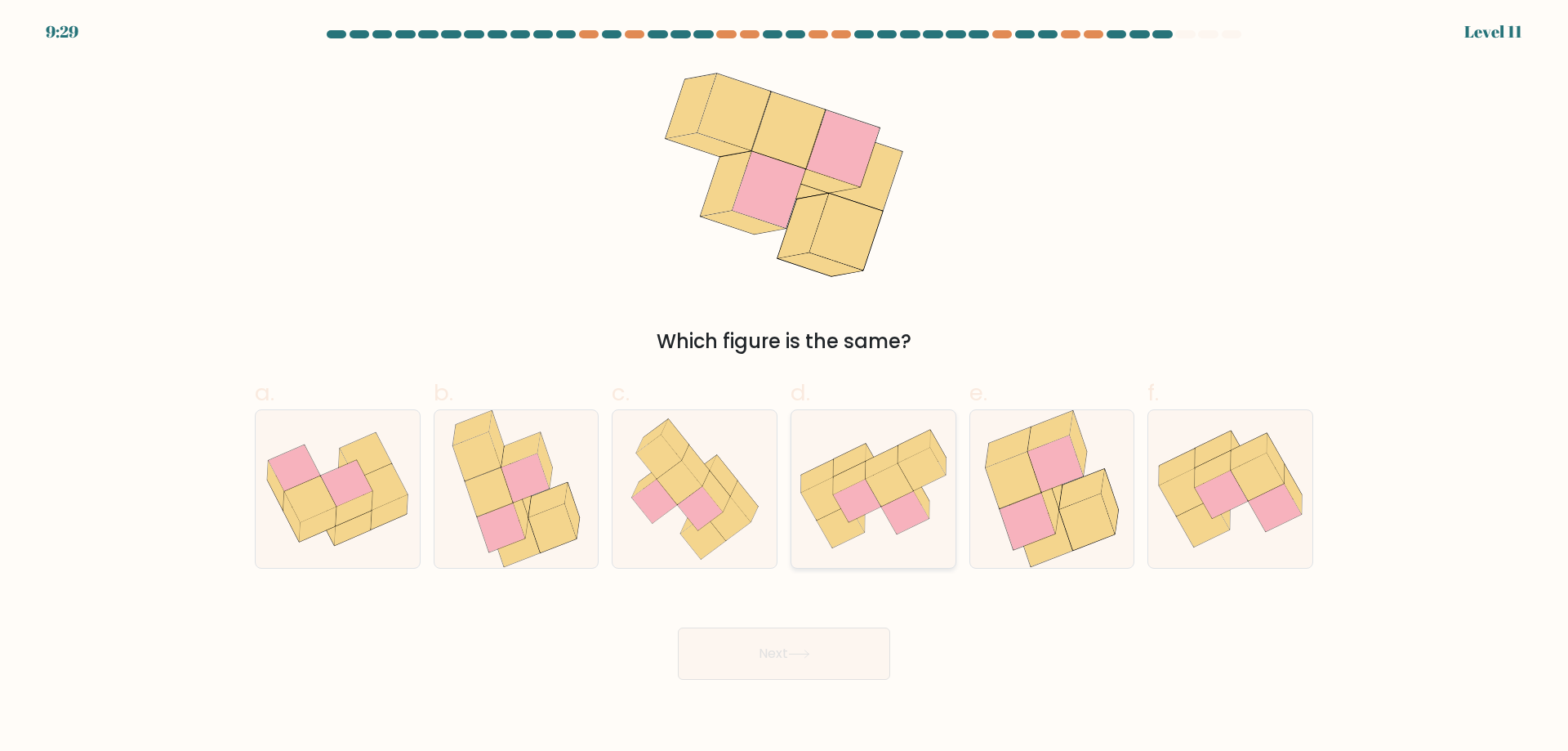
click at [889, 486] on icon at bounding box center [890, 484] width 47 height 42
click at [785, 386] on input "d." at bounding box center [784, 380] width 1 height 11
radio input "true"
click at [793, 649] on button "Next" at bounding box center [784, 653] width 213 height 52
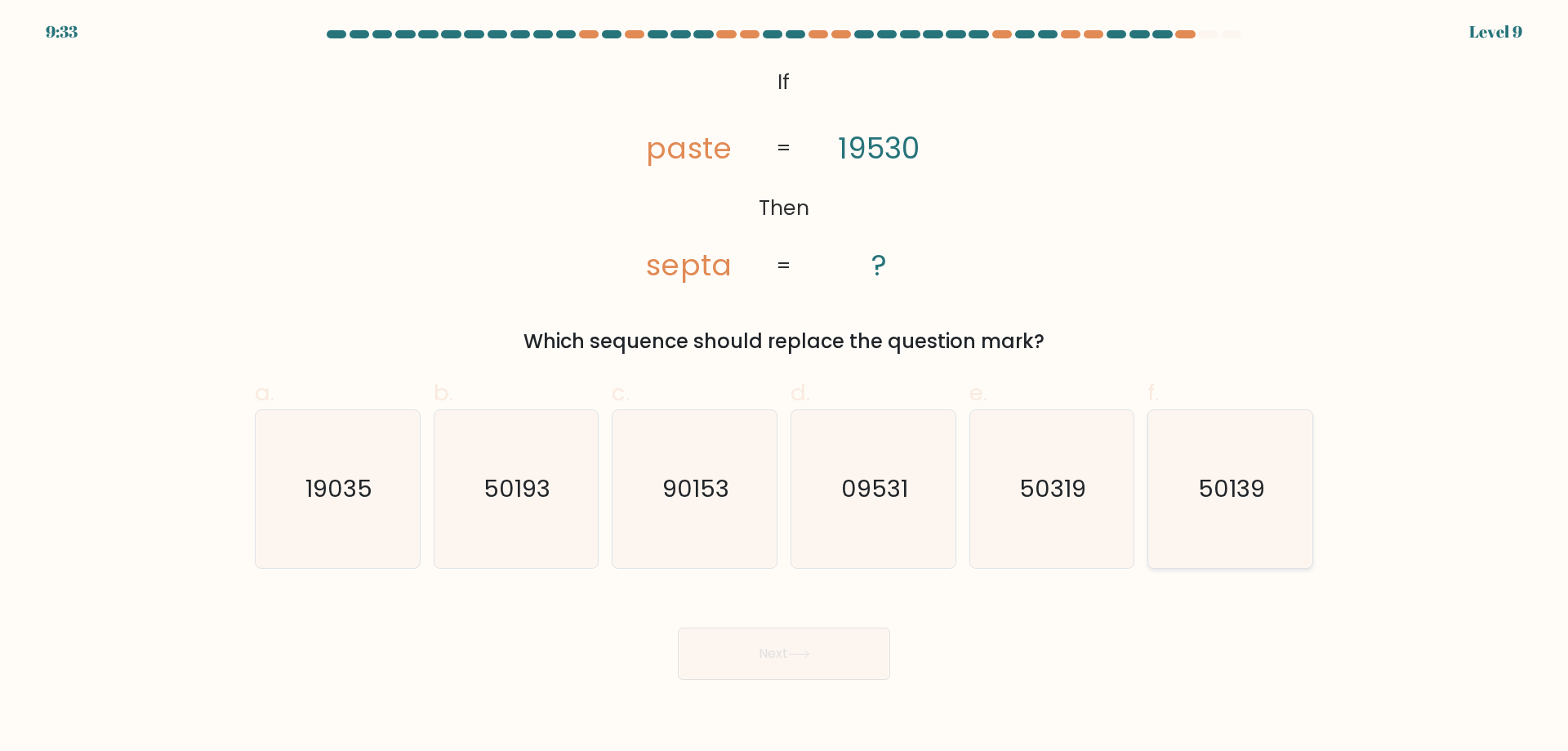
click at [1240, 519] on icon "50139" at bounding box center [1230, 488] width 158 height 158
click at [785, 386] on input "f. 50139" at bounding box center [784, 380] width 1 height 11
radio input "true"
click at [774, 656] on button "Next" at bounding box center [784, 653] width 213 height 52
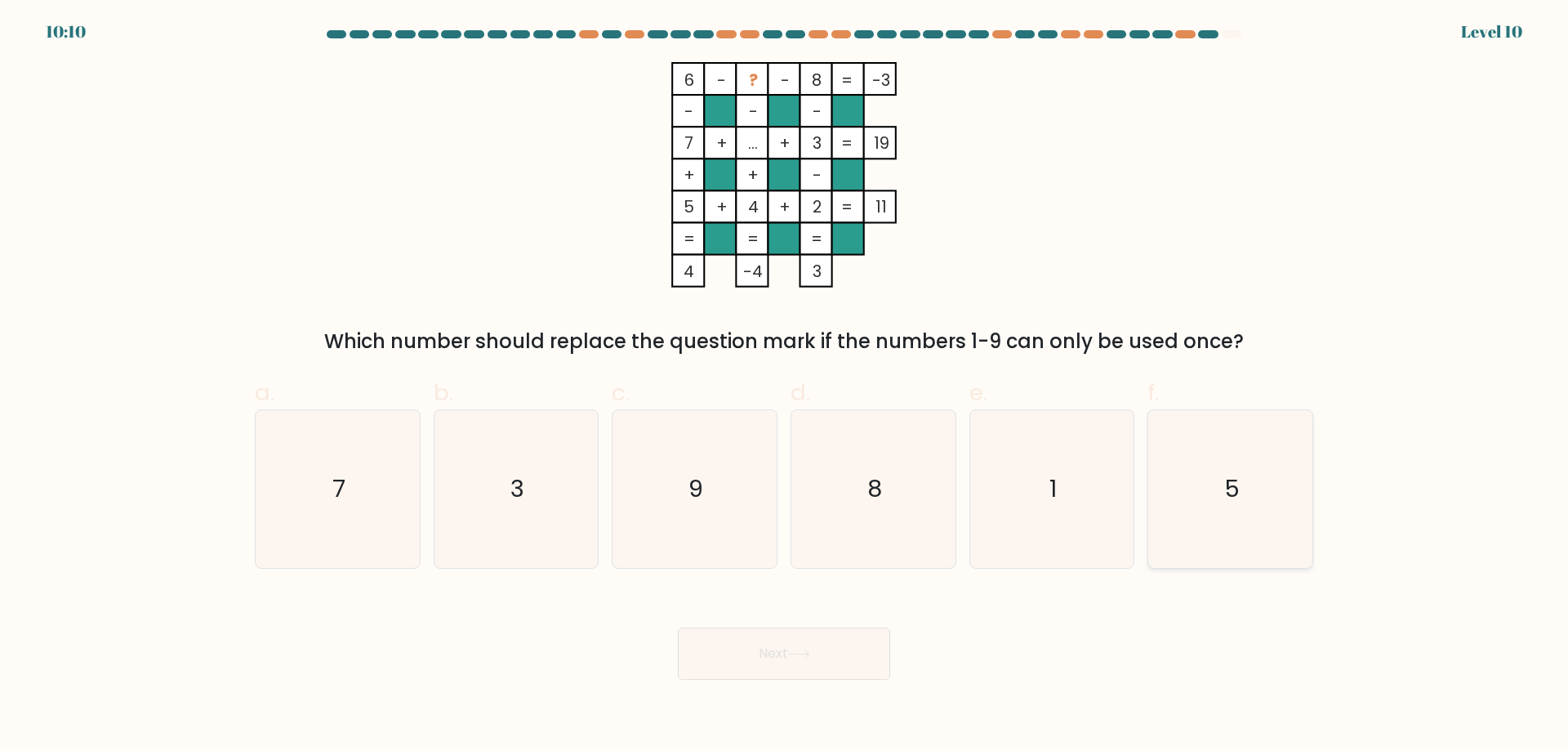
click at [1266, 494] on icon "5" at bounding box center [1230, 488] width 158 height 158
click at [785, 386] on input "f. 5" at bounding box center [784, 380] width 1 height 11
radio input "true"
drag, startPoint x: 779, startPoint y: 651, endPoint x: 774, endPoint y: 640, distance: 12.1
click at [779, 650] on button "Next" at bounding box center [784, 653] width 213 height 52
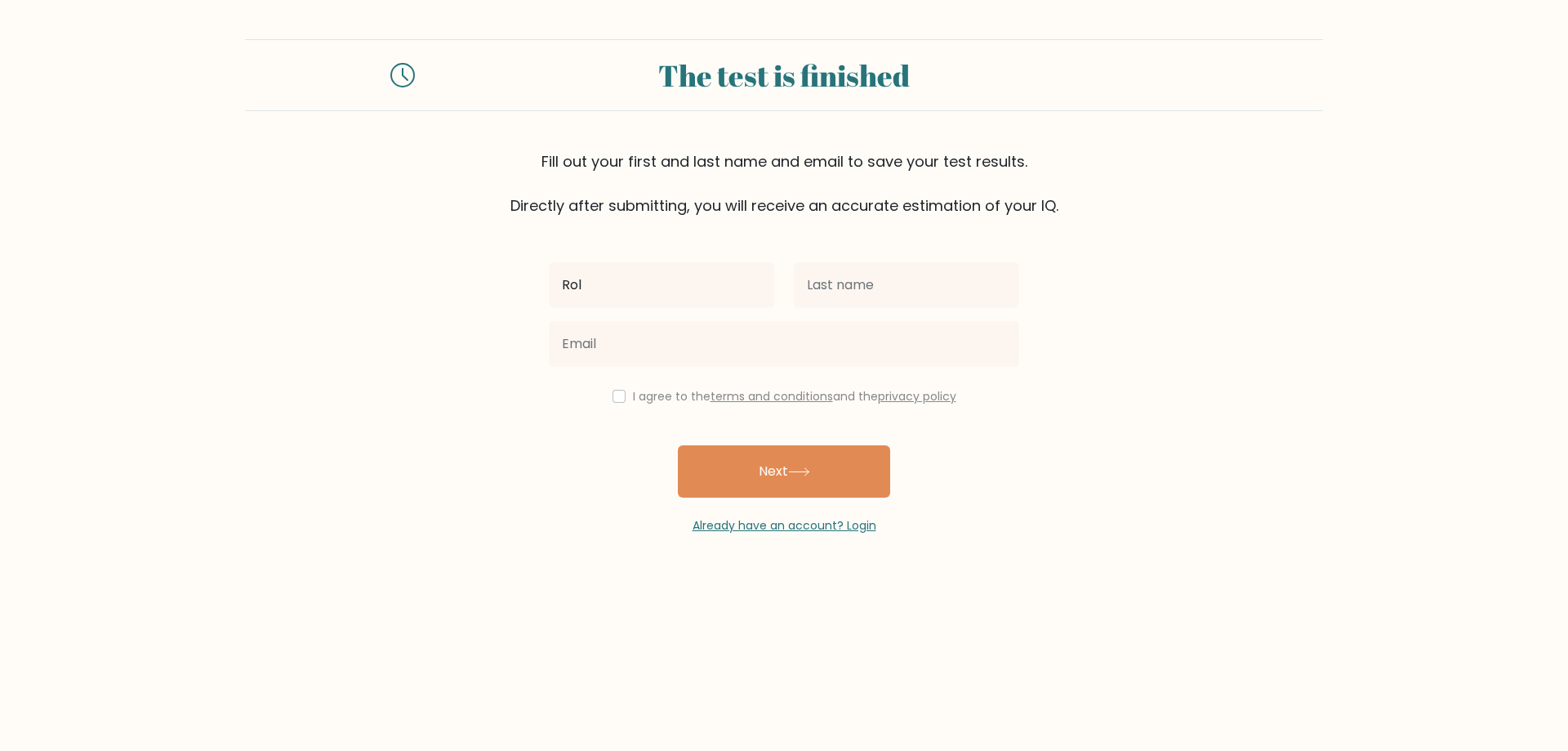
type input "[PERSON_NAME]"
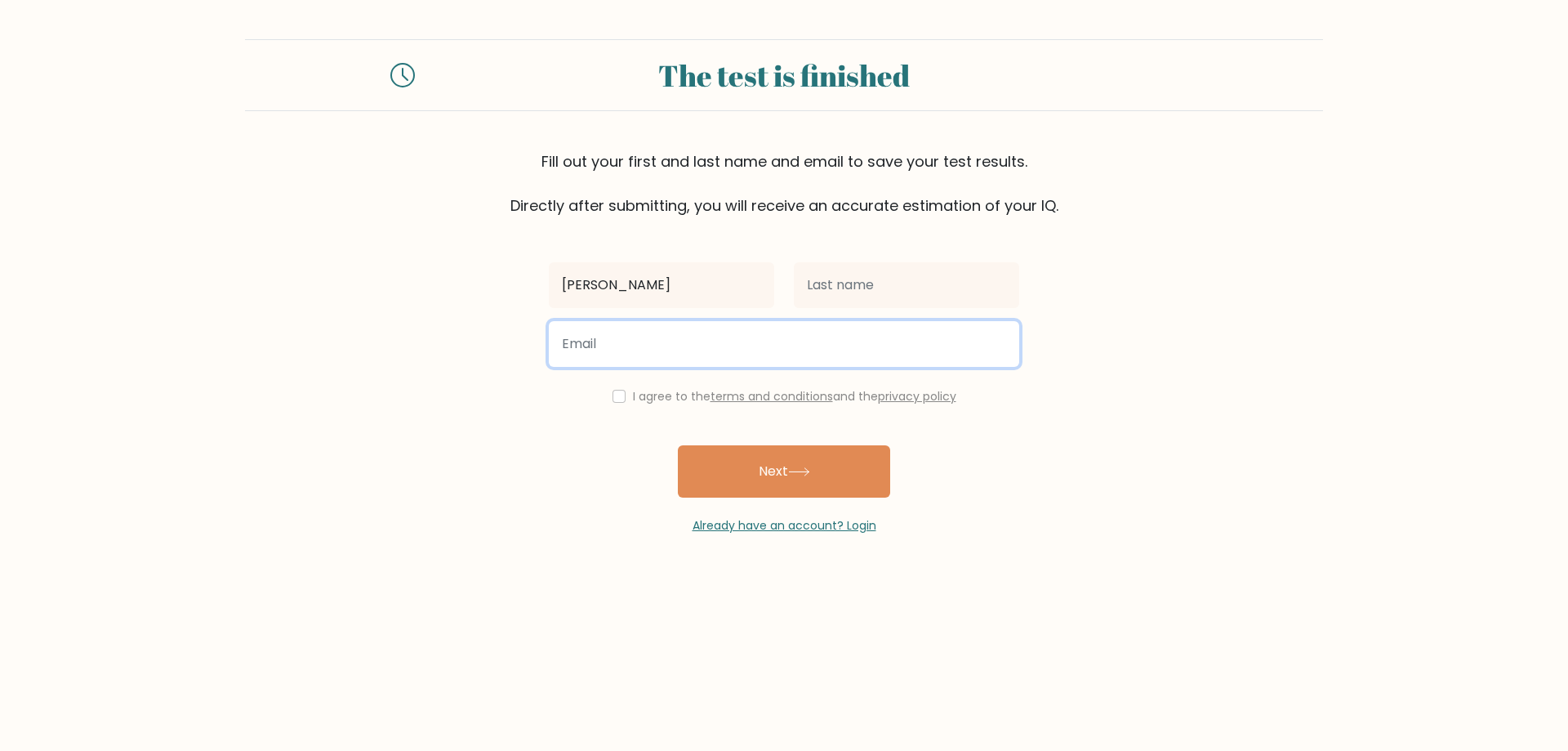
click at [651, 344] on input "email" at bounding box center [784, 344] width 470 height 46
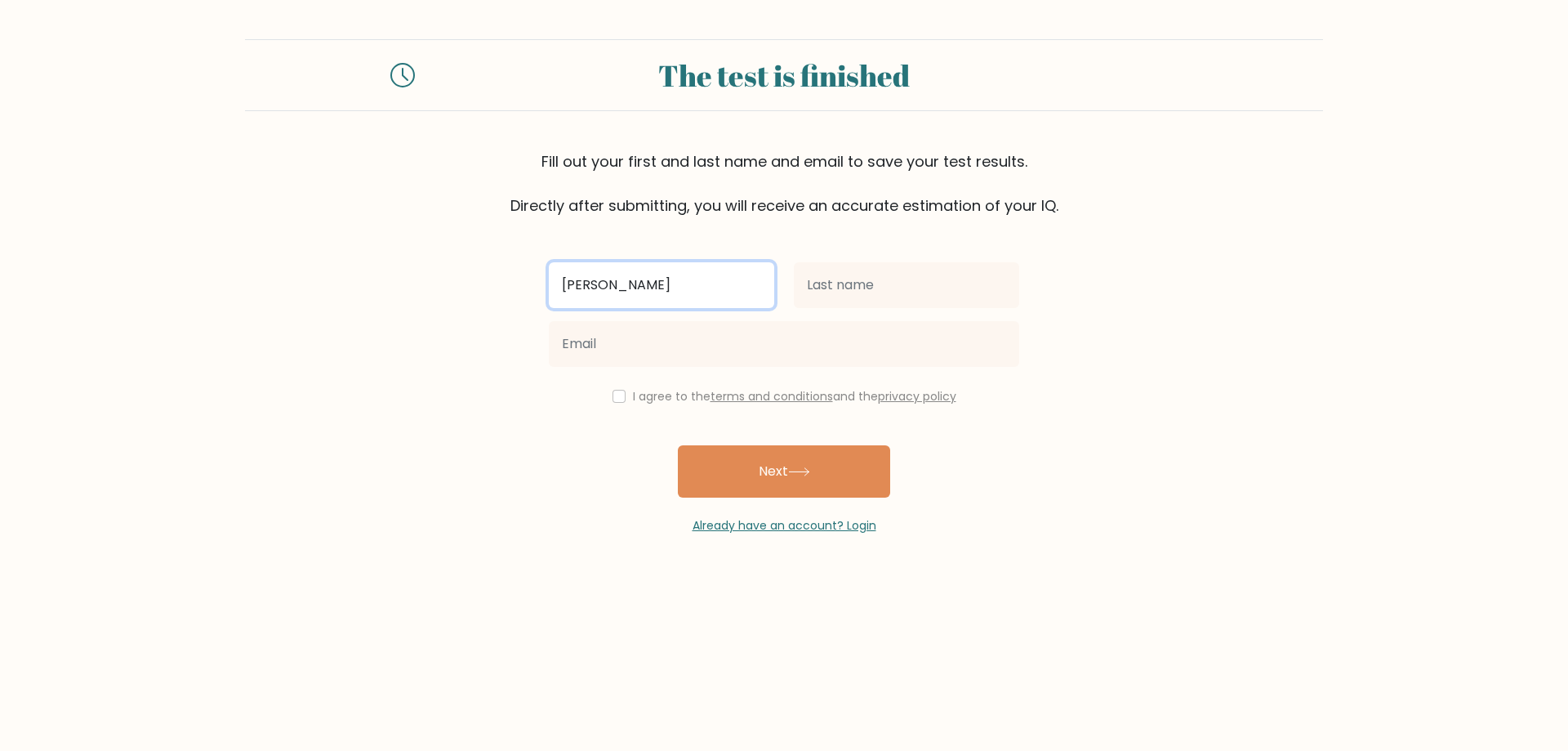
click at [673, 285] on input "ROLDAN LEE" at bounding box center [662, 285] width 225 height 46
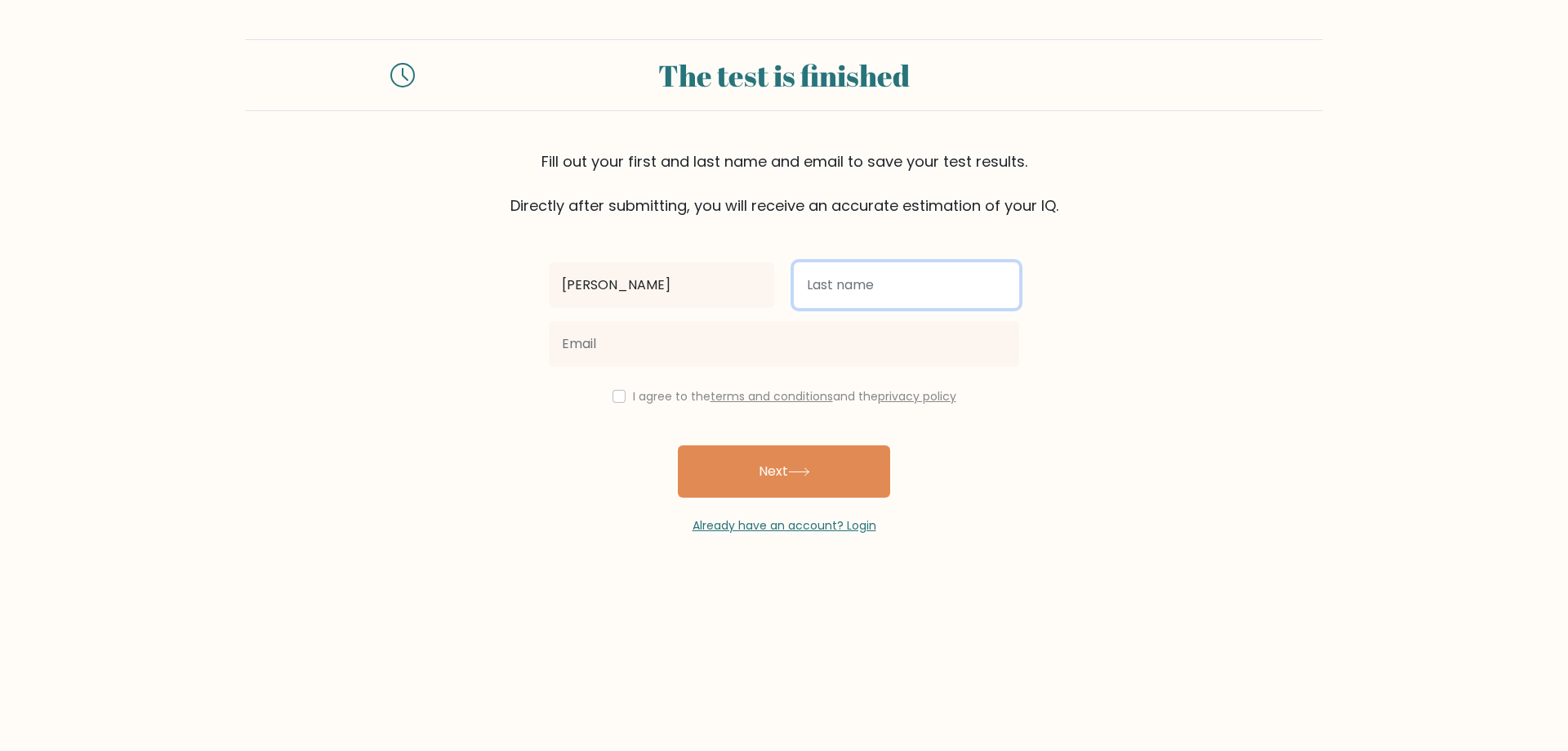
click at [892, 275] on input "text" at bounding box center [906, 285] width 225 height 46
type input "BIAGTAS"
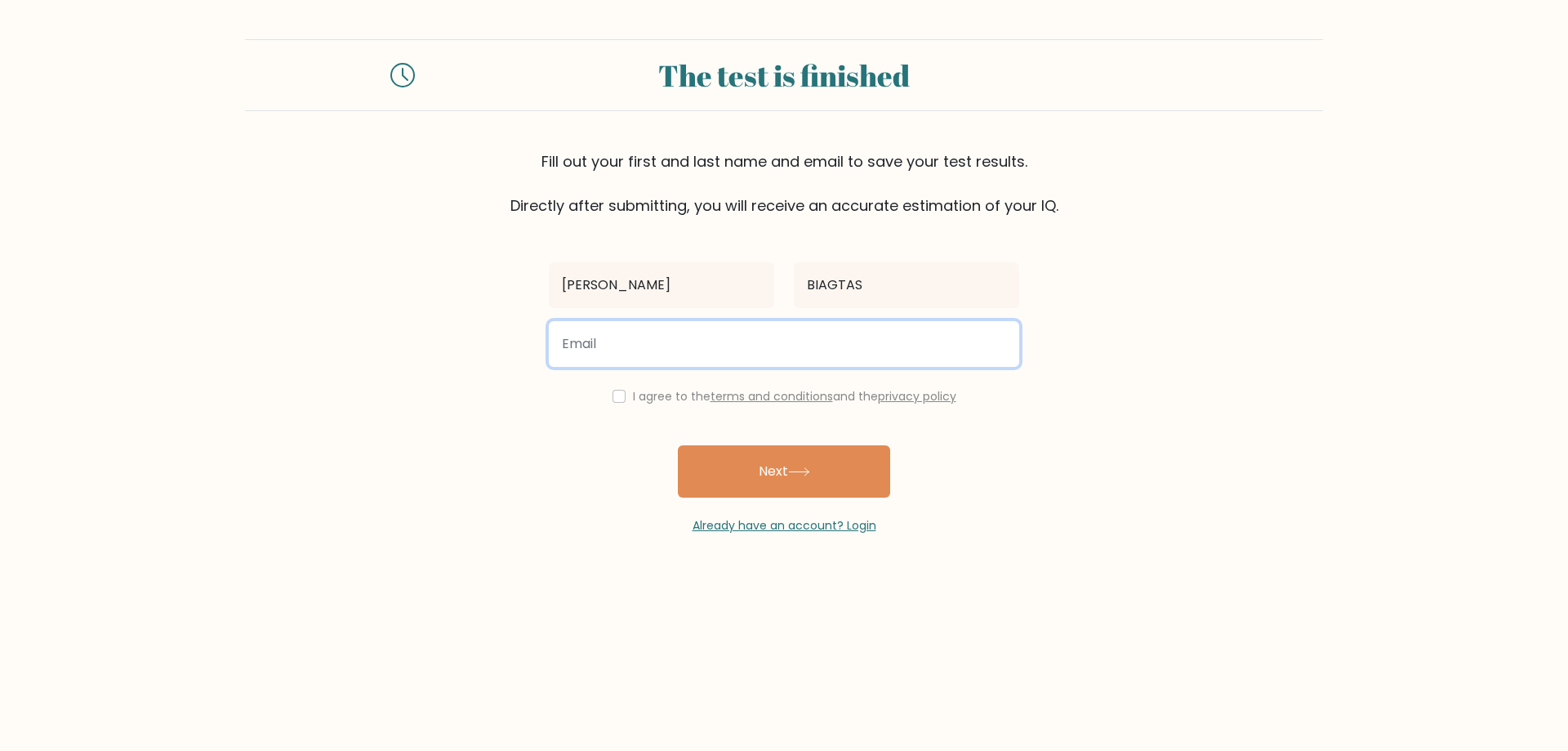
click at [726, 343] on input "email" at bounding box center [784, 344] width 470 height 46
type input "nmsmod256@gmail.com"
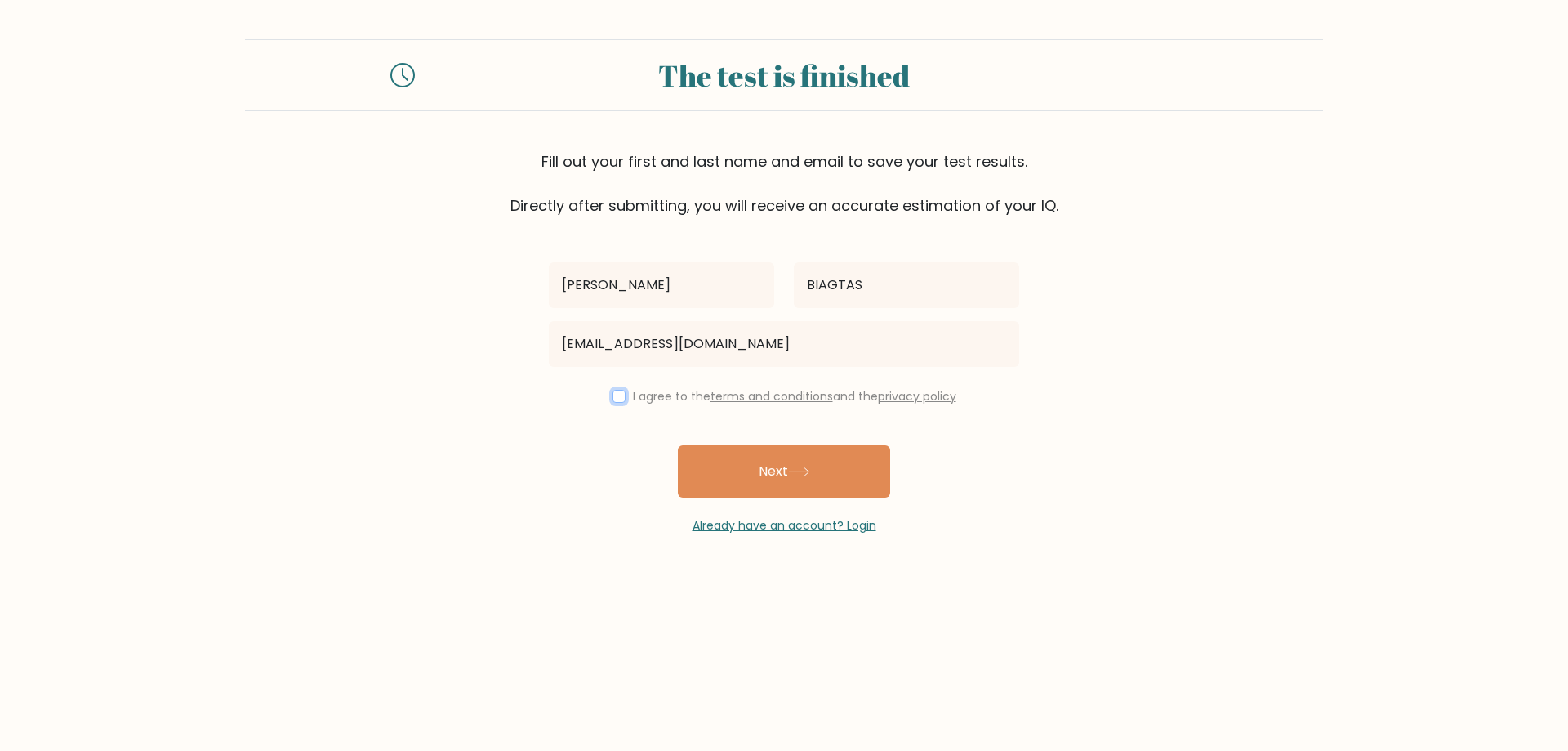
click at [619, 402] on input "checkbox" at bounding box center [618, 396] width 13 height 13
checkbox input "true"
click at [740, 470] on button "Next" at bounding box center [784, 471] width 213 height 52
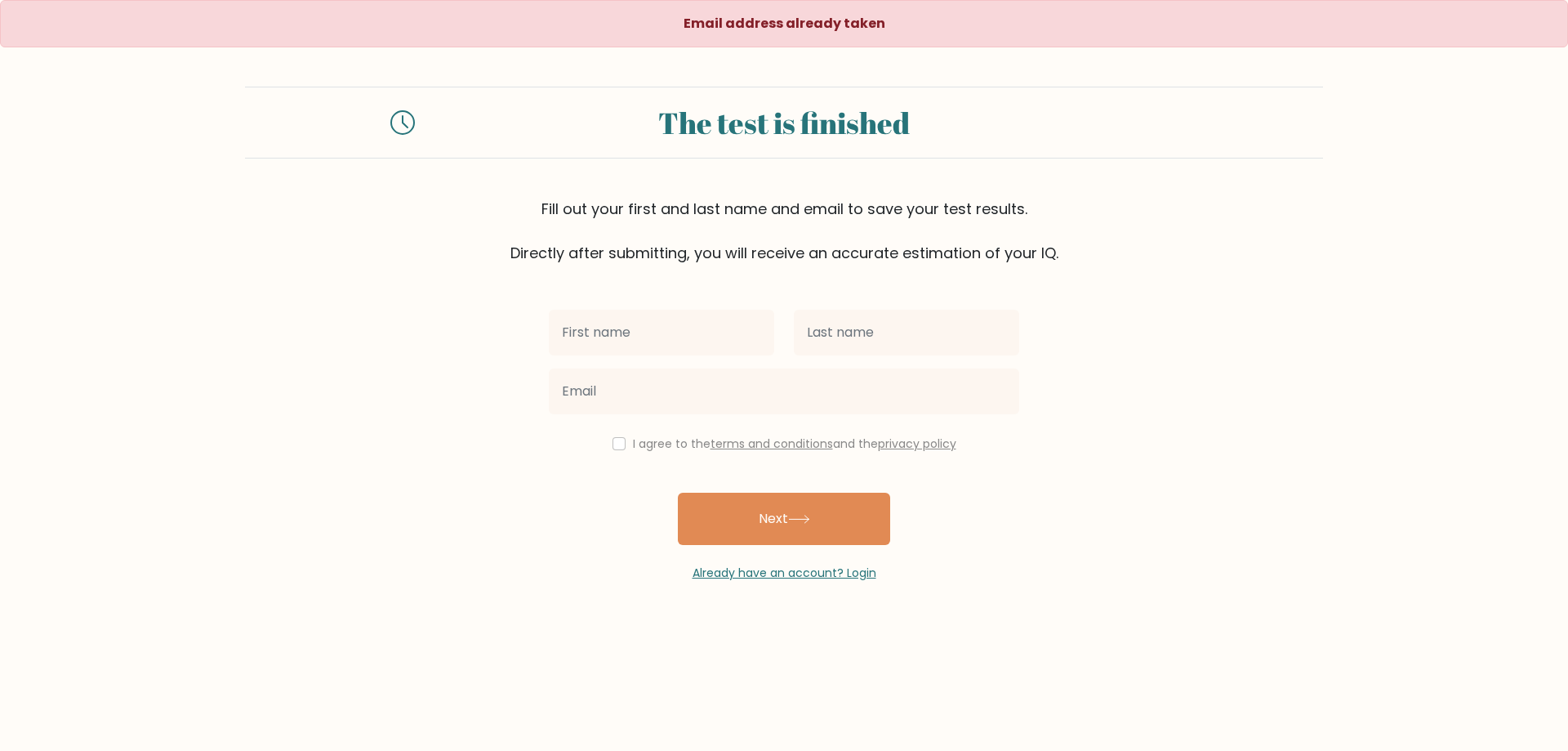
click at [631, 346] on input "text" at bounding box center [662, 332] width 225 height 46
type input "ROLDAN LEE"
click at [834, 335] on input "text" at bounding box center [906, 332] width 225 height 46
type input "BIAGTAS"
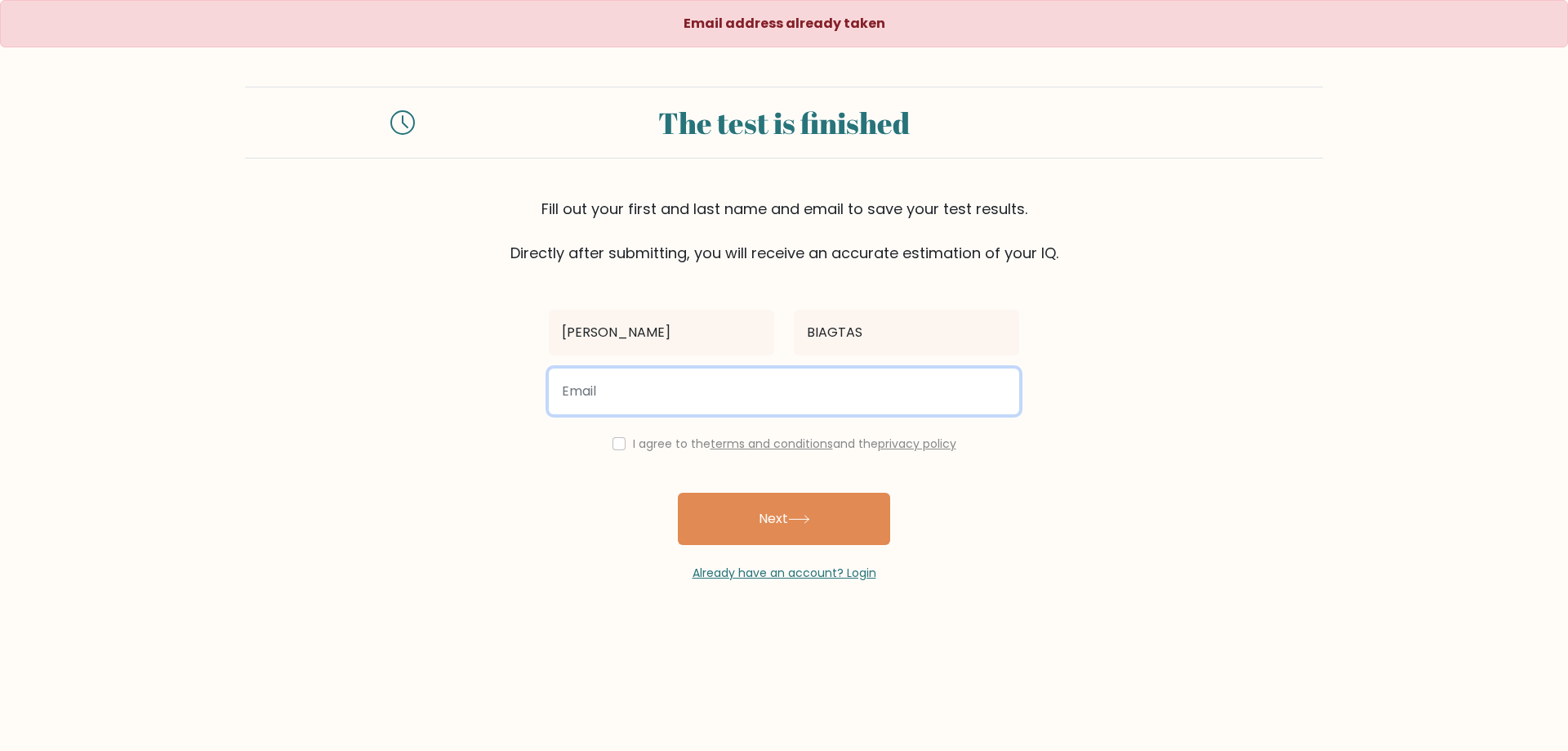
click at [740, 390] on input "email" at bounding box center [784, 391] width 470 height 46
type input "chasepro0305@gmail.com"
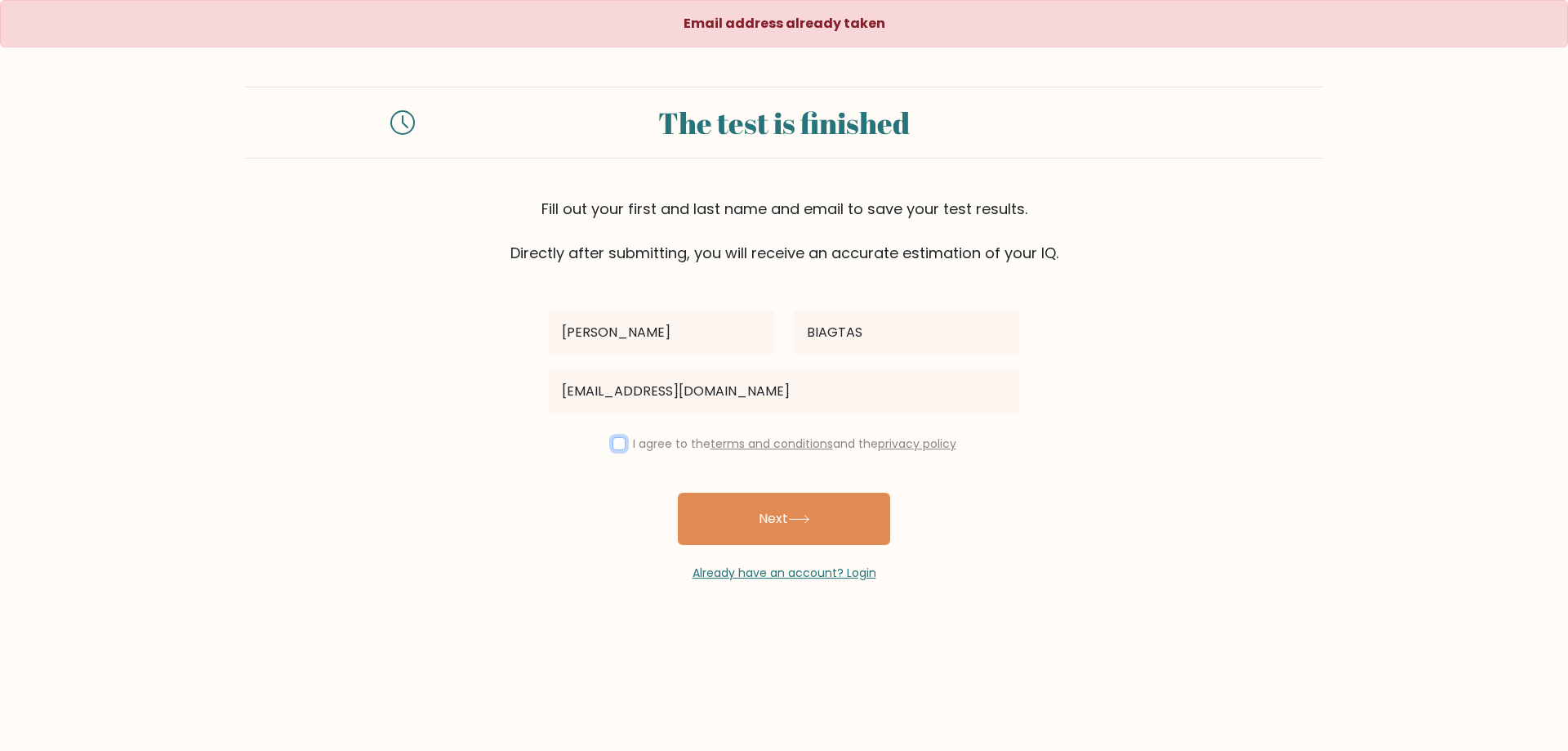
click at [612, 444] on input "checkbox" at bounding box center [618, 443] width 13 height 13
checkbox input "true"
drag, startPoint x: 755, startPoint y: 517, endPoint x: 734, endPoint y: 498, distance: 28.3
click at [755, 516] on button "Next" at bounding box center [784, 519] width 213 height 52
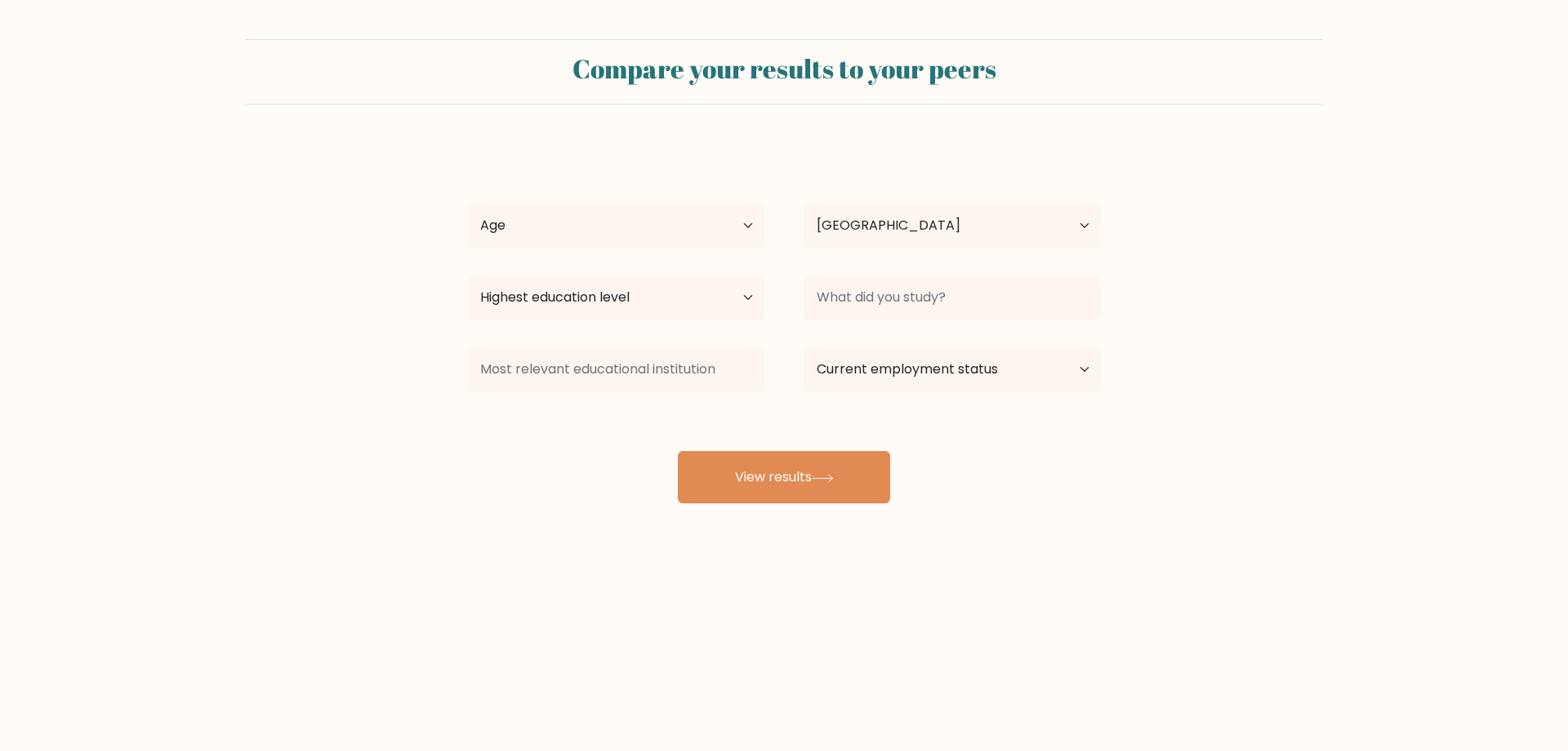
select select "PH"
click at [710, 195] on div "[PERSON_NAME] Age Under [DEMOGRAPHIC_DATA] [DEMOGRAPHIC_DATA] [DEMOGRAPHIC_DATA…" at bounding box center [784, 324] width 654 height 360
click at [670, 221] on select "Age Under [DEMOGRAPHIC_DATA] [DEMOGRAPHIC_DATA] [DEMOGRAPHIC_DATA] [DEMOGRAPHIC…" at bounding box center [615, 225] width 297 height 46
select select "35_44"
click at [467, 203] on select "Age Under [DEMOGRAPHIC_DATA] [DEMOGRAPHIC_DATA] [DEMOGRAPHIC_DATA] [DEMOGRAPHIC…" at bounding box center [615, 225] width 297 height 46
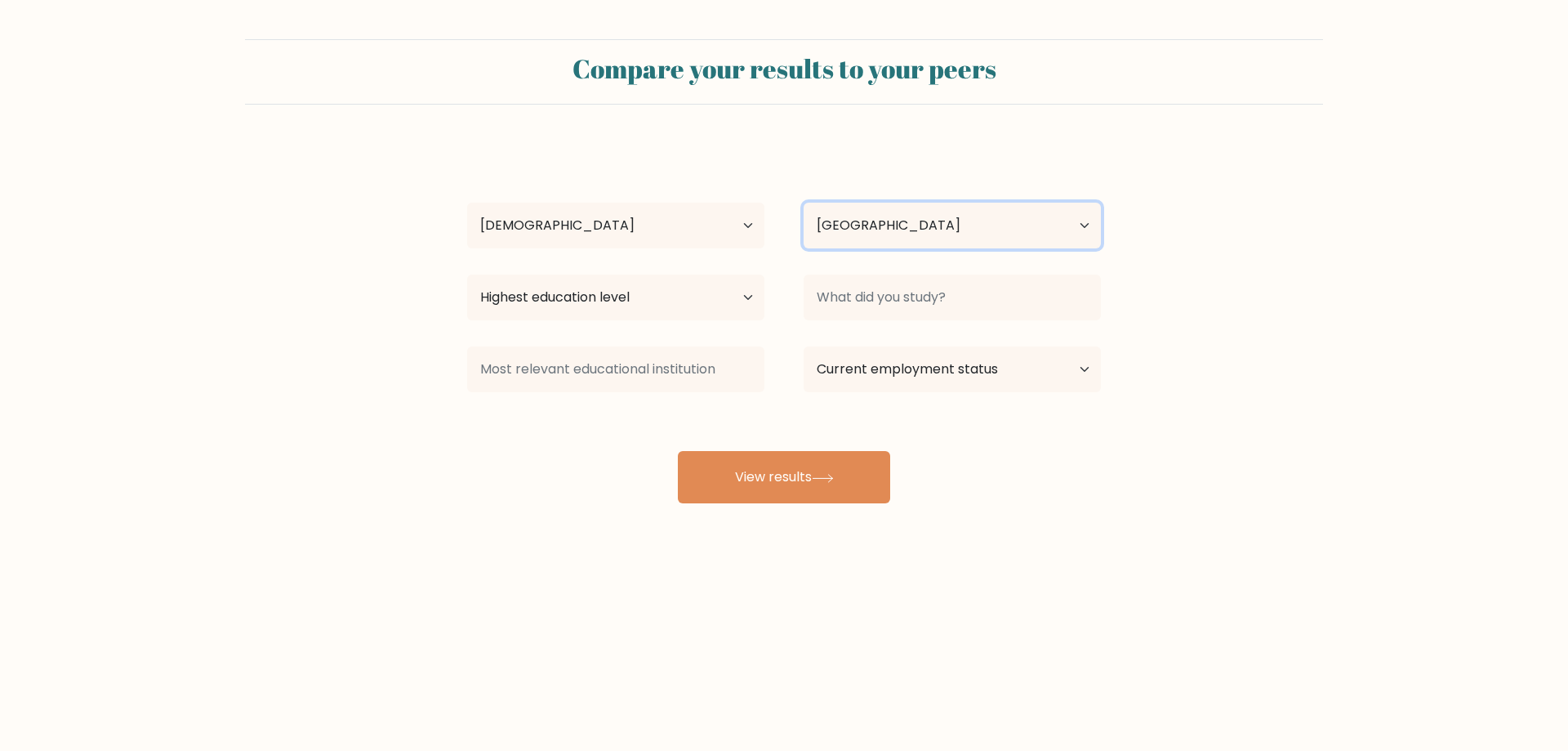
click at [914, 240] on select "Country [GEOGRAPHIC_DATA] [GEOGRAPHIC_DATA] [GEOGRAPHIC_DATA] [US_STATE] [GEOGR…" at bounding box center [952, 225] width 297 height 46
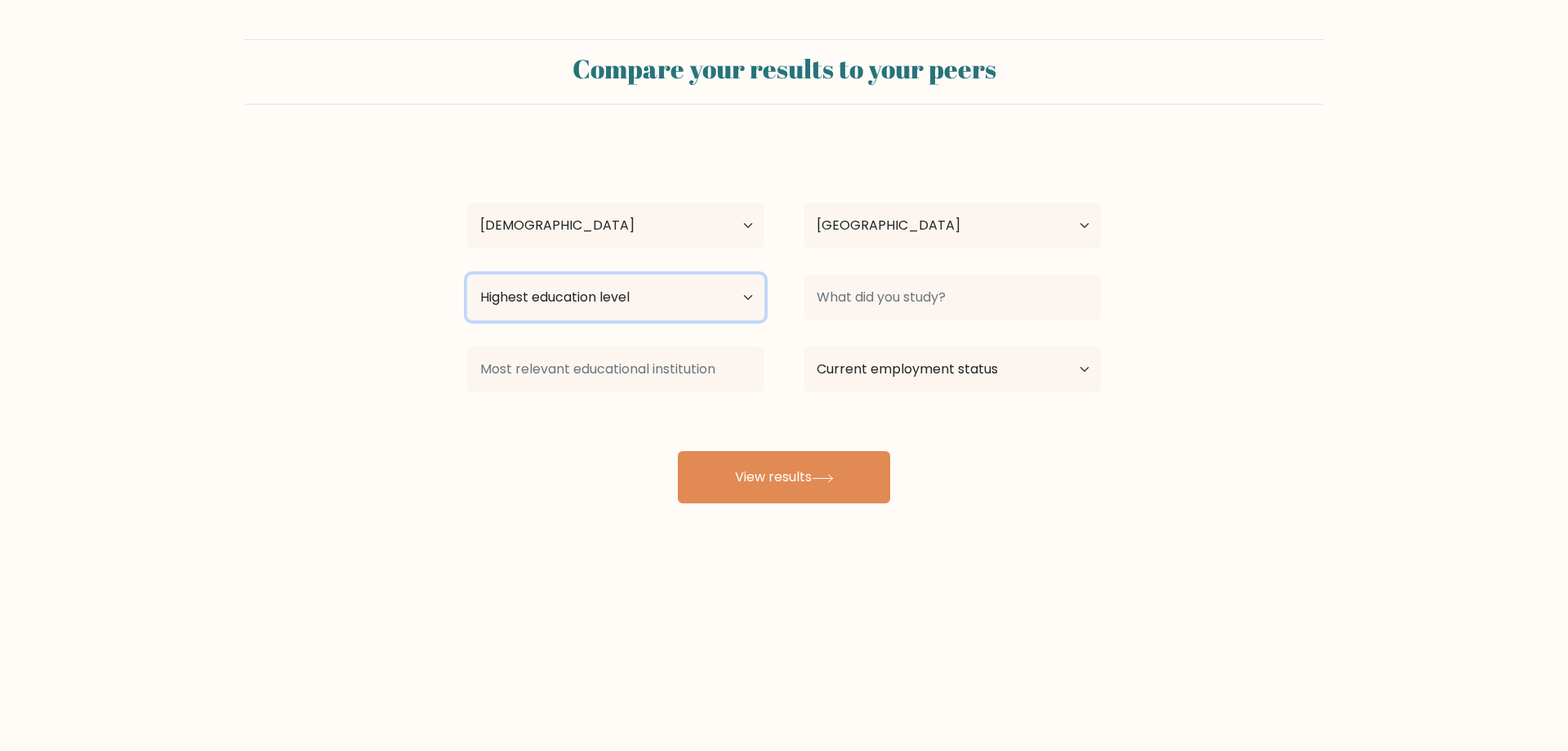
click at [720, 311] on select "Highest education level No schooling Primary Lower Secondary Upper Secondary Oc…" at bounding box center [615, 297] width 297 height 46
click at [467, 275] on select "Highest education level No schooling Primary Lower Secondary Upper Secondary Oc…" at bounding box center [615, 297] width 297 height 46
click at [695, 299] on select "Highest education level No schooling Primary Lower Secondary Upper Secondary Oc…" at bounding box center [615, 297] width 297 height 46
click at [467, 275] on select "Highest education level No schooling Primary Lower Secondary Upper Secondary Oc…" at bounding box center [615, 297] width 297 height 46
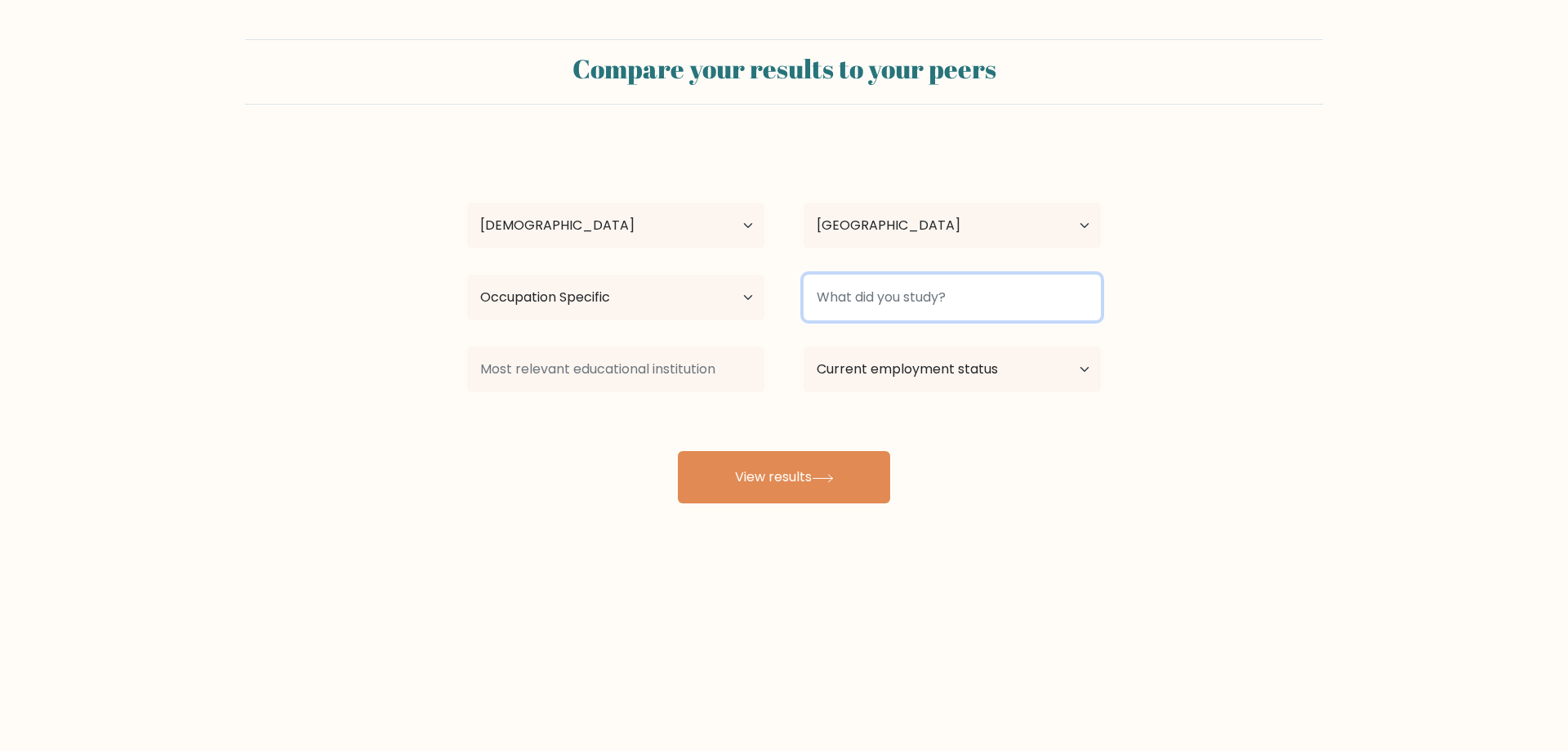
click at [905, 306] on input at bounding box center [952, 297] width 297 height 46
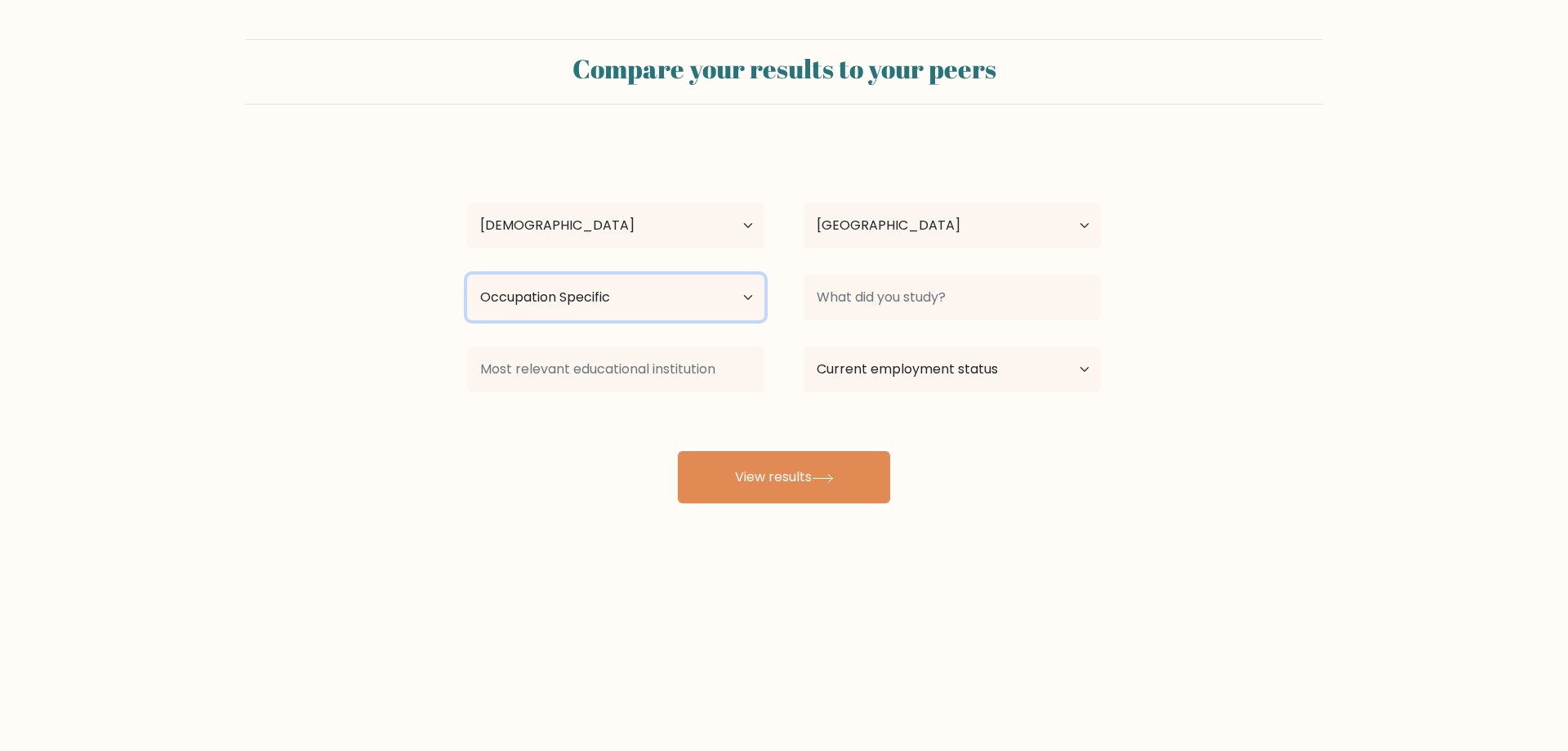
click at [709, 305] on select "Highest education level No schooling Primary Lower Secondary Upper Secondary Oc…" at bounding box center [615, 297] width 297 height 46
click at [467, 275] on select "Highest education level No schooling Primary Lower Secondary Upper Secondary Oc…" at bounding box center [615, 297] width 297 height 46
click at [641, 295] on select "Highest education level No schooling Primary Lower Secondary Upper Secondary Oc…" at bounding box center [615, 297] width 297 height 46
select select "occupation_specific"
click at [467, 275] on select "Highest education level No schooling Primary Lower Secondary Upper Secondary Oc…" at bounding box center [615, 297] width 297 height 46
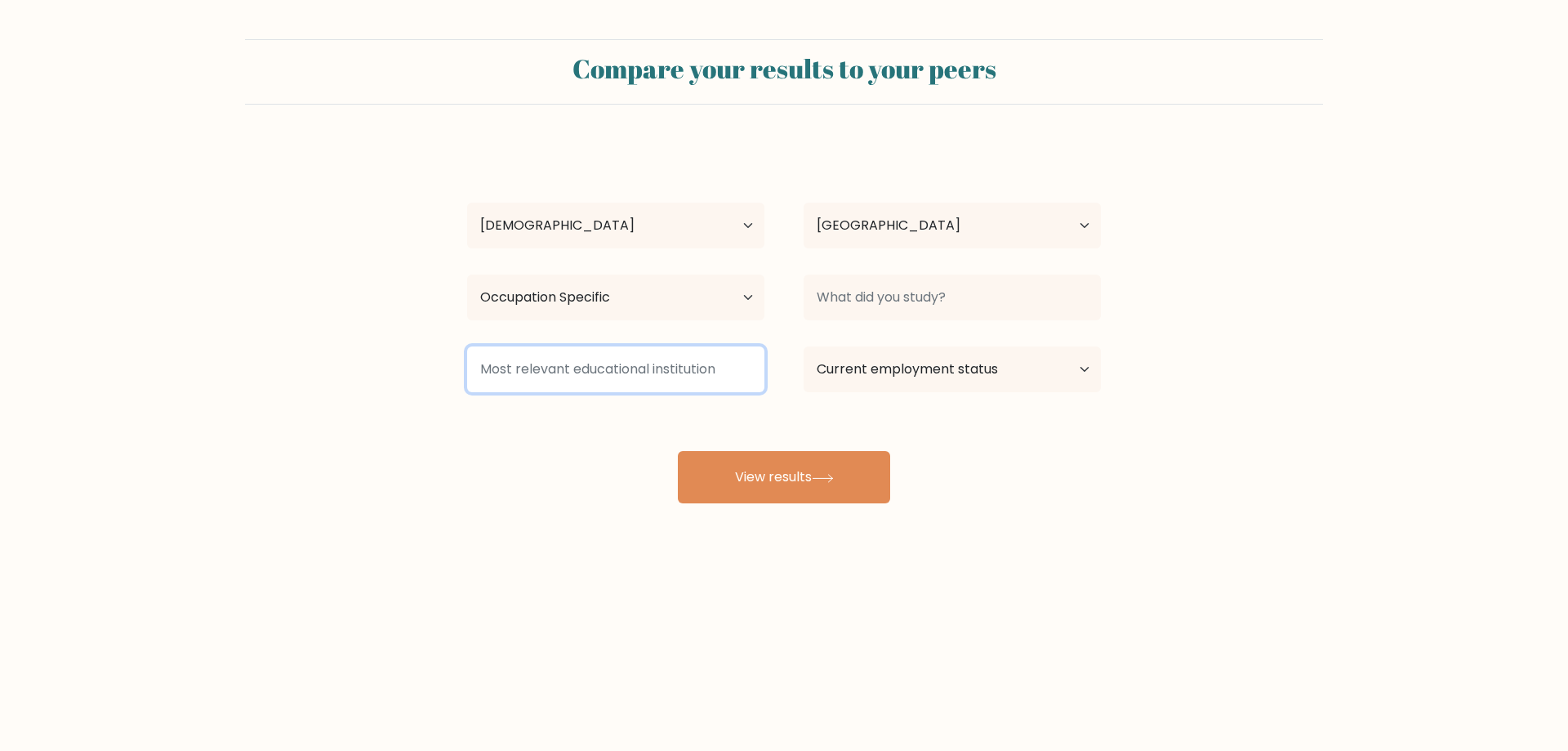
click at [635, 365] on input at bounding box center [615, 369] width 297 height 46
click at [908, 376] on select "Current employment status Employed Student Retired Other / prefer not to answer" at bounding box center [952, 369] width 297 height 46
select select "other"
click at [804, 346] on select "Current employment status Employed Student Retired Other / prefer not to answer" at bounding box center [952, 369] width 297 height 46
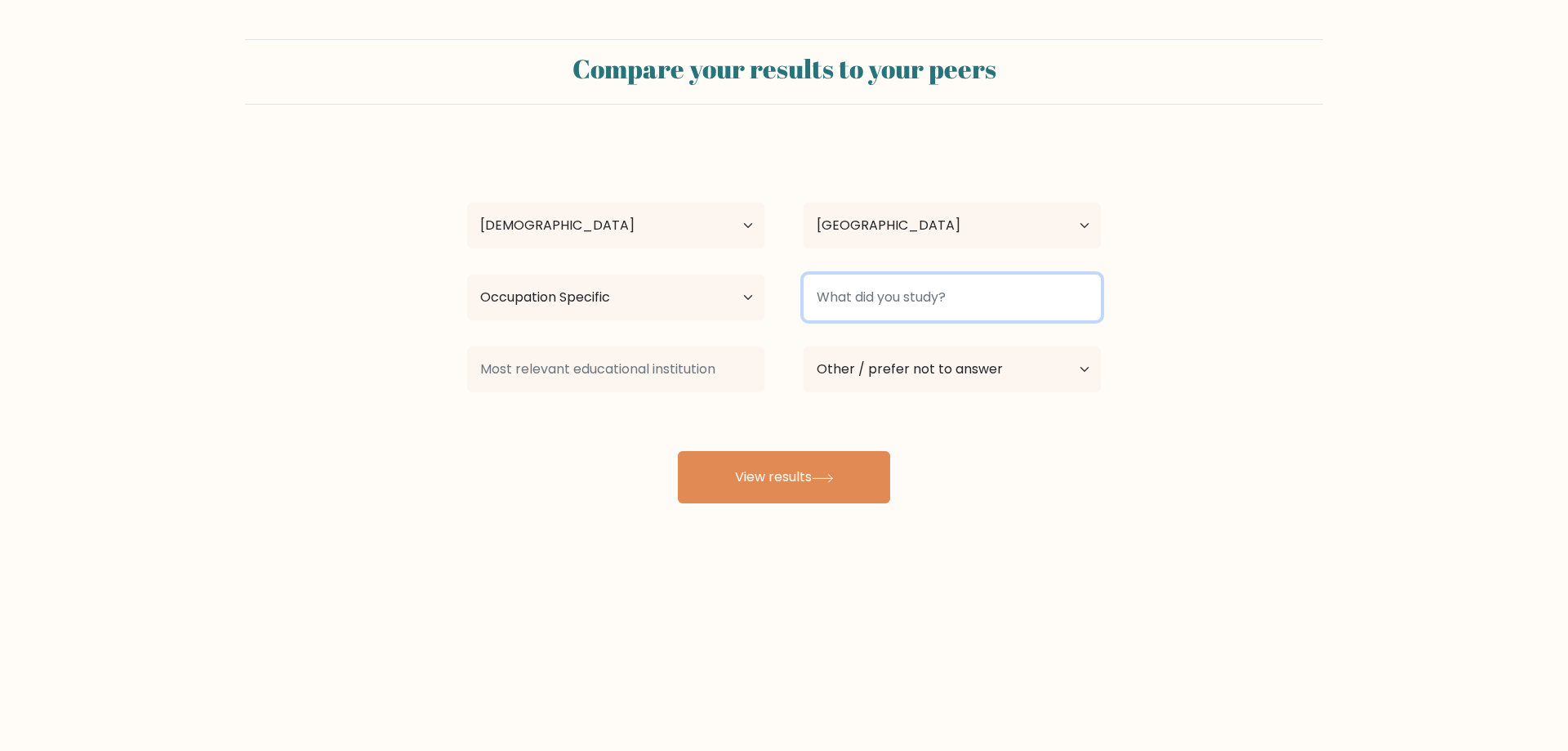
click at [932, 301] on input at bounding box center [952, 297] width 297 height 46
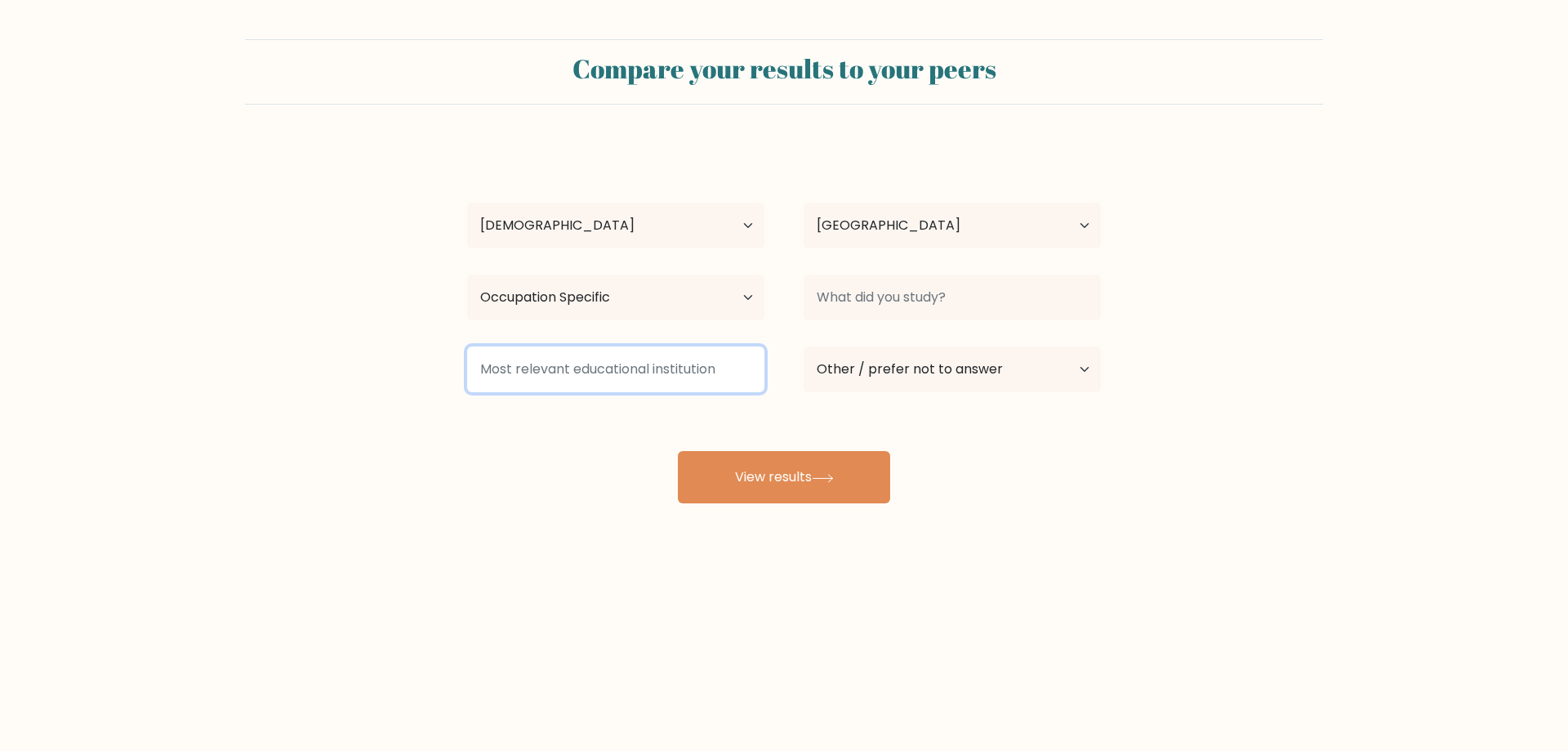
click at [673, 364] on input at bounding box center [615, 369] width 297 height 46
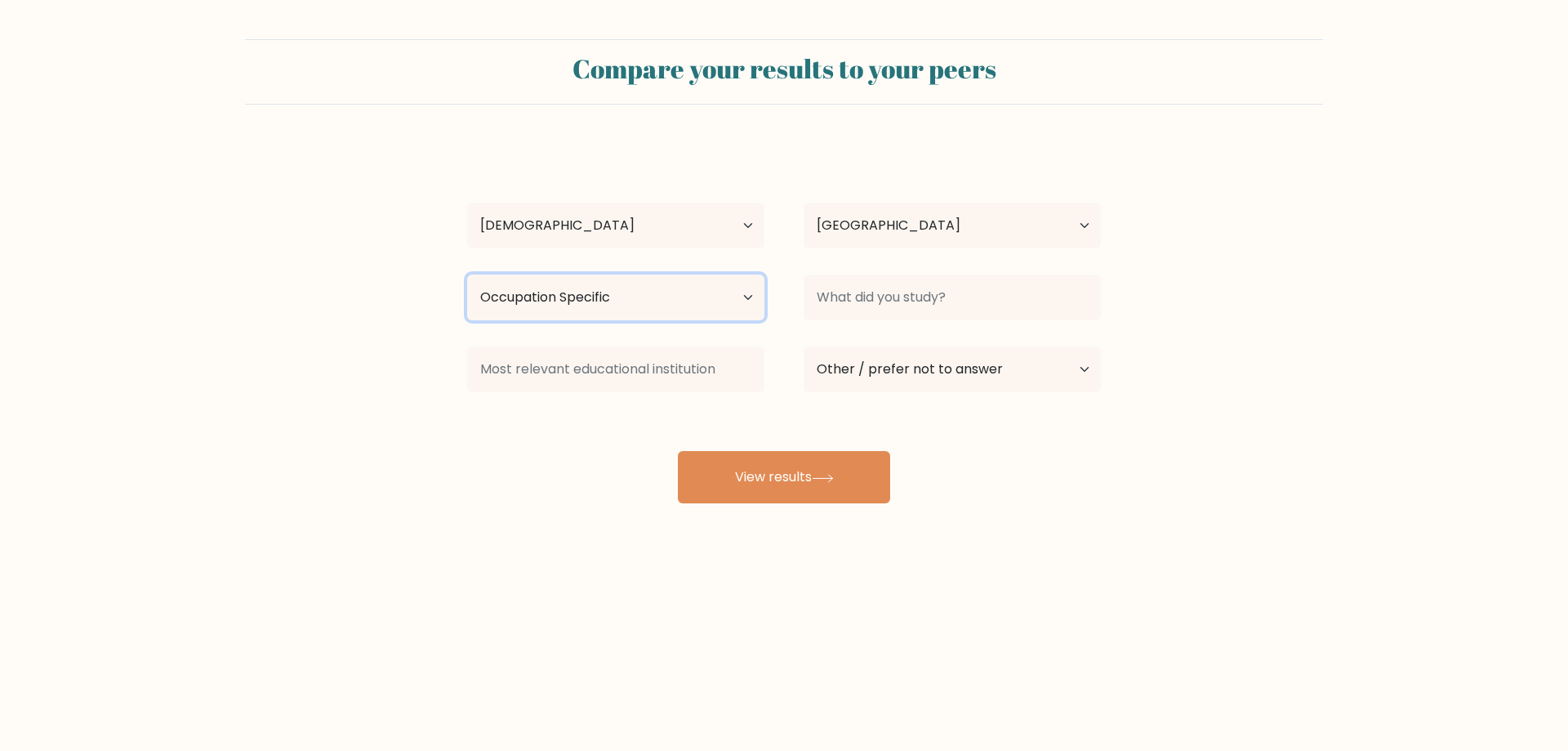
click at [660, 294] on select "Highest education level No schooling Primary Lower Secondary Upper Secondary Oc…" at bounding box center [615, 297] width 297 height 46
click at [467, 275] on select "Highest education level No schooling Primary Lower Secondary Upper Secondary Oc…" at bounding box center [615, 297] width 297 height 46
click at [661, 292] on select "Highest education level No schooling Primary Lower Secondary Upper Secondary Oc…" at bounding box center [615, 297] width 297 height 46
select select "occupation_specific"
click at [467, 275] on select "Highest education level No schooling Primary Lower Secondary Upper Secondary Oc…" at bounding box center [615, 297] width 297 height 46
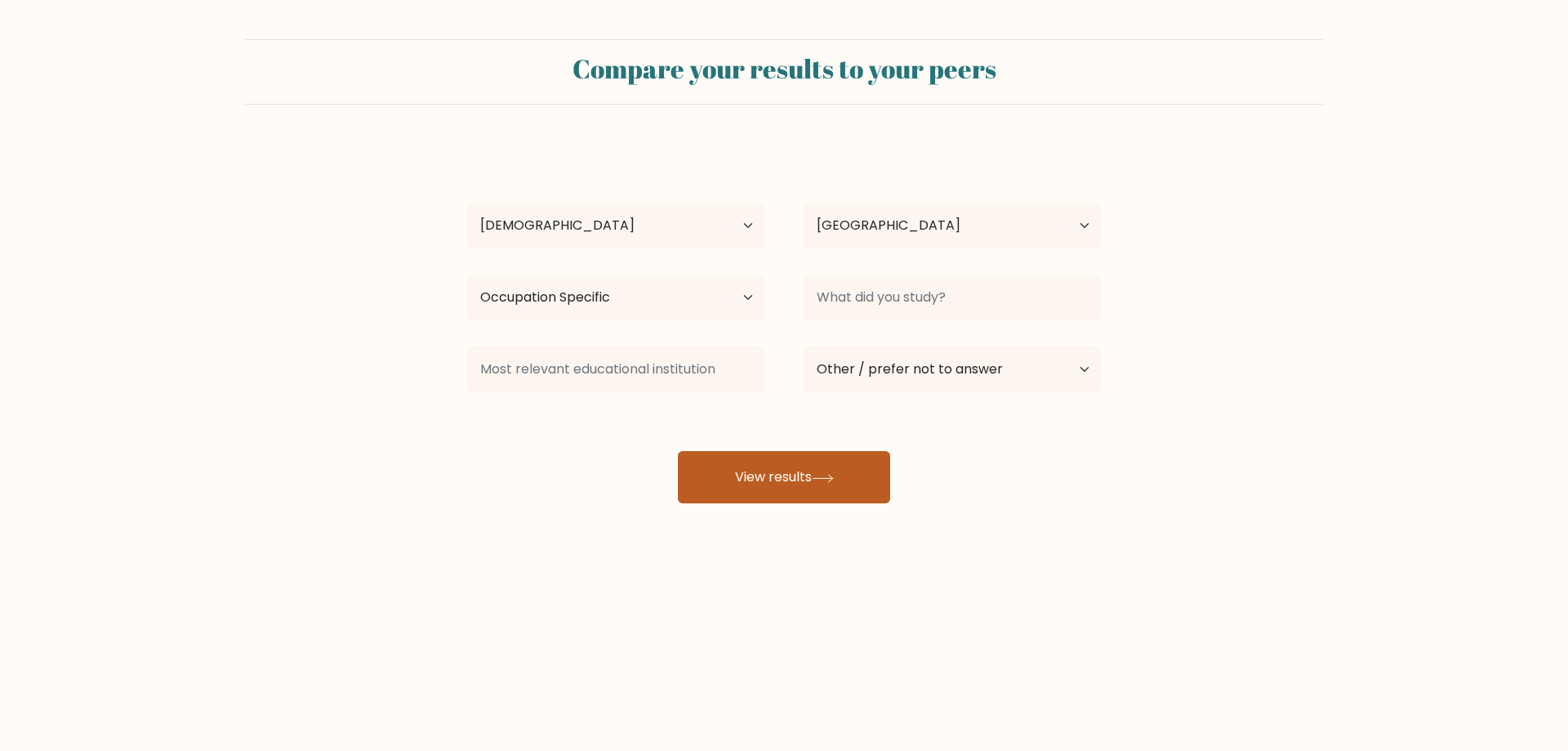
drag, startPoint x: 749, startPoint y: 477, endPoint x: 732, endPoint y: 465, distance: 20.8
click at [749, 476] on button "View results" at bounding box center [784, 476] width 213 height 52
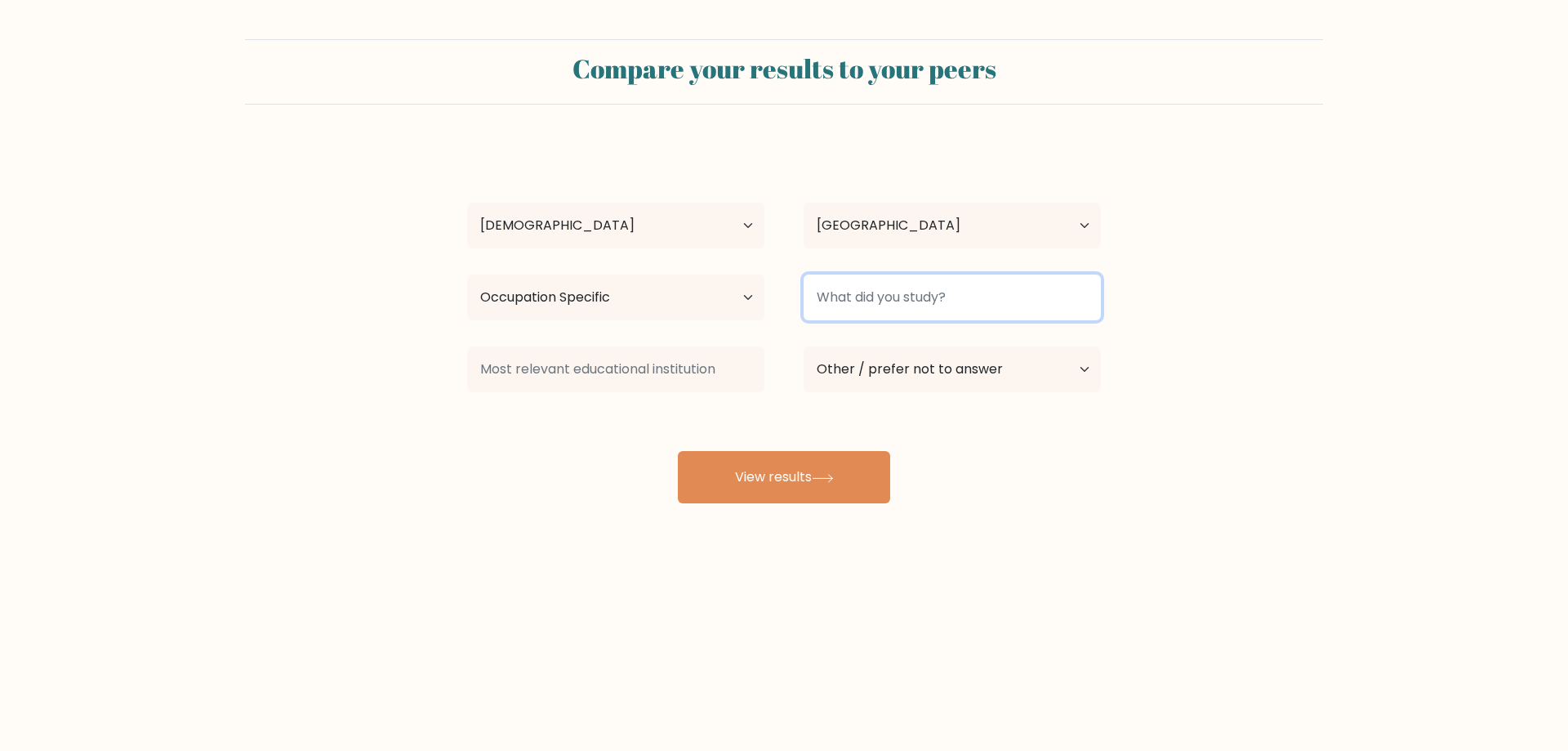
click at [857, 289] on input at bounding box center [952, 297] width 297 height 46
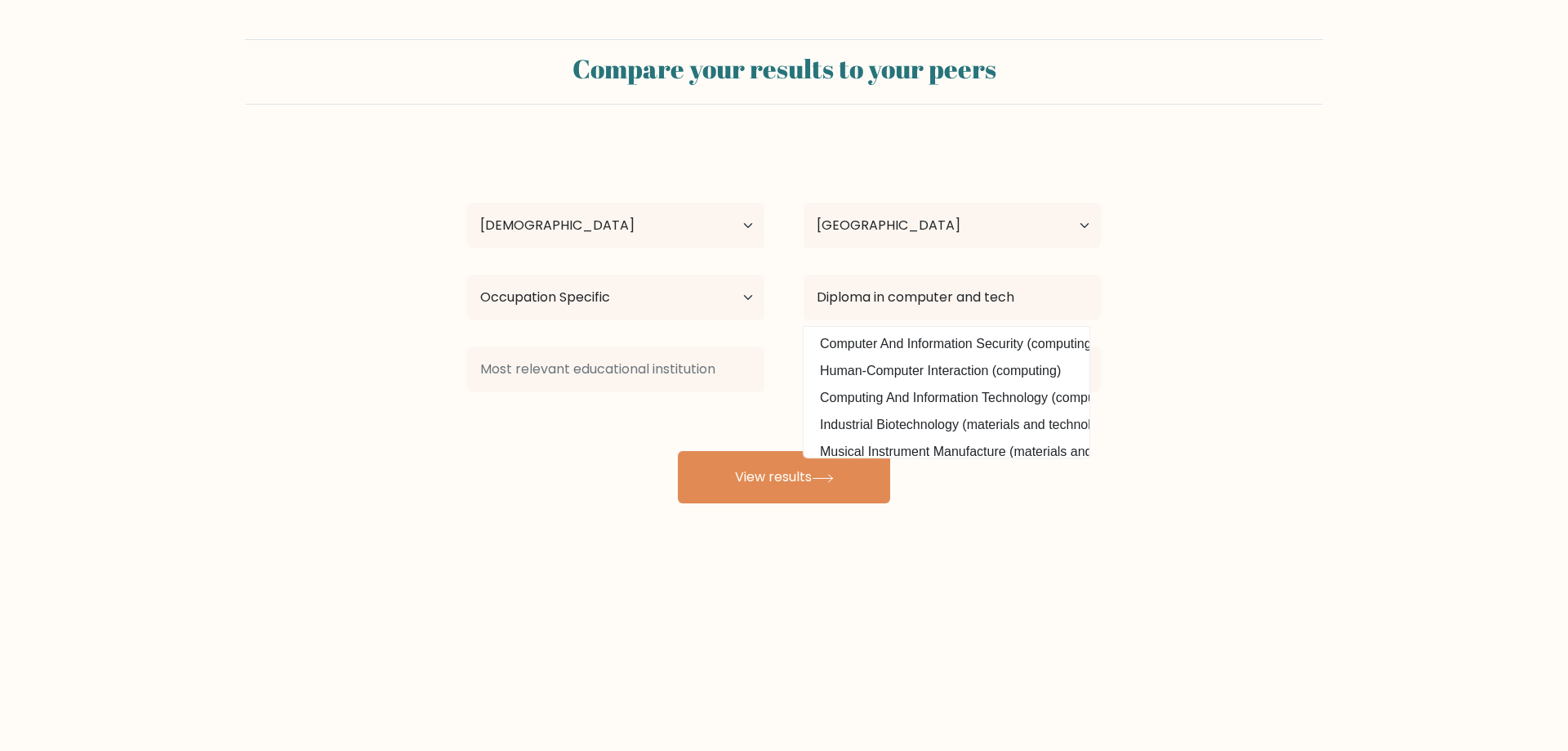
click at [863, 387] on option "Computing And Information Technology (computing)" at bounding box center [946, 398] width 277 height 26
type input "Computing And Information Technology"
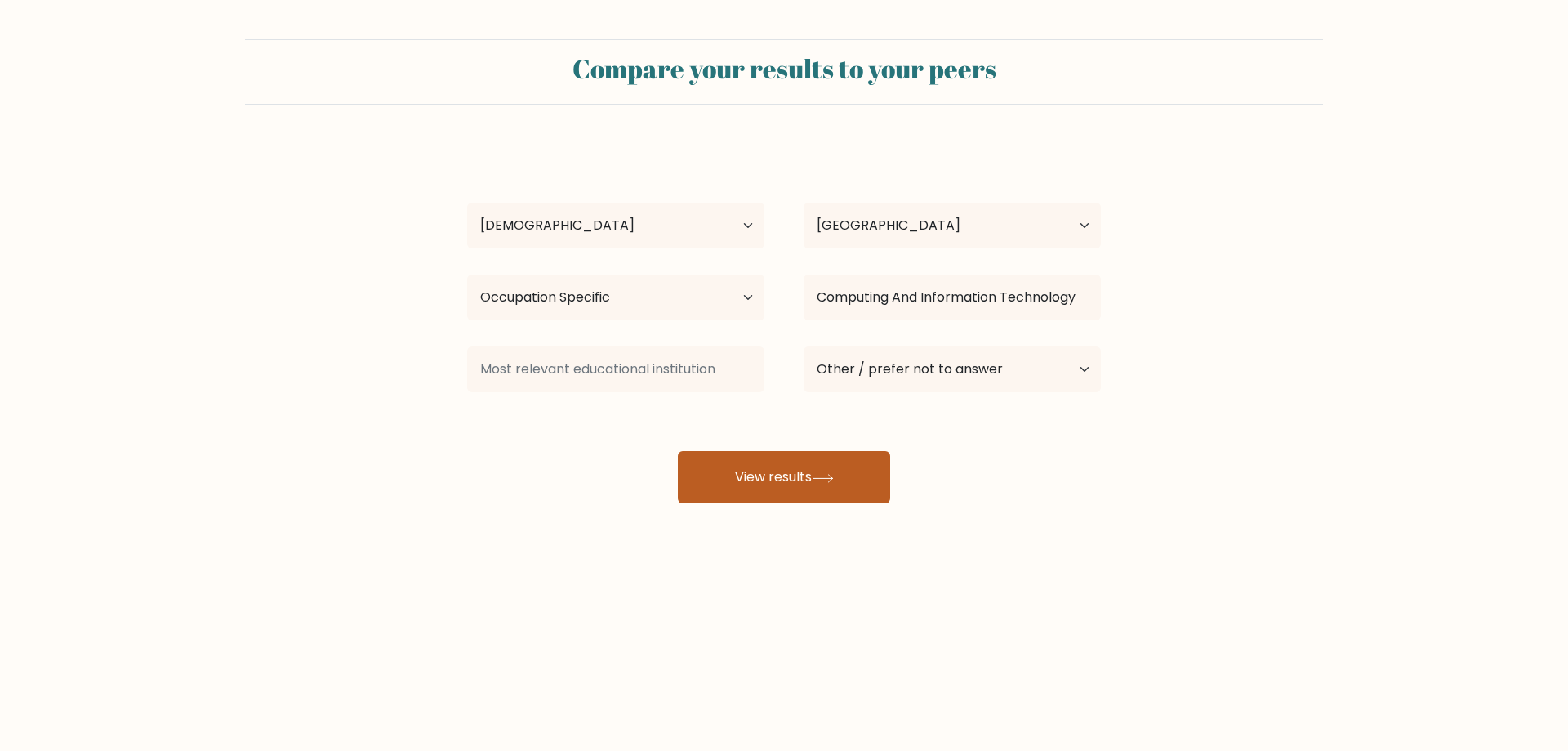
click at [751, 475] on button "View results" at bounding box center [784, 476] width 213 height 52
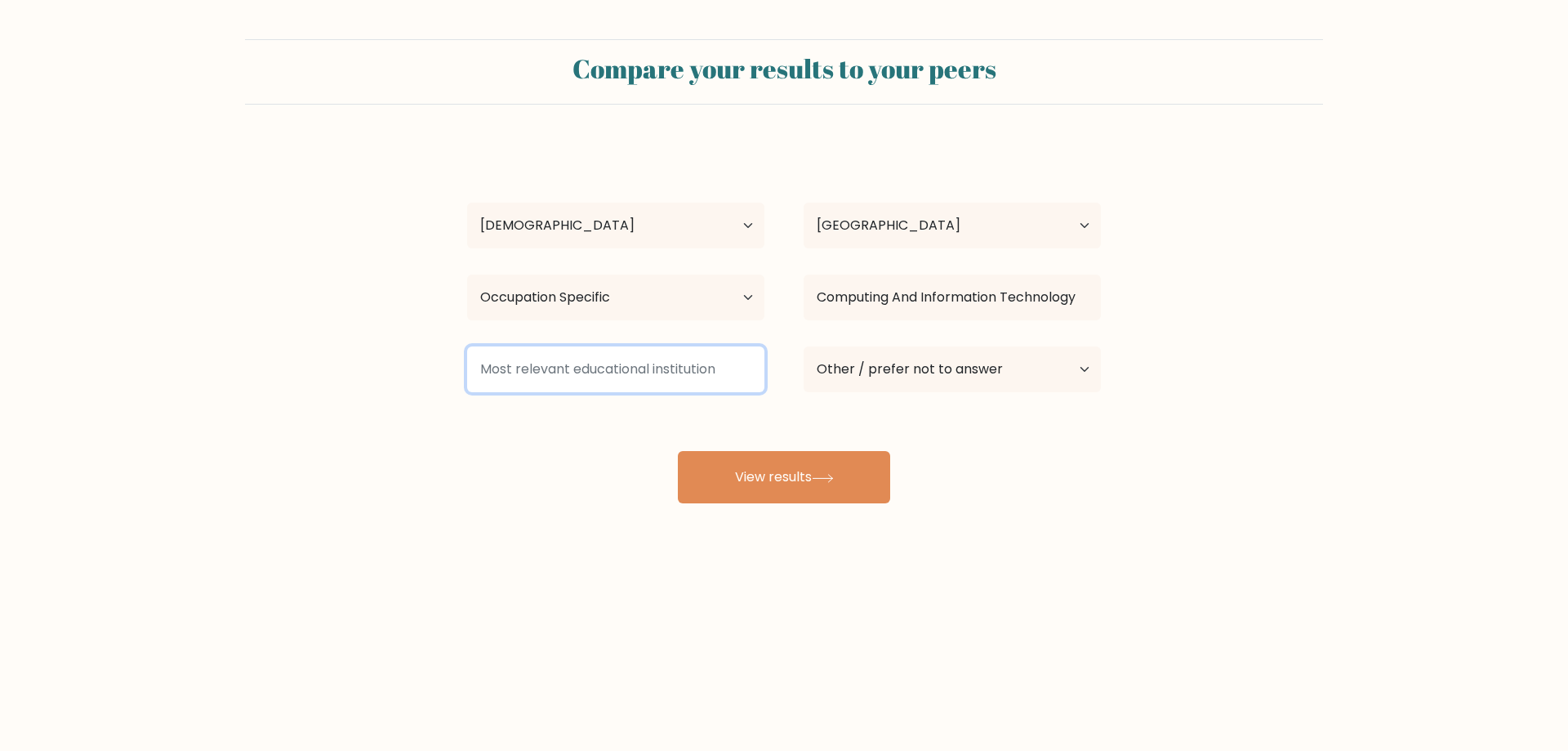
click at [690, 366] on input at bounding box center [615, 369] width 297 height 46
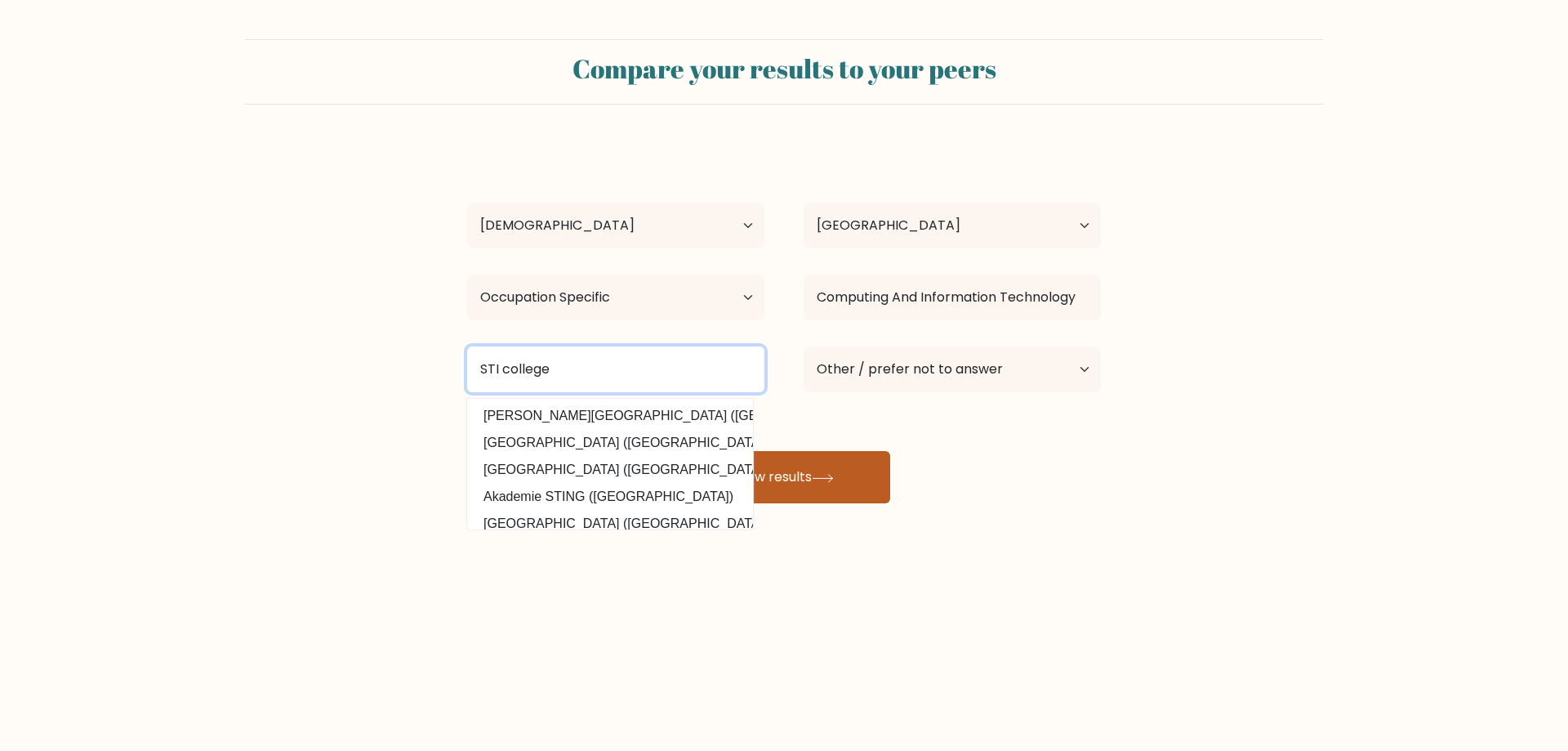
type input "STI college"
click at [827, 474] on icon at bounding box center [823, 477] width 23 height 9
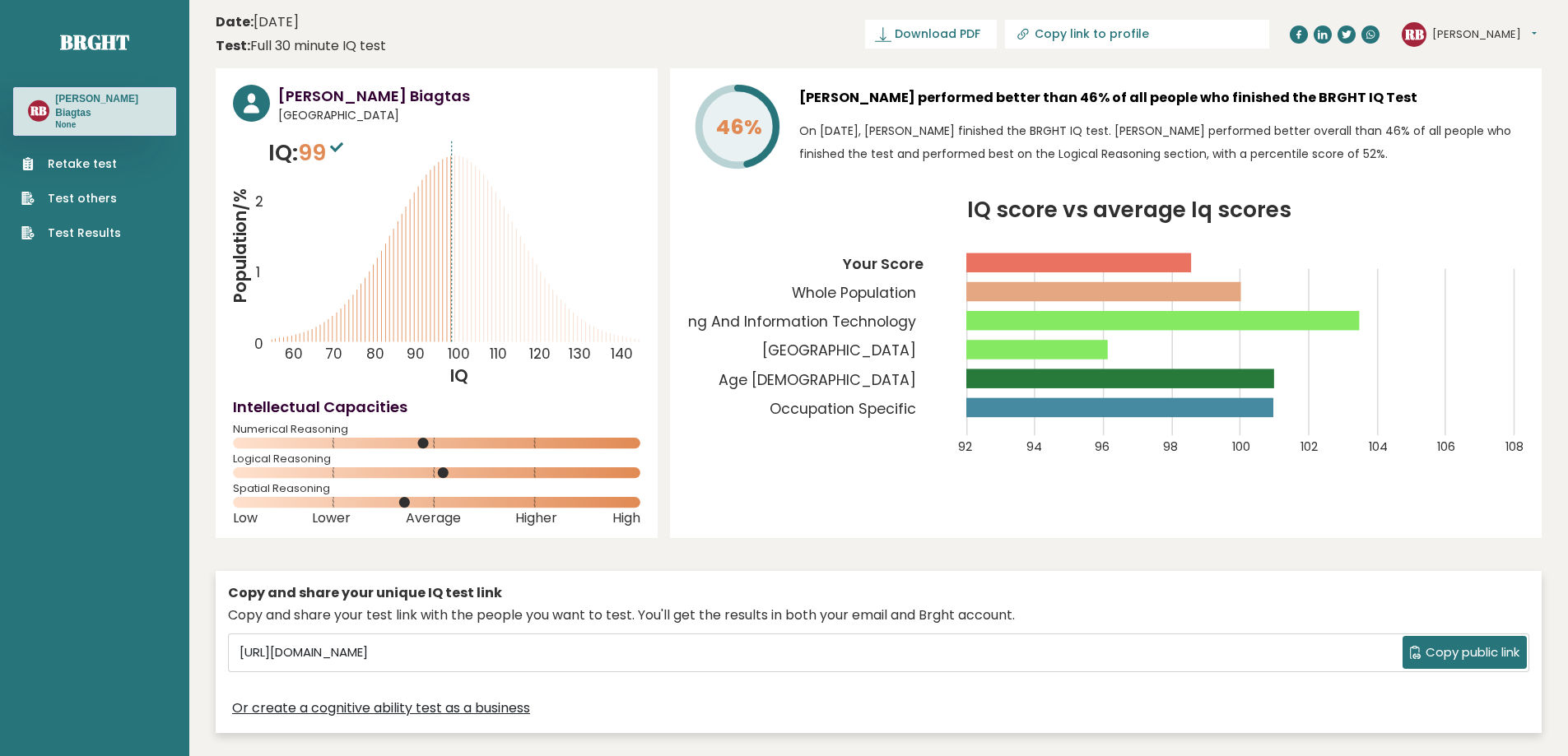
drag, startPoint x: 657, startPoint y: 21, endPoint x: 689, endPoint y: 23, distance: 32.1
click at [657, 21] on header "Date: [DATE] Test: Full 30 minute IQ test Download PDF Downloading... Downloadi…" at bounding box center [878, 34] width 1326 height 52
click at [980, 32] on span "Download PDF" at bounding box center [937, 35] width 86 height 18
click at [758, 40] on header "Date: September 10, 2025 Test: Full 30 minute IQ test Download PDF Downloading.…" at bounding box center [878, 34] width 1326 height 52
